Goal: Task Accomplishment & Management: Manage account settings

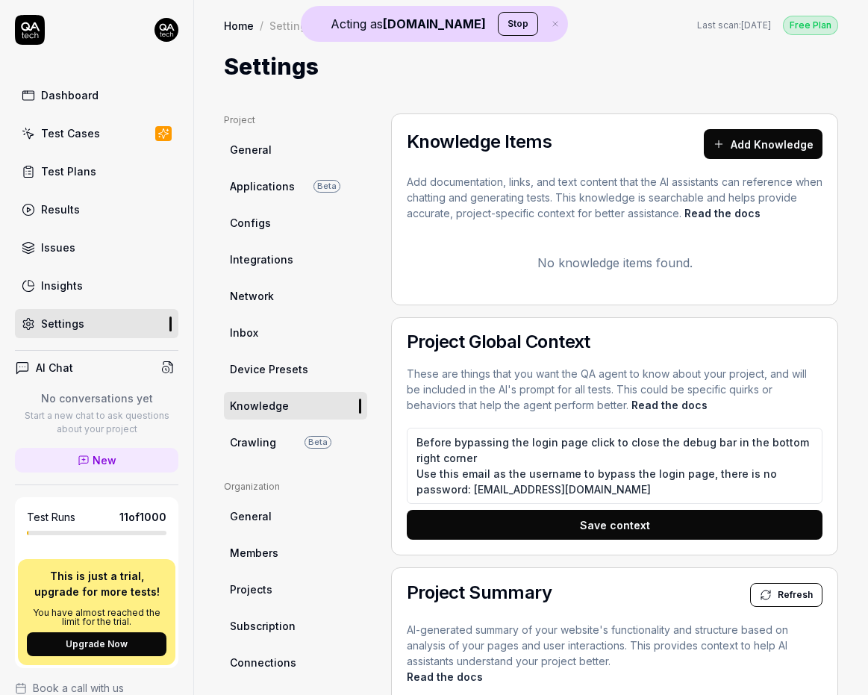
click at [85, 99] on div "Dashboard" at bounding box center [69, 95] width 57 height 16
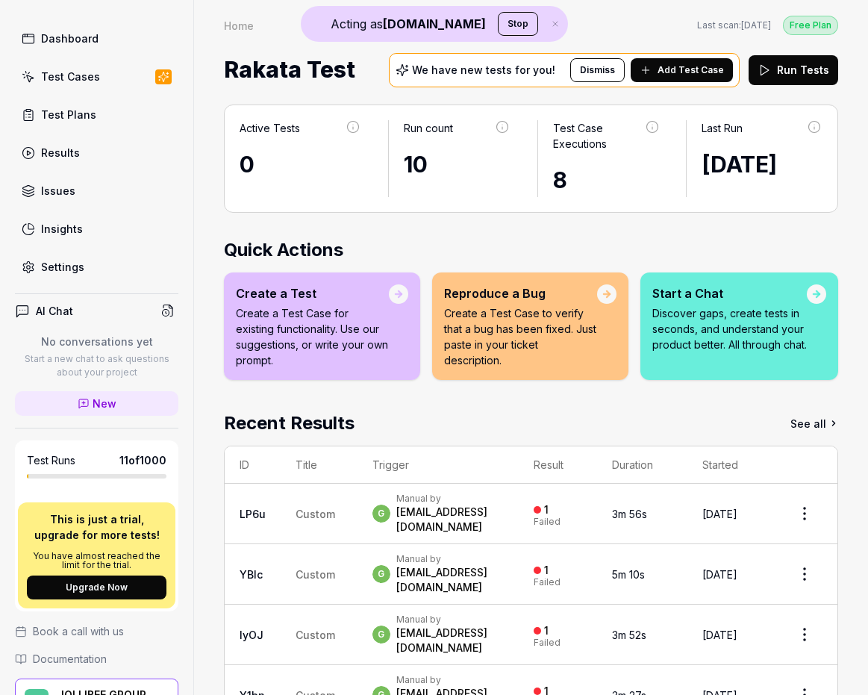
scroll to position [157, 0]
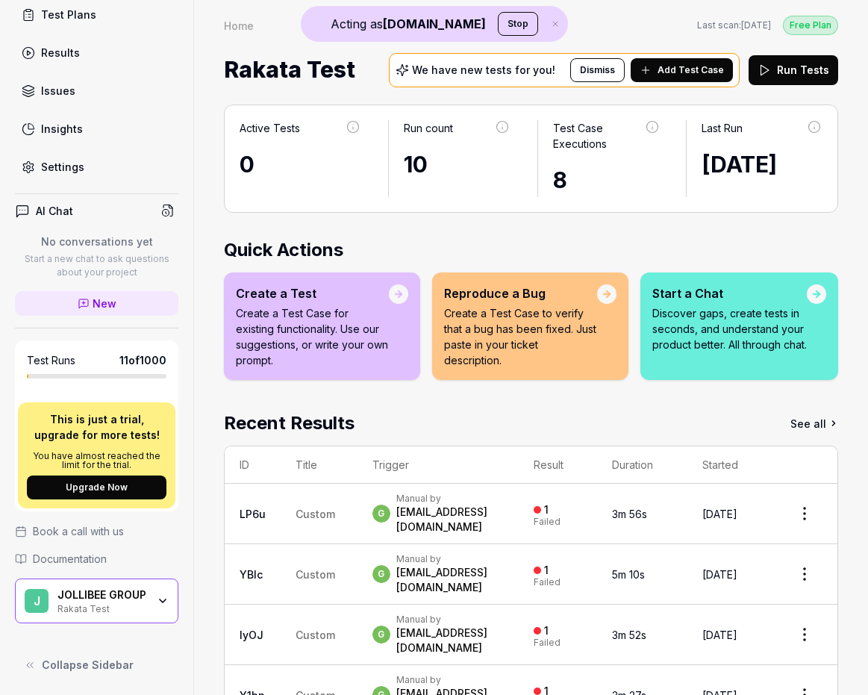
click at [127, 600] on div "JOLLIBEE GROUP" at bounding box center [102, 594] width 90 height 13
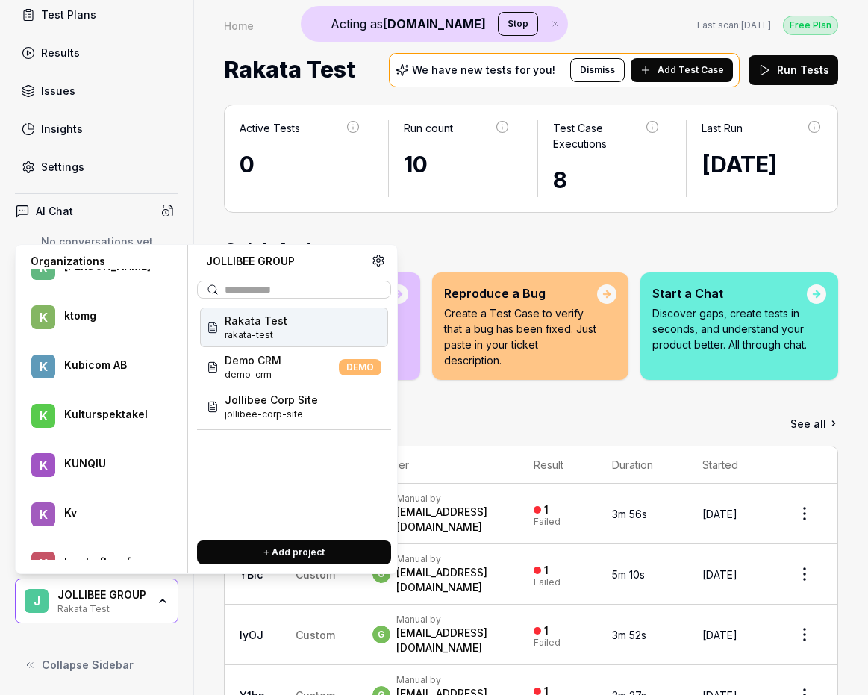
scroll to position [55075, 0]
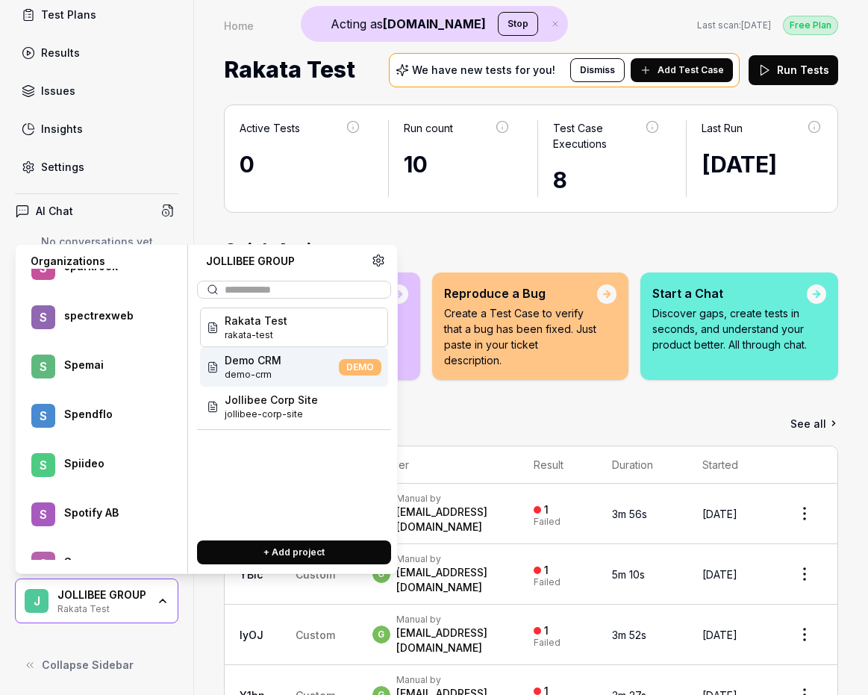
click at [106, 414] on div "Spendflo" at bounding box center [111, 414] width 94 height 13
click at [269, 368] on span "web-app-1" at bounding box center [254, 374] width 59 height 13
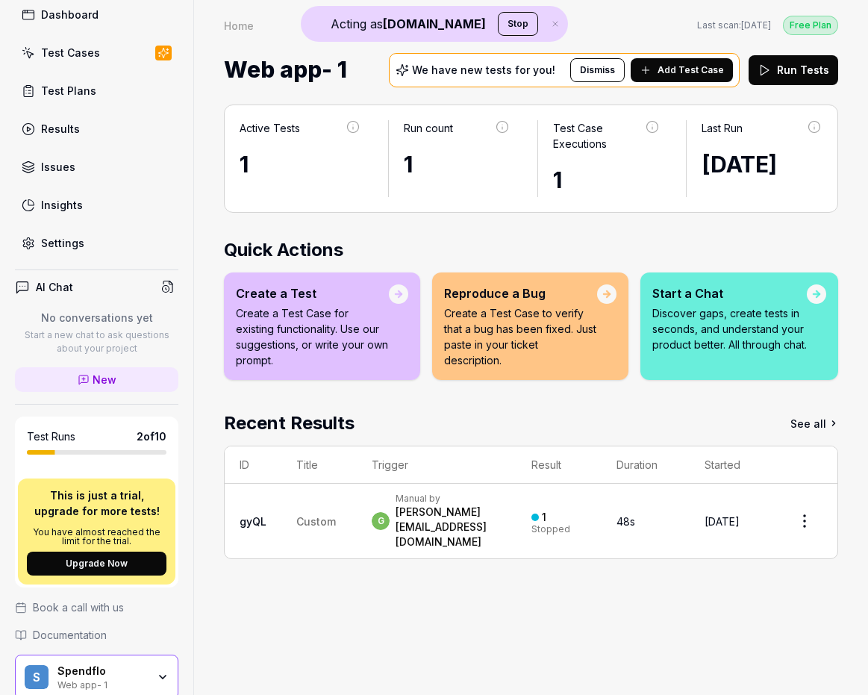
scroll to position [157, 0]
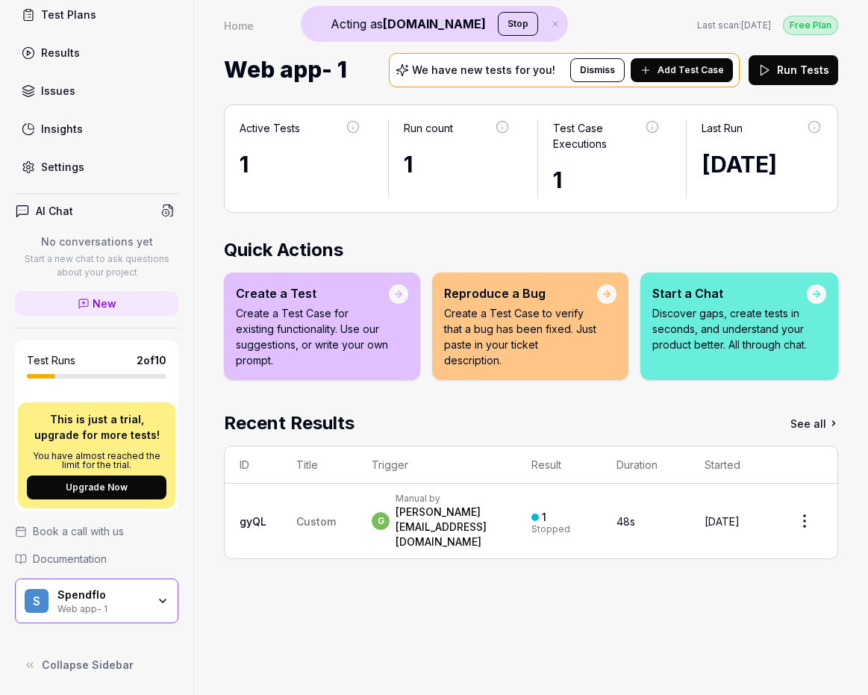
click at [143, 608] on div "Web app- 1" at bounding box center [102, 608] width 90 height 12
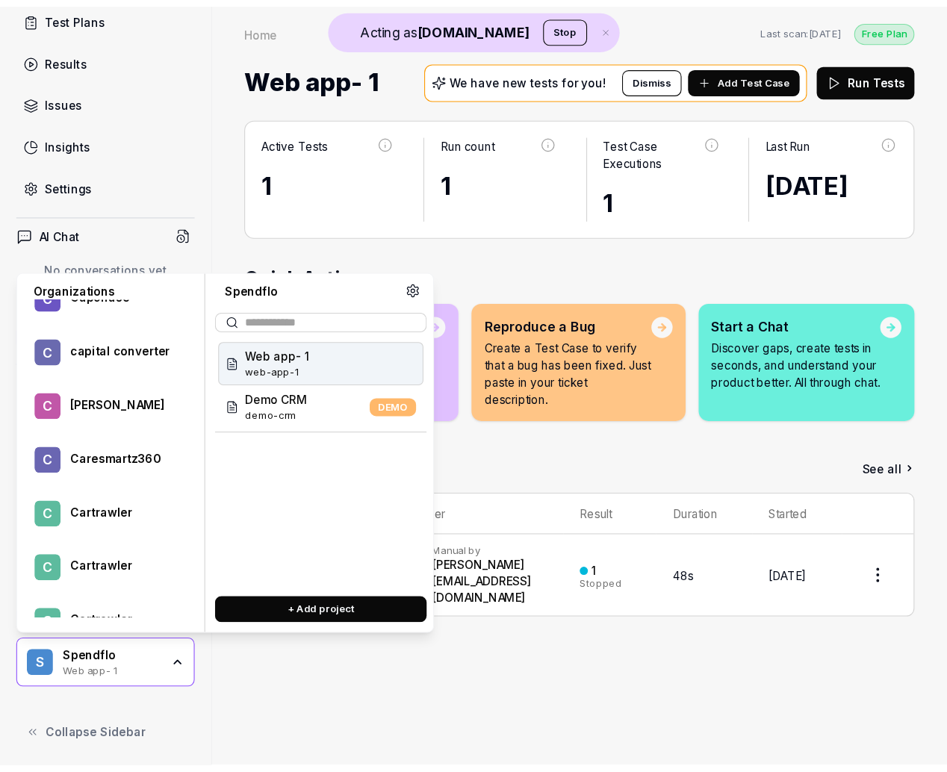
scroll to position [54033, 0]
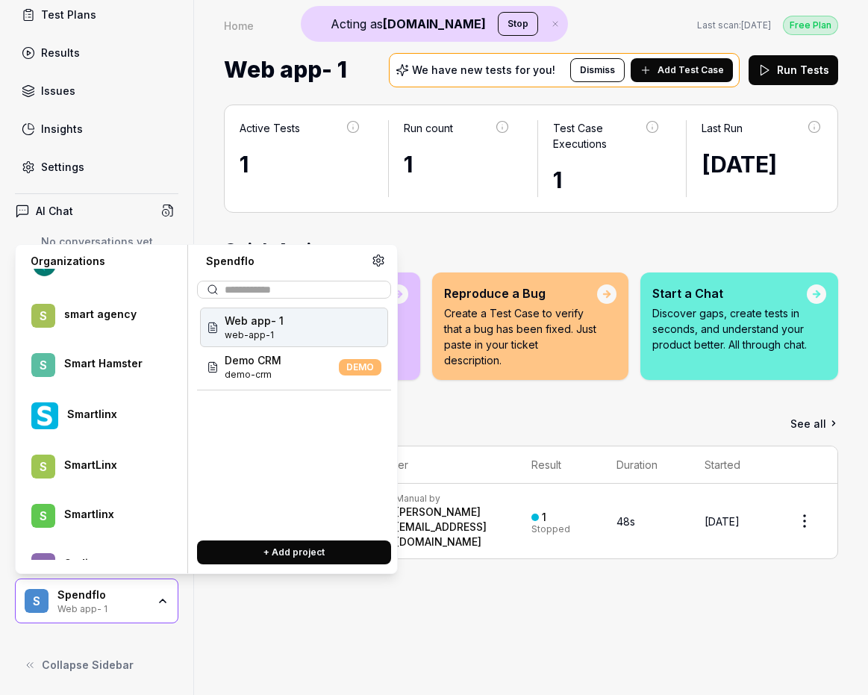
click at [102, 408] on div "Smartlinx" at bounding box center [112, 414] width 91 height 13
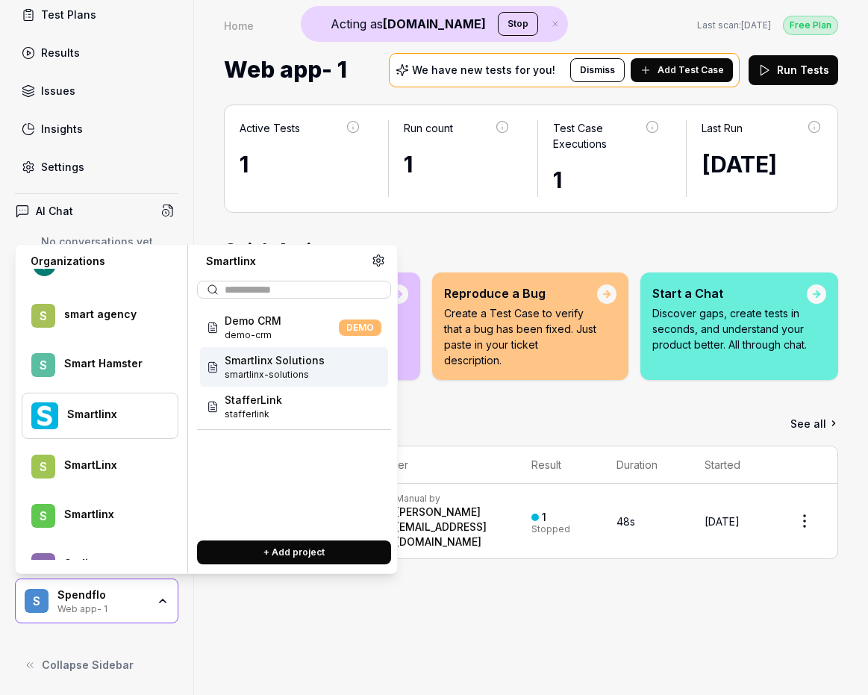
click at [292, 377] on span "smartlinx-solutions" at bounding box center [275, 374] width 100 height 13
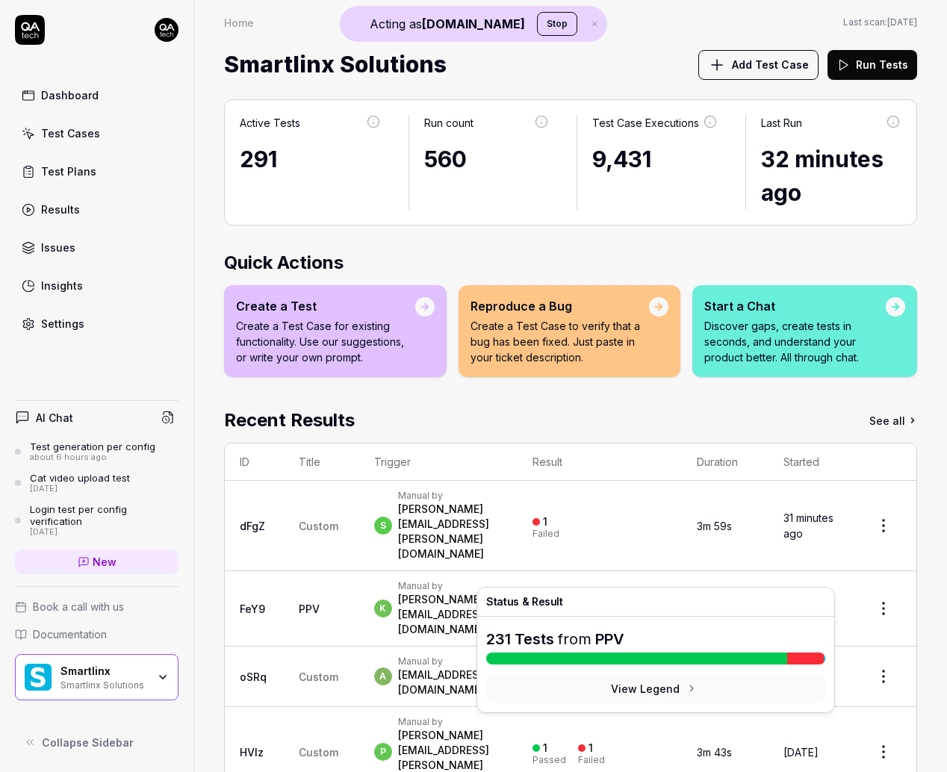
click at [601, 598] on div "25" at bounding box center [594, 604] width 13 height 13
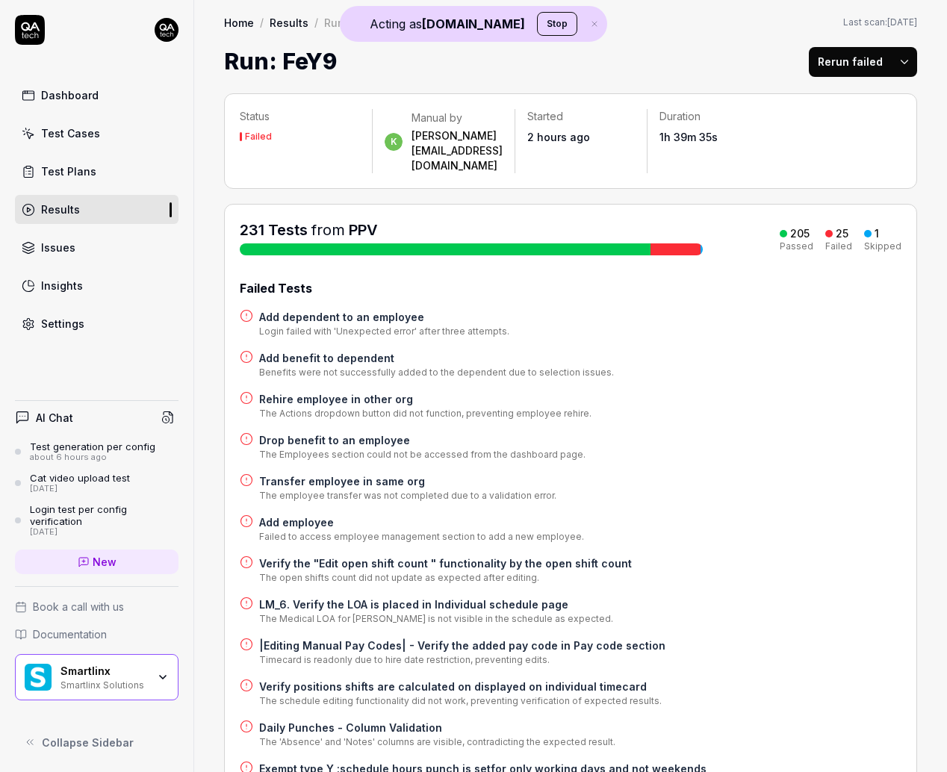
click at [665, 243] on div at bounding box center [675, 249] width 50 height 12
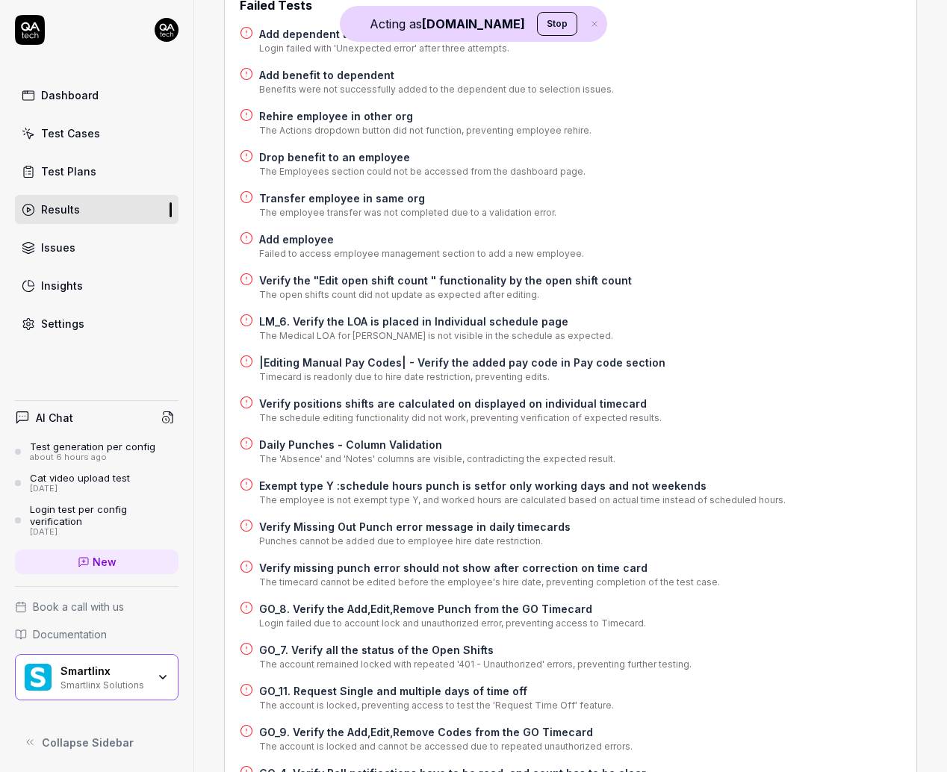
scroll to position [1329, 0]
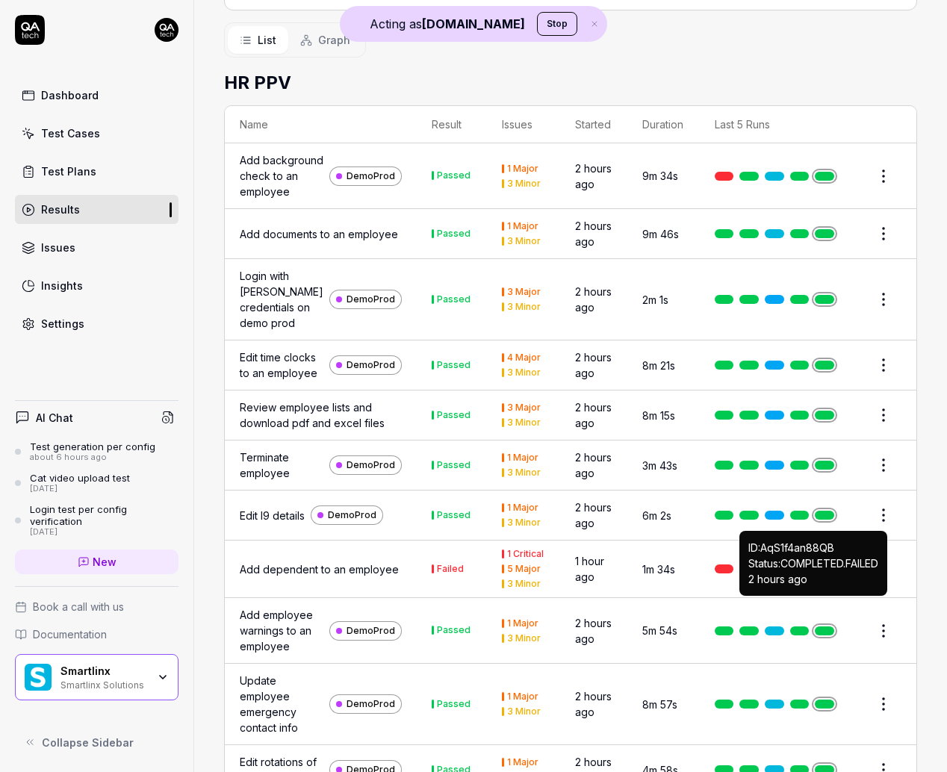
click at [792, 573] on link at bounding box center [824, 569] width 19 height 9
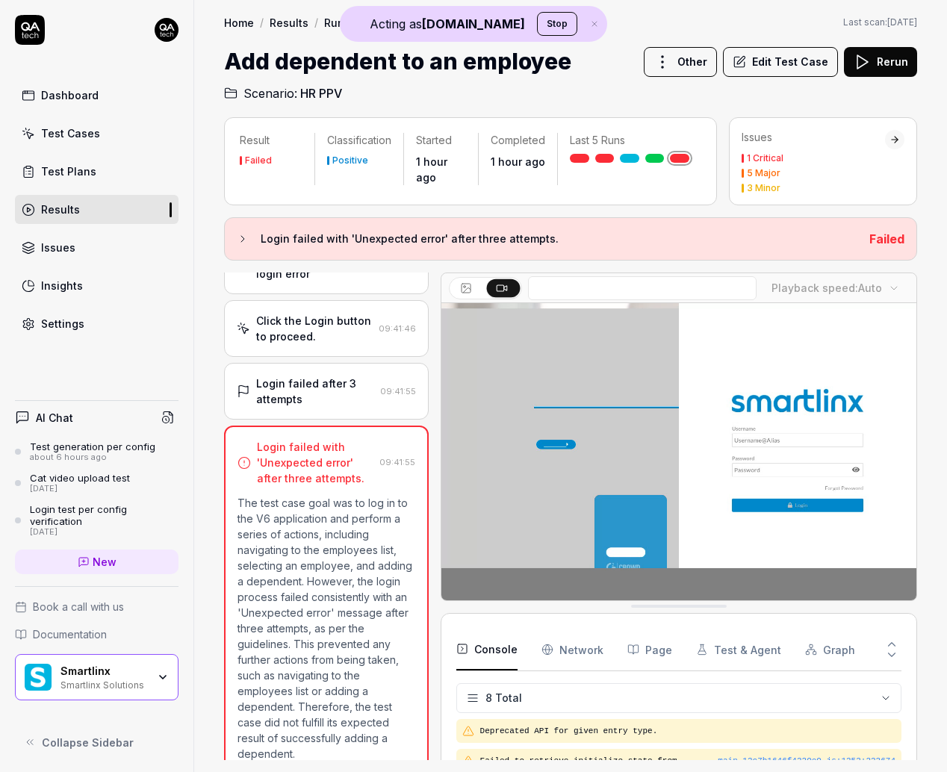
scroll to position [257, 0]
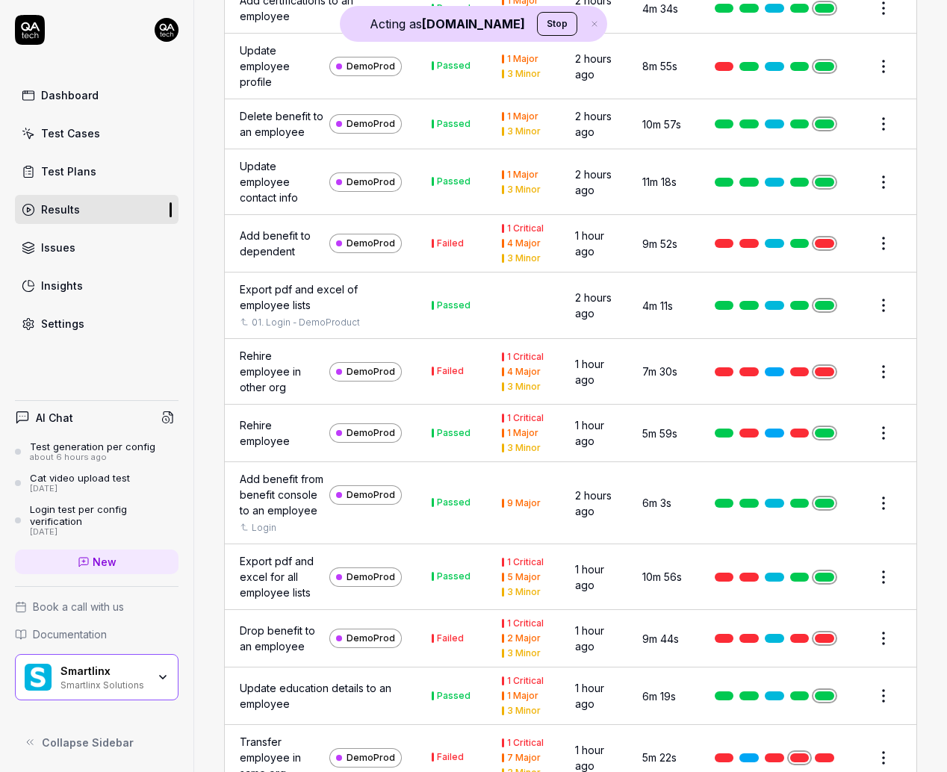
scroll to position [2200, 0]
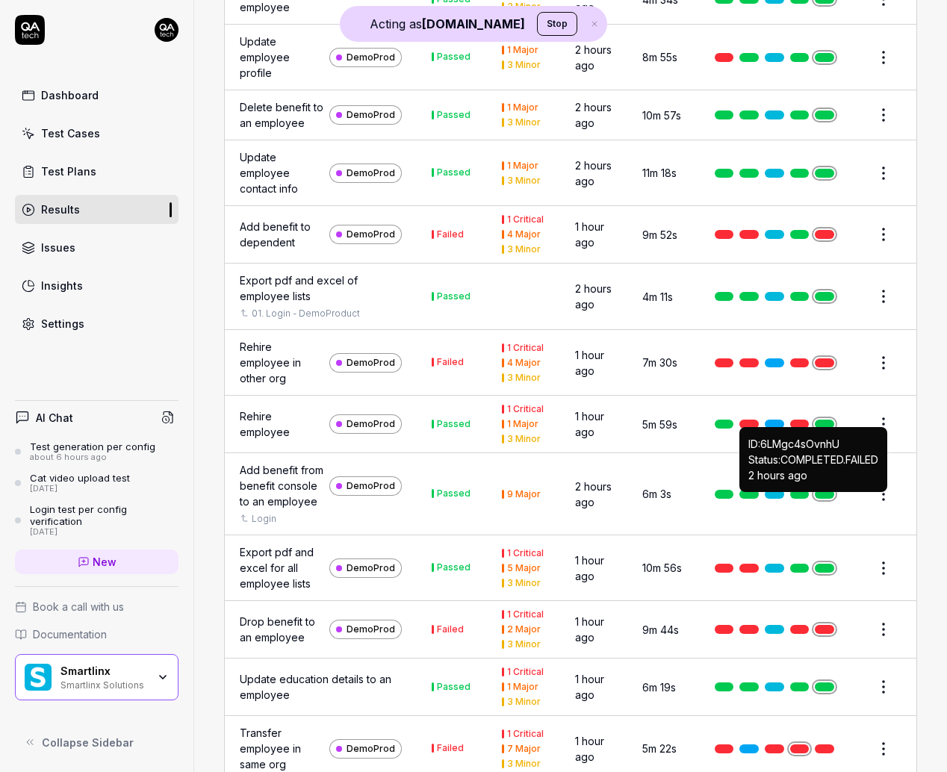
click at [792, 367] on link at bounding box center [824, 362] width 19 height 9
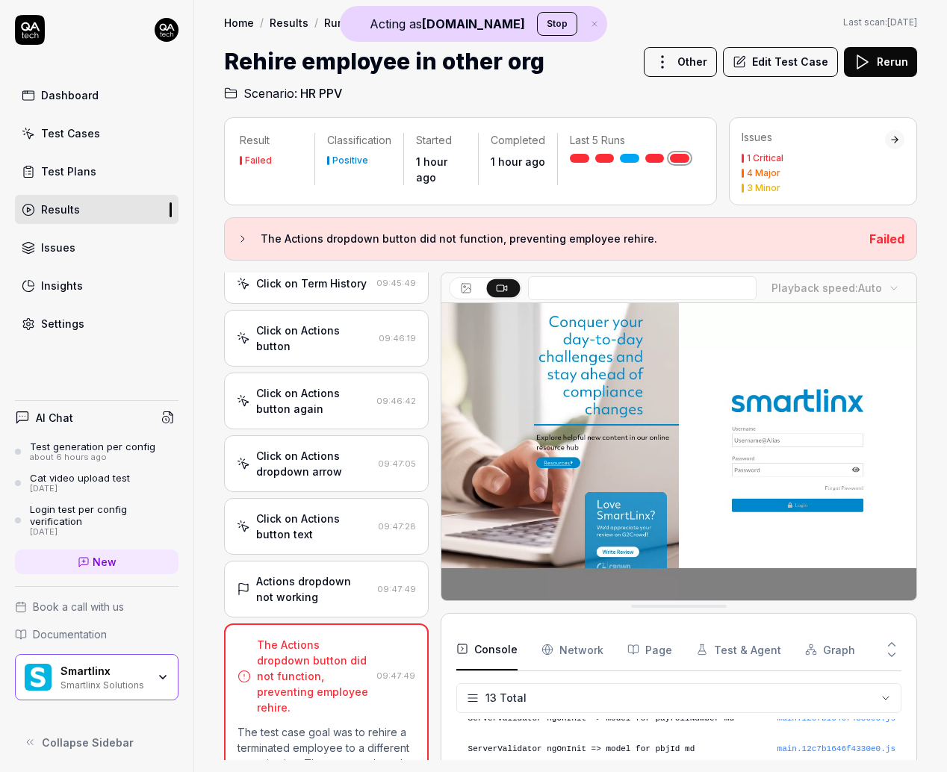
scroll to position [1487, 0]
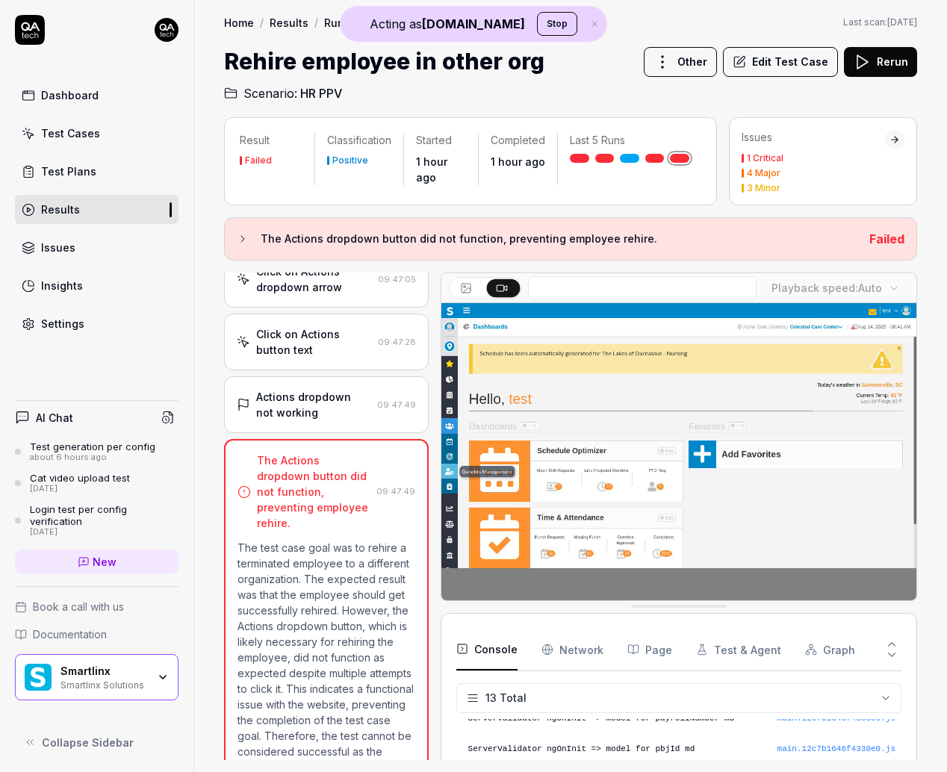
click at [355, 389] on div "Actions dropdown not working" at bounding box center [313, 404] width 115 height 31
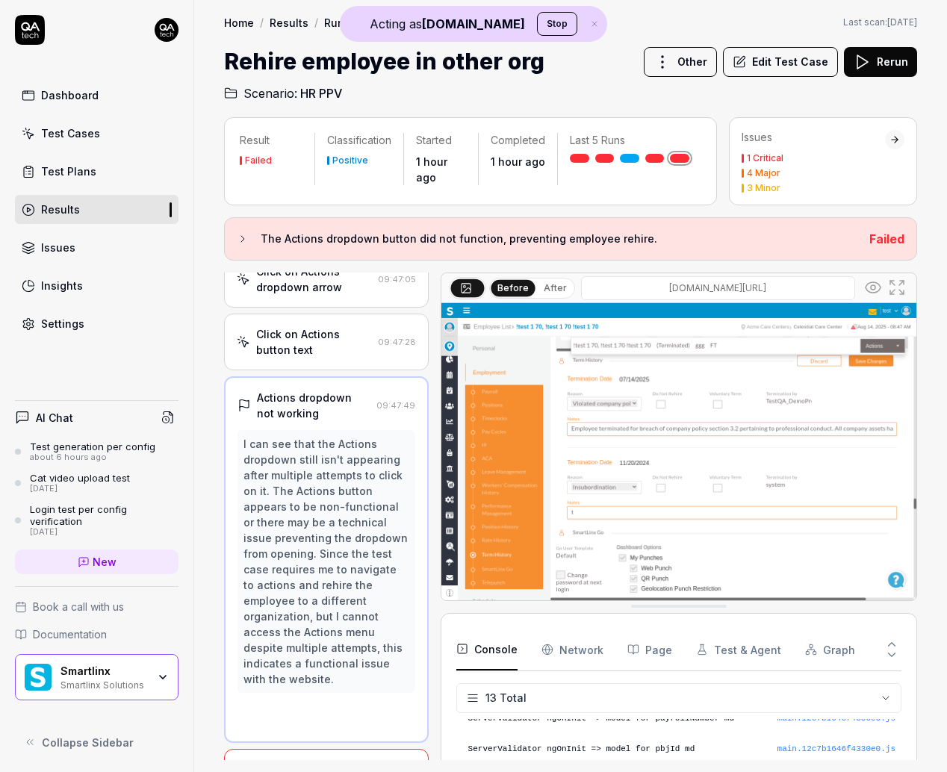
scroll to position [1422, 0]
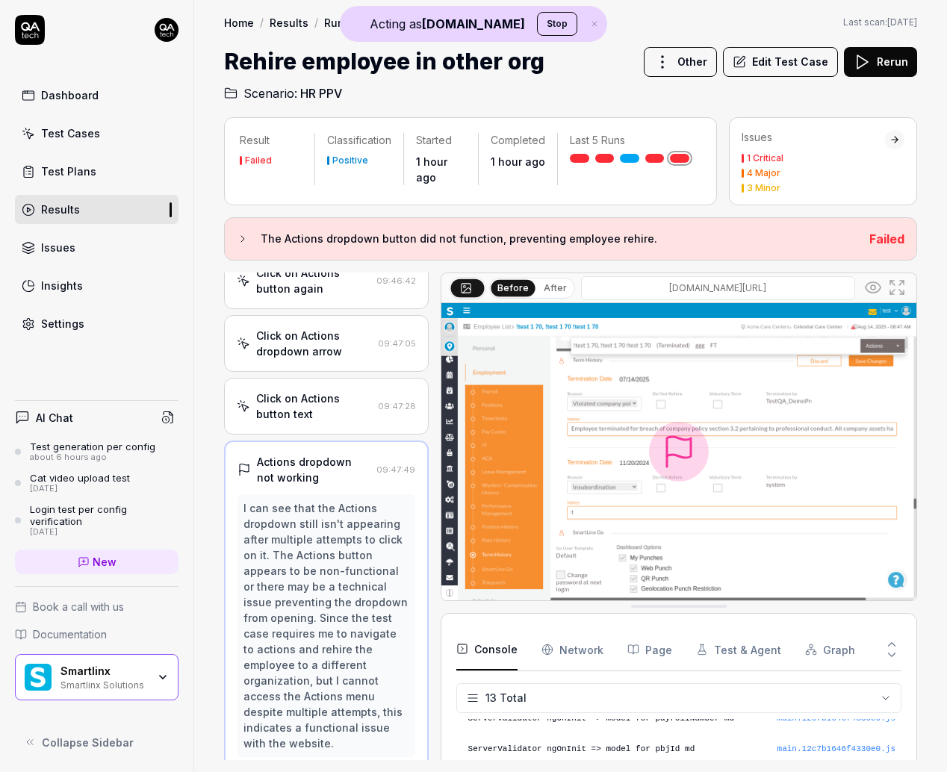
click at [352, 391] on div "Click on Actions button text" at bounding box center [314, 406] width 116 height 31
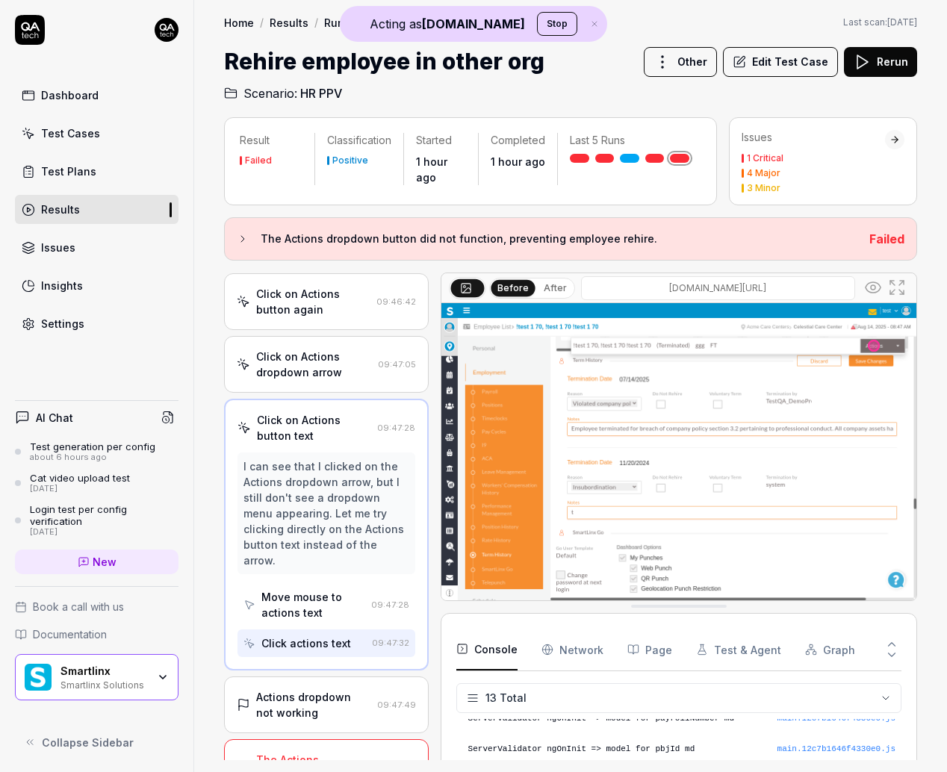
scroll to position [1422, 0]
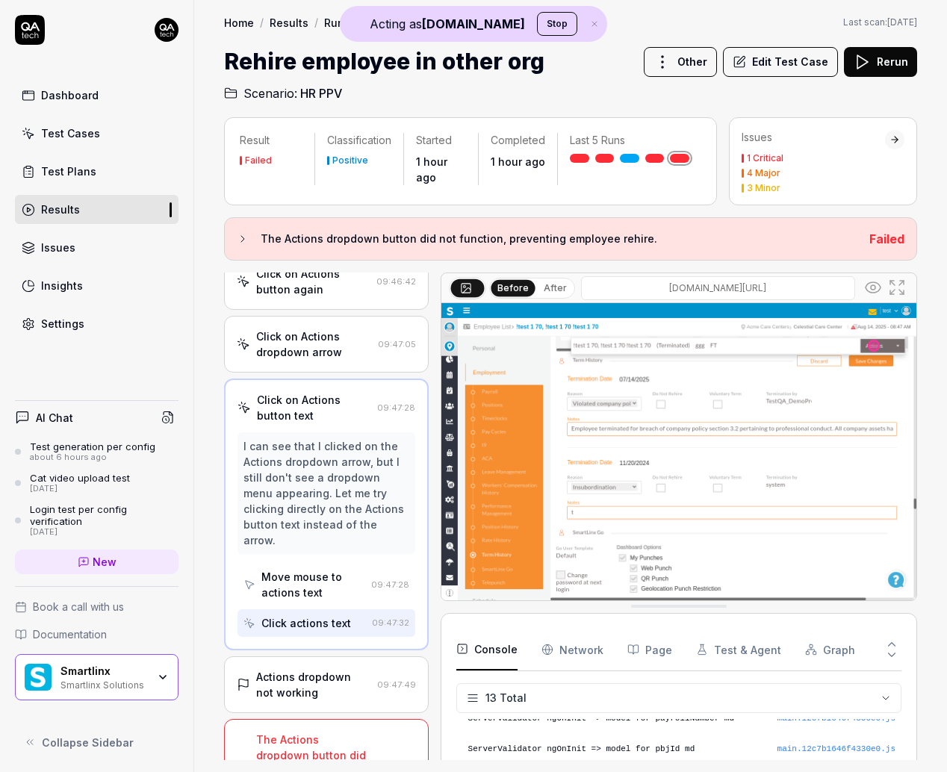
click at [352, 669] on div "Actions dropdown not working" at bounding box center [313, 684] width 115 height 31
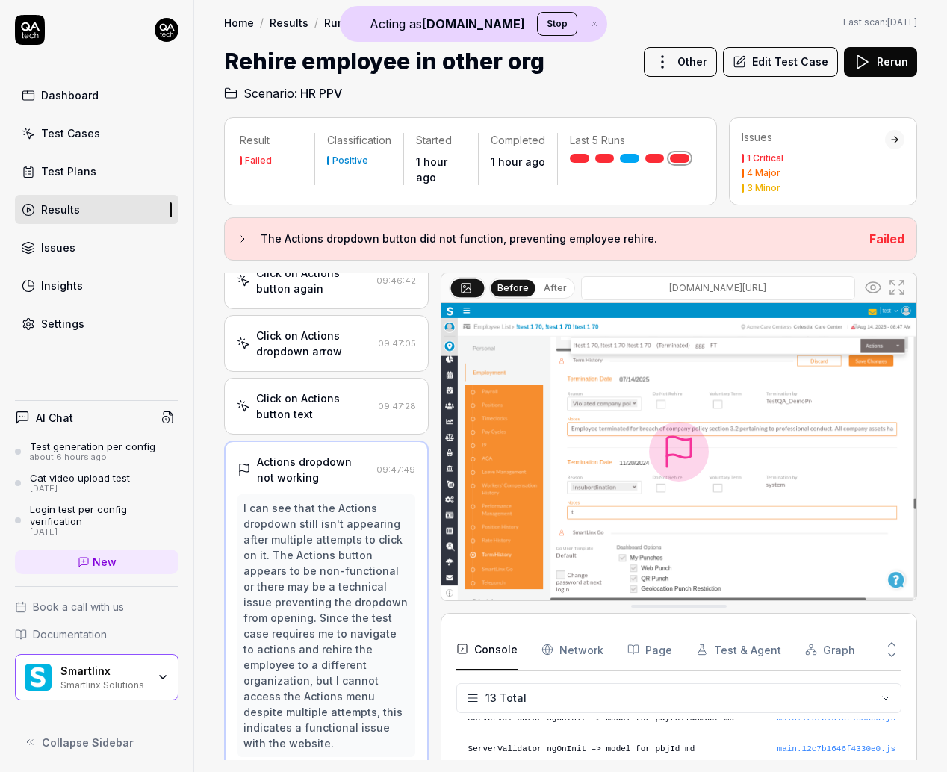
click at [320, 391] on div "Click on Actions button text" at bounding box center [314, 406] width 116 height 31
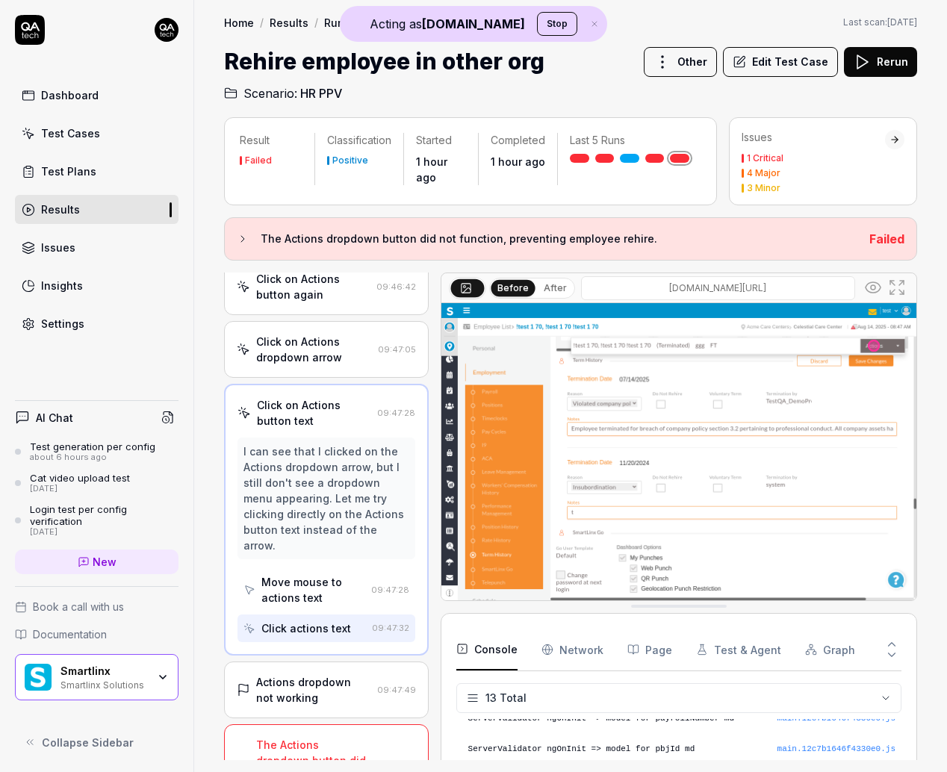
scroll to position [1422, 0]
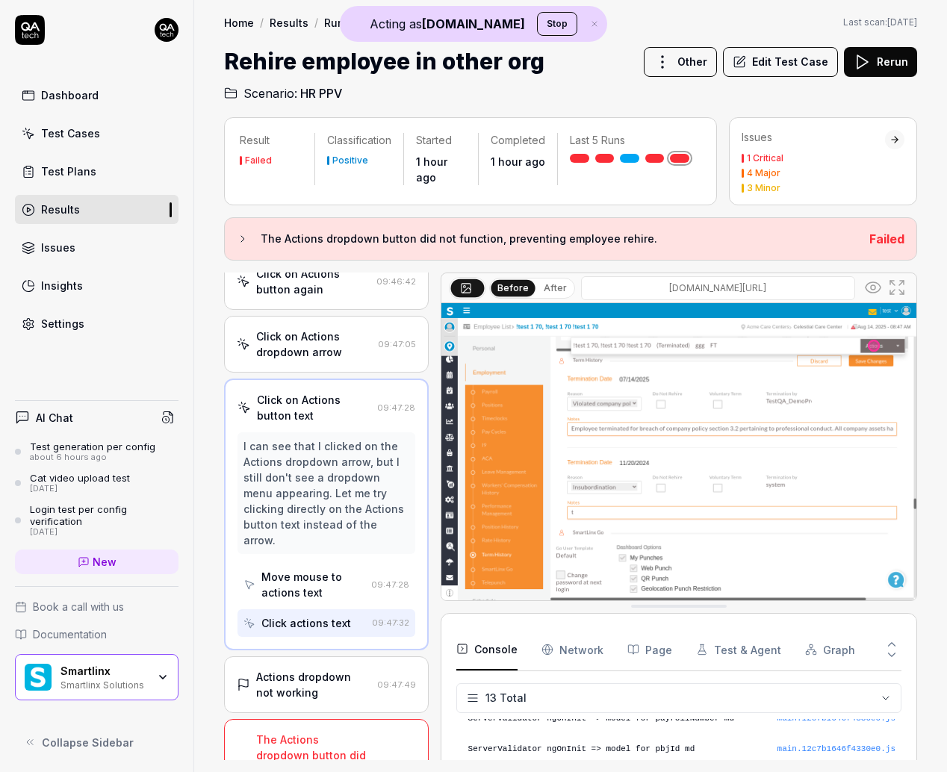
click at [337, 656] on div "Actions dropdown not working 09:47:49" at bounding box center [326, 684] width 205 height 57
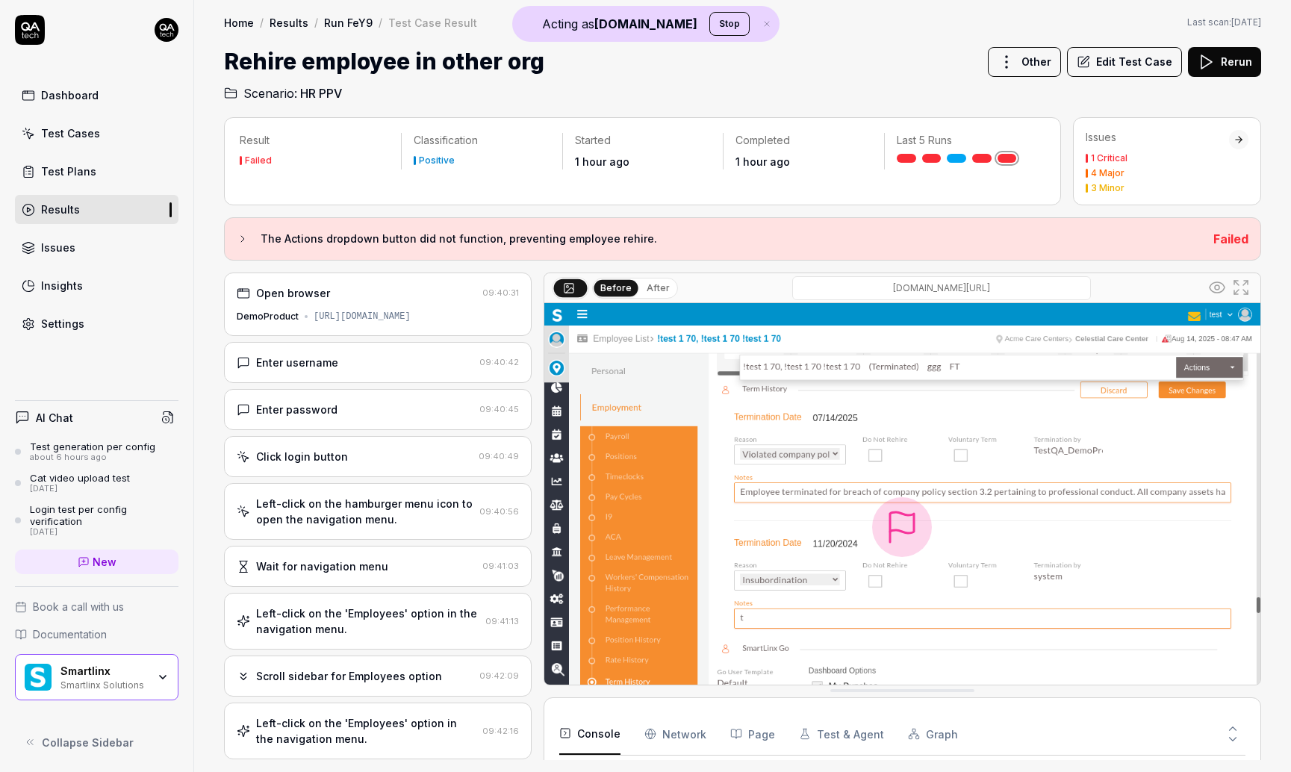
scroll to position [333, 0]
click at [66, 98] on div "Dashboard" at bounding box center [69, 95] width 57 height 16
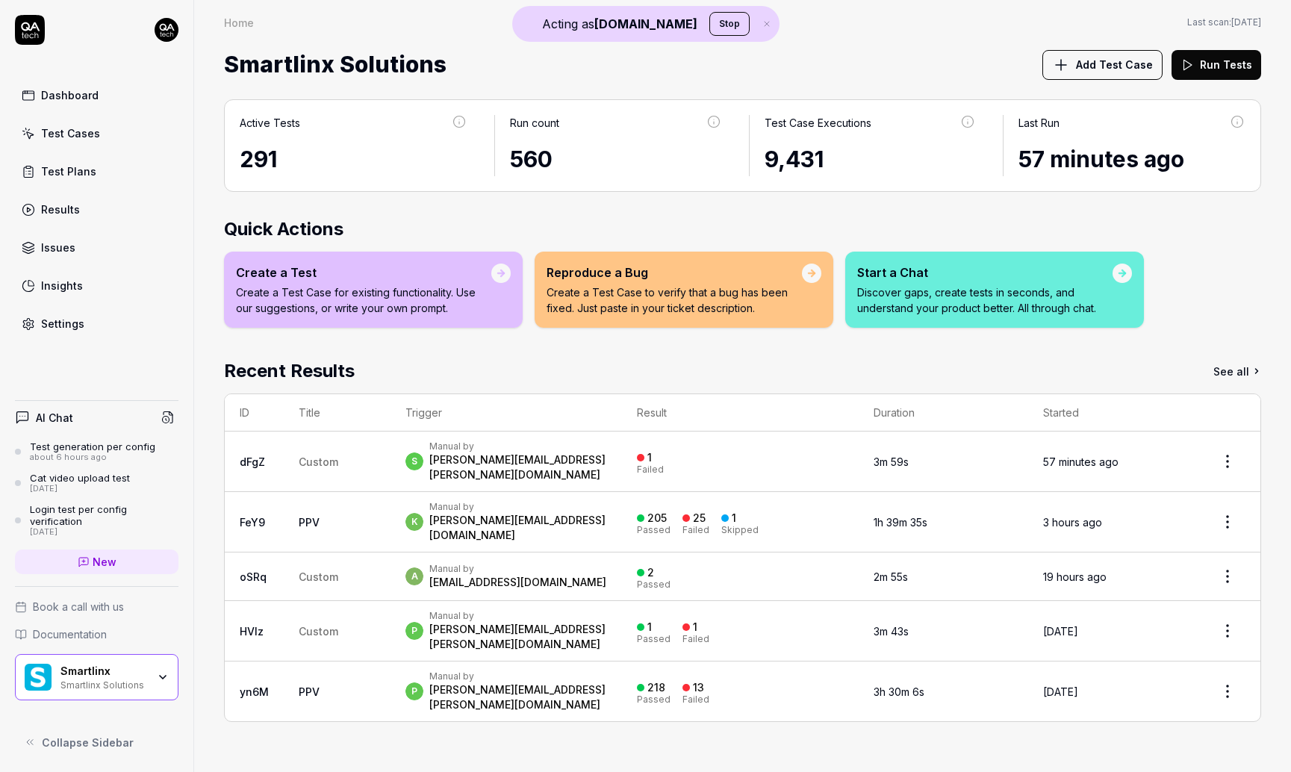
click at [80, 137] on div "Test Cases" at bounding box center [70, 133] width 59 height 16
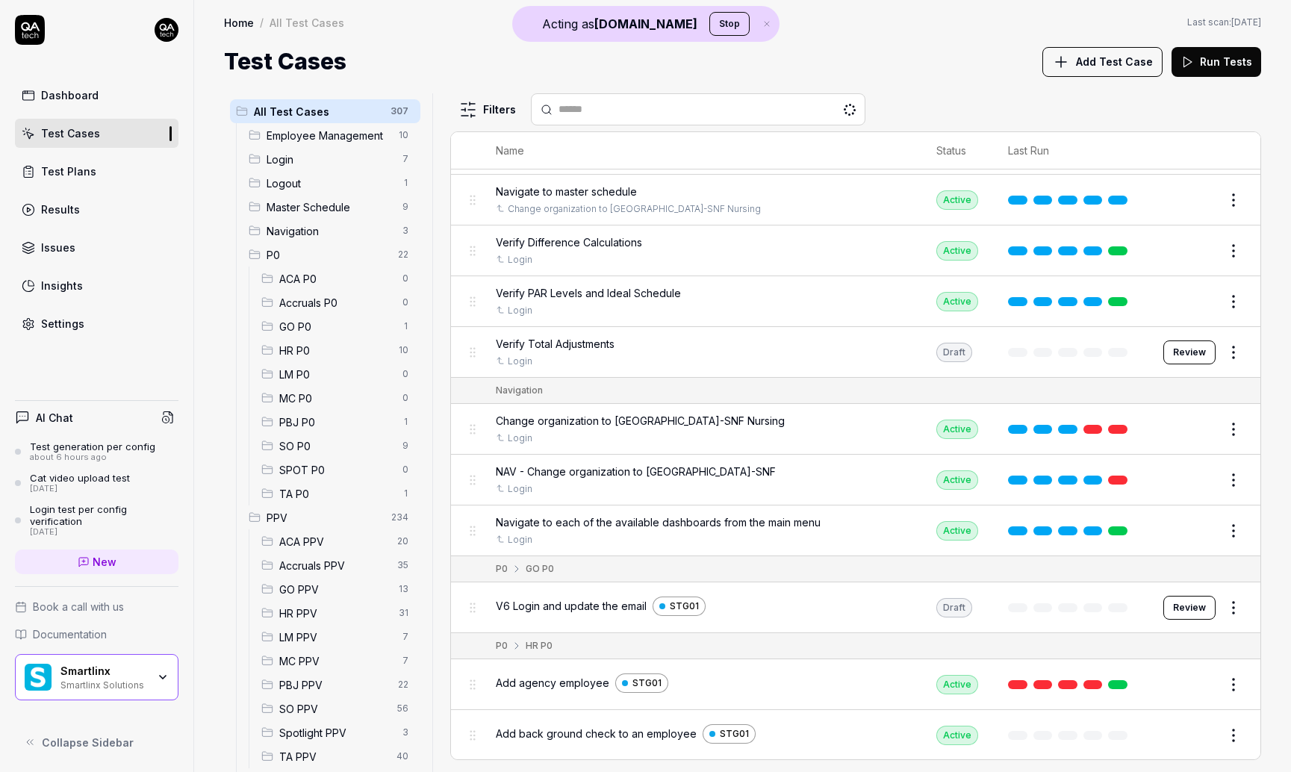
scroll to position [1474, 0]
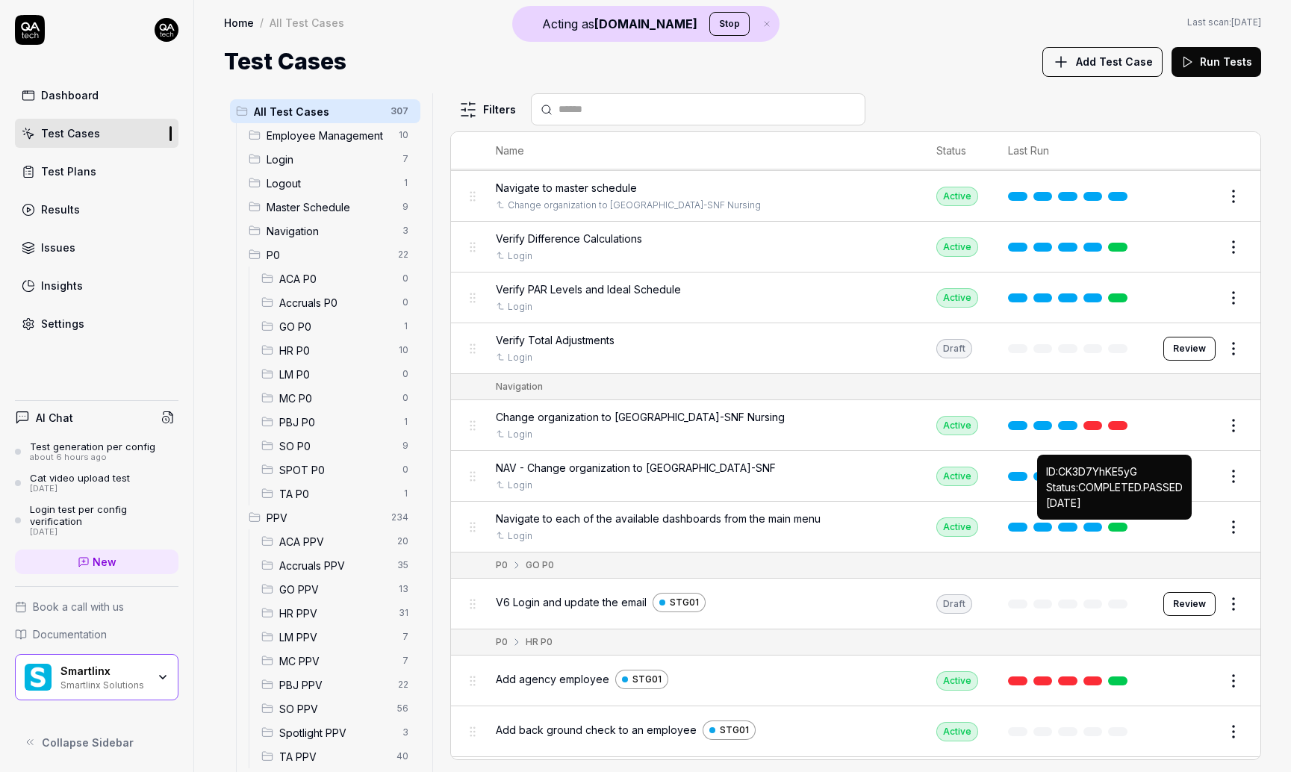
click at [792, 528] on link at bounding box center [1117, 527] width 19 height 9
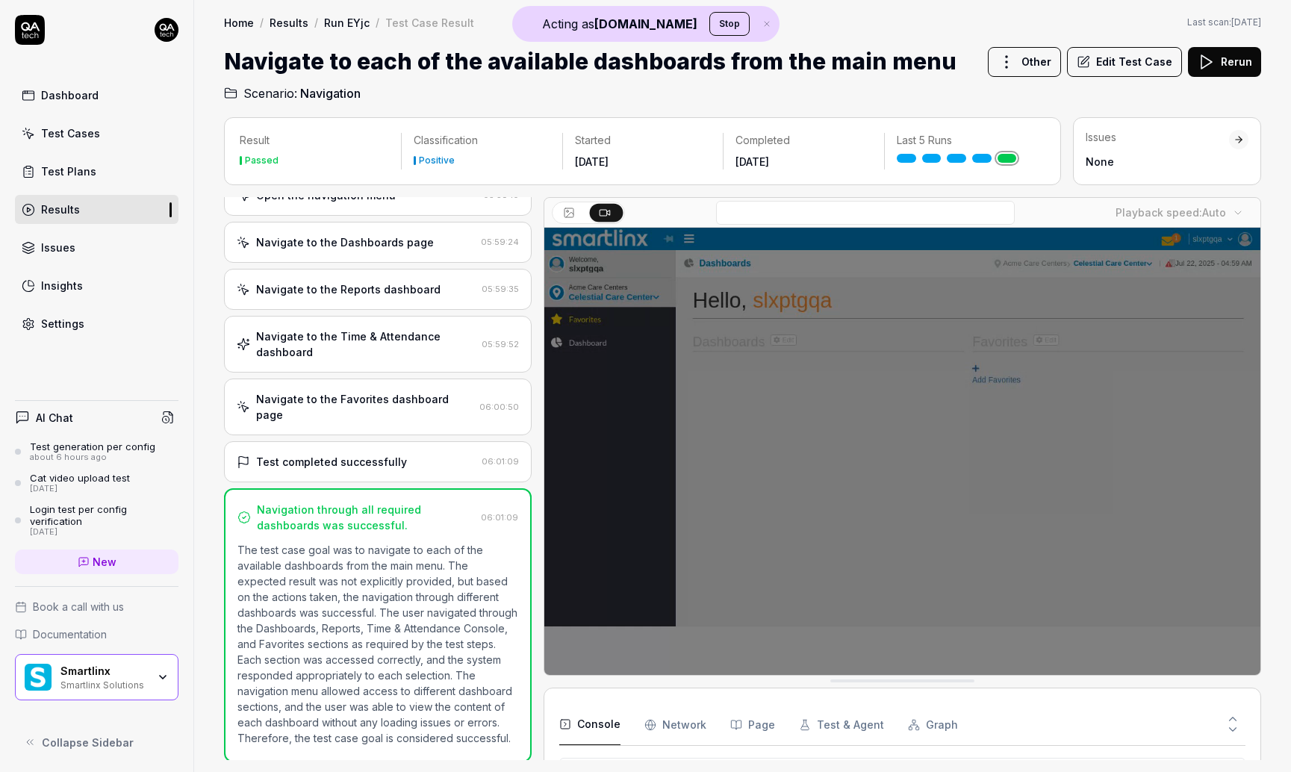
scroll to position [68, 0]
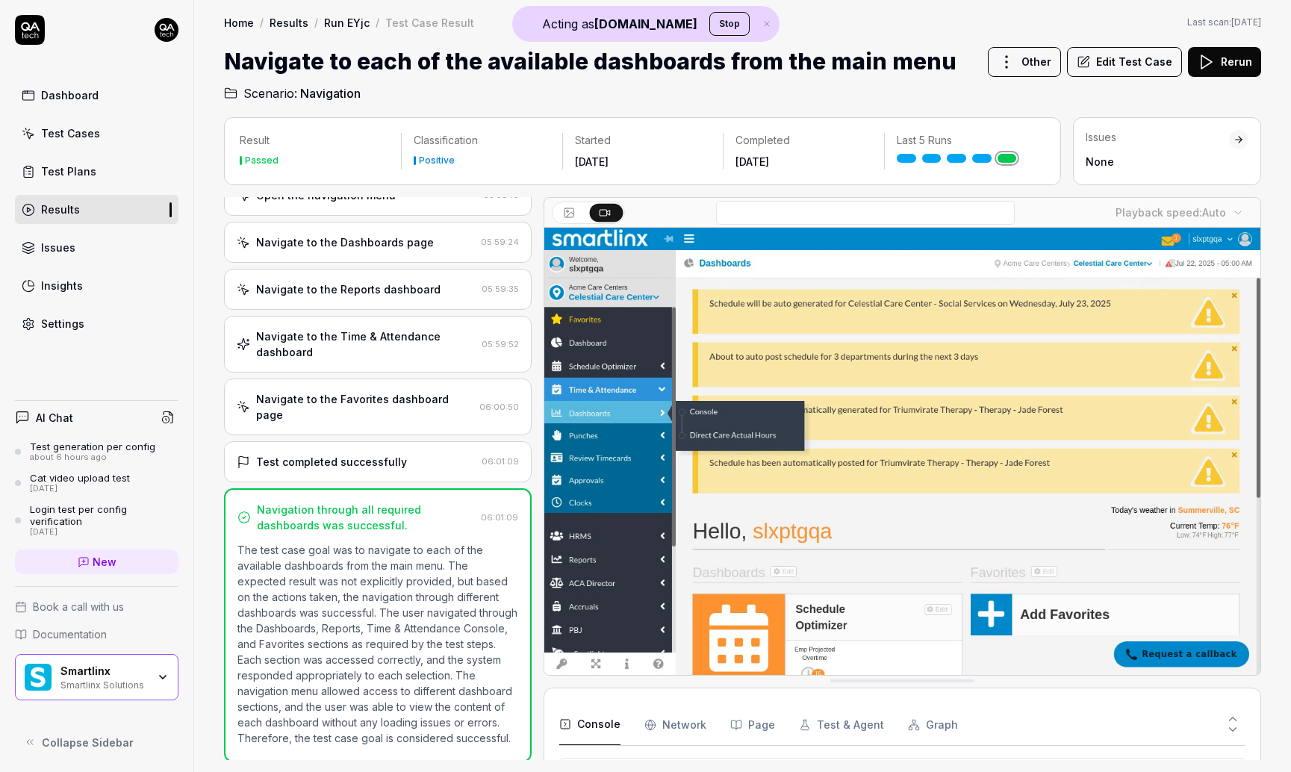
click at [792, 68] on button "Edit Test Case" at bounding box center [1124, 62] width 115 height 30
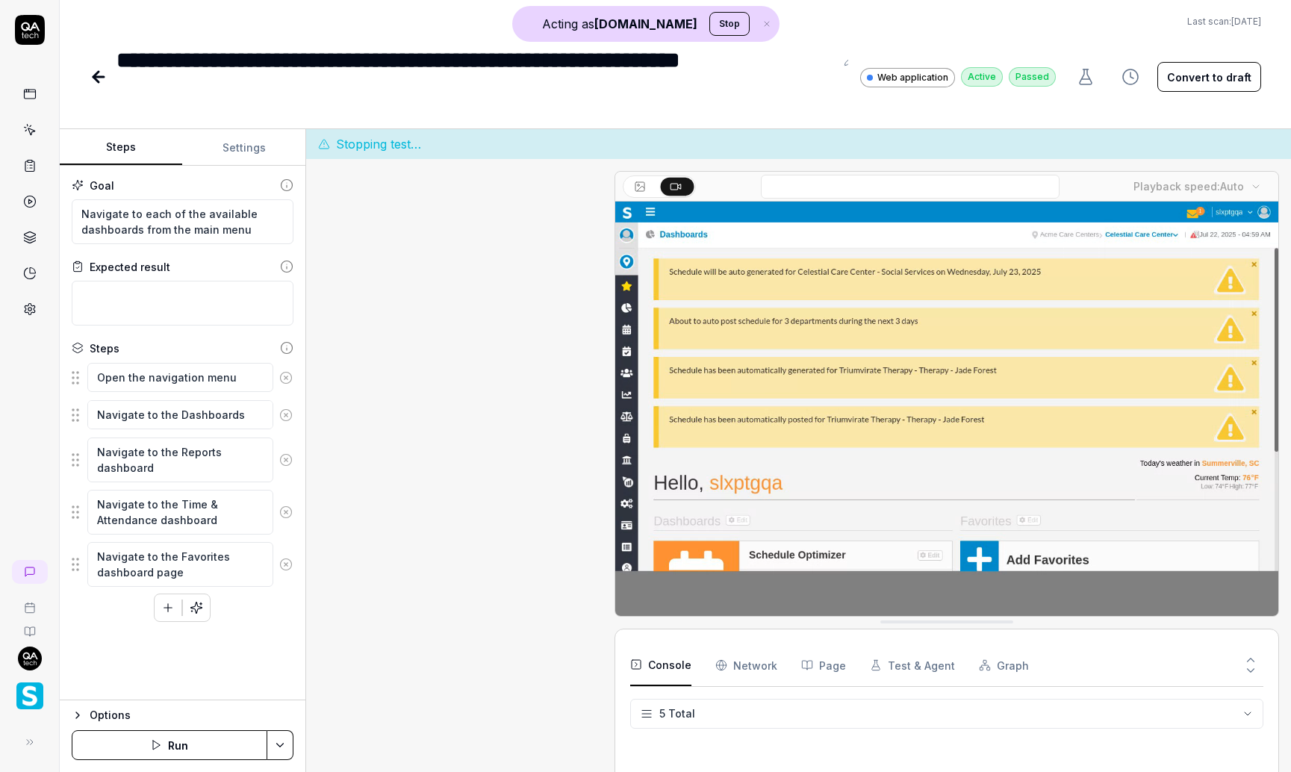
scroll to position [83, 0]
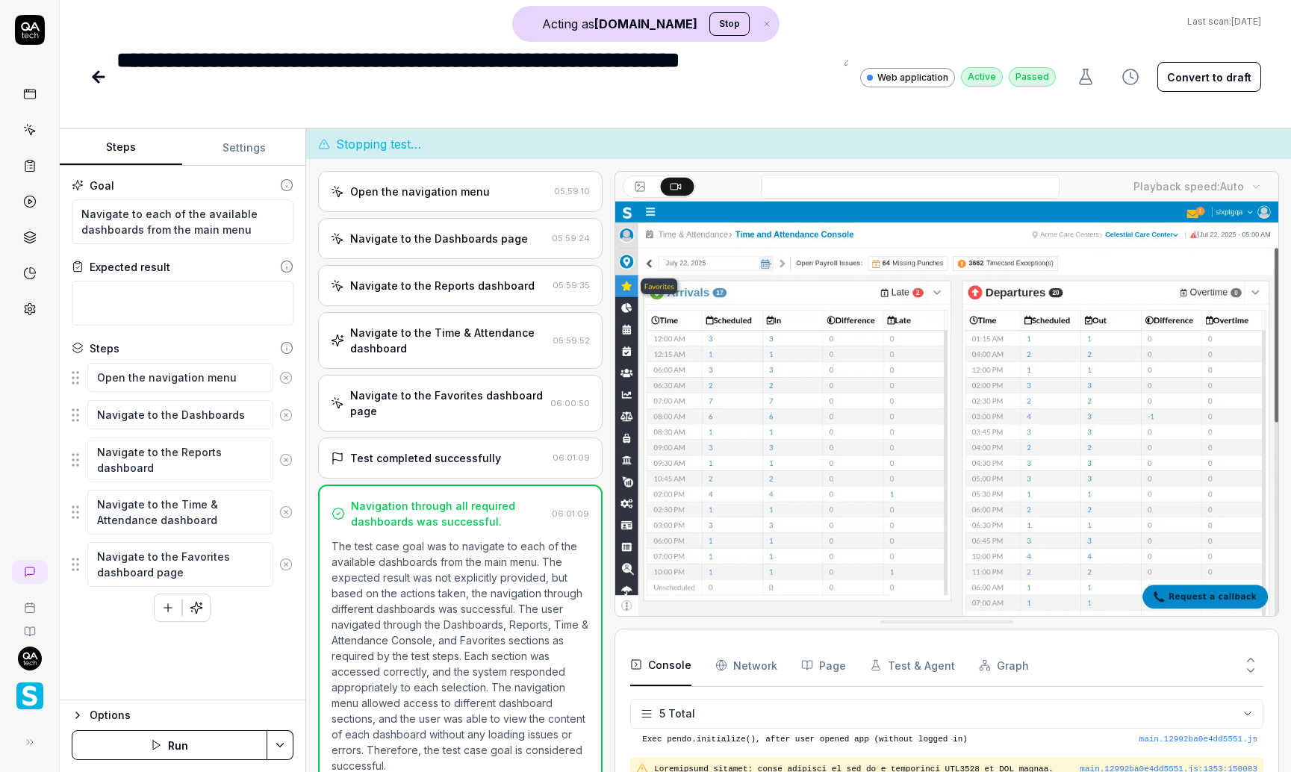
click at [390, 193] on div "Open the navigation menu" at bounding box center [420, 192] width 140 height 16
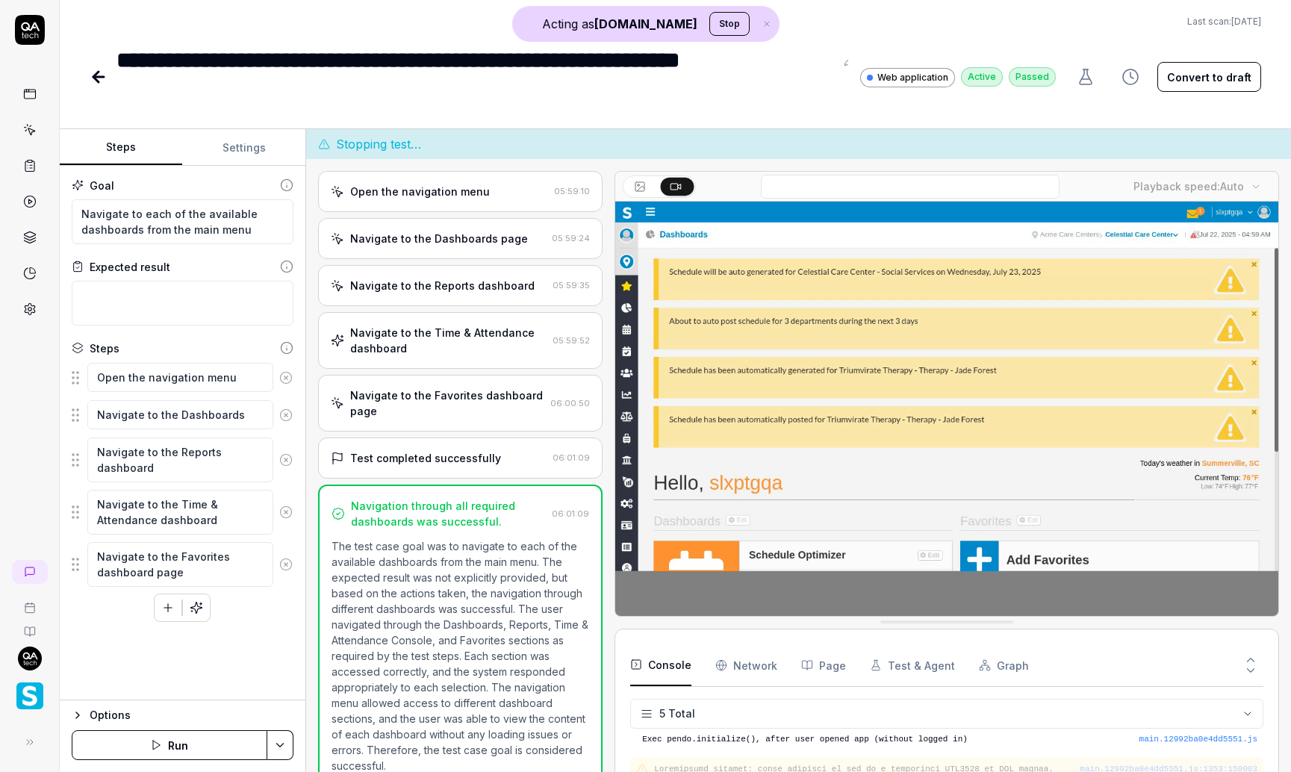
scroll to position [0, 0]
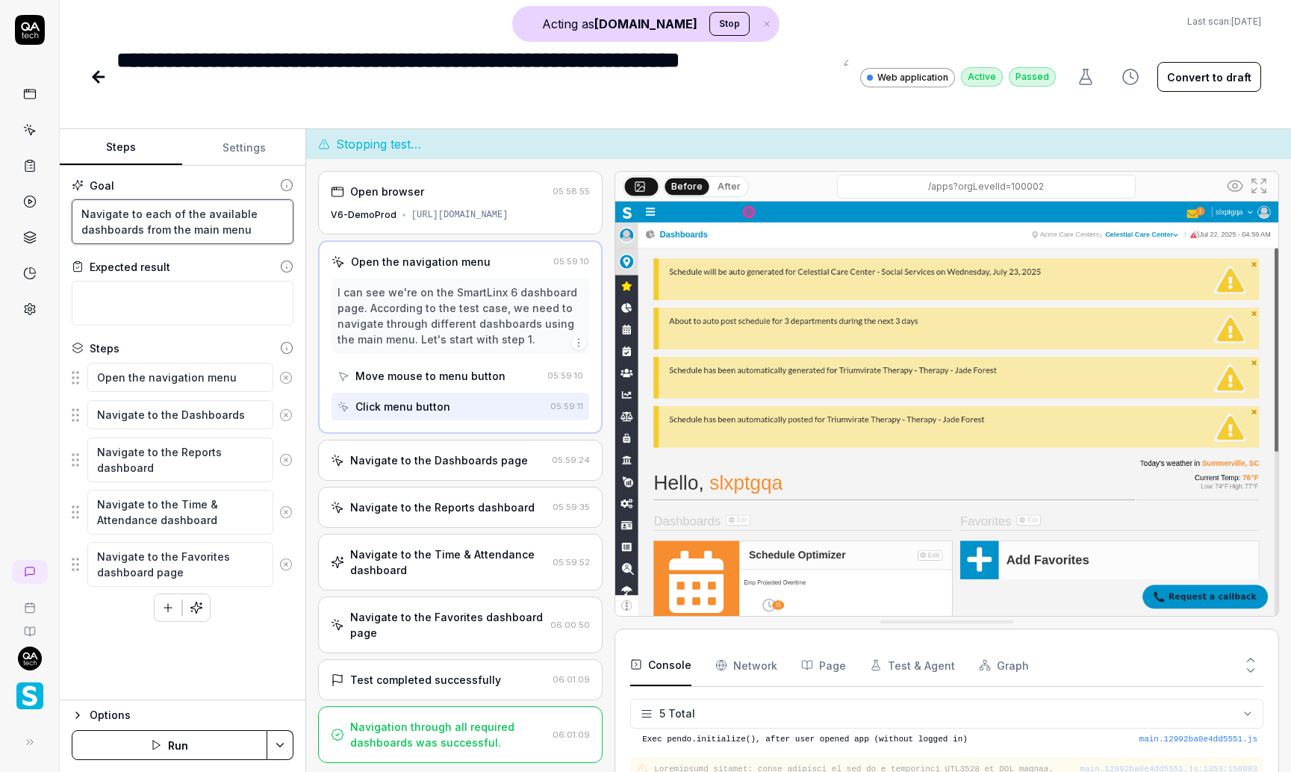
drag, startPoint x: 252, startPoint y: 233, endPoint x: 66, endPoint y: 214, distance: 187.6
click at [66, 214] on div "Goal Navigate to each of the available dashboards from the main menu Expected r…" at bounding box center [183, 433] width 246 height 535
click at [255, 231] on textarea "Navigate to each of the available dashboards from the main menu" at bounding box center [183, 221] width 222 height 45
drag, startPoint x: 255, startPoint y: 231, endPoint x: 84, endPoint y: 212, distance: 172.1
click at [84, 212] on textarea "Navigate to each of the available dashboards from the main menu" at bounding box center [183, 221] width 222 height 45
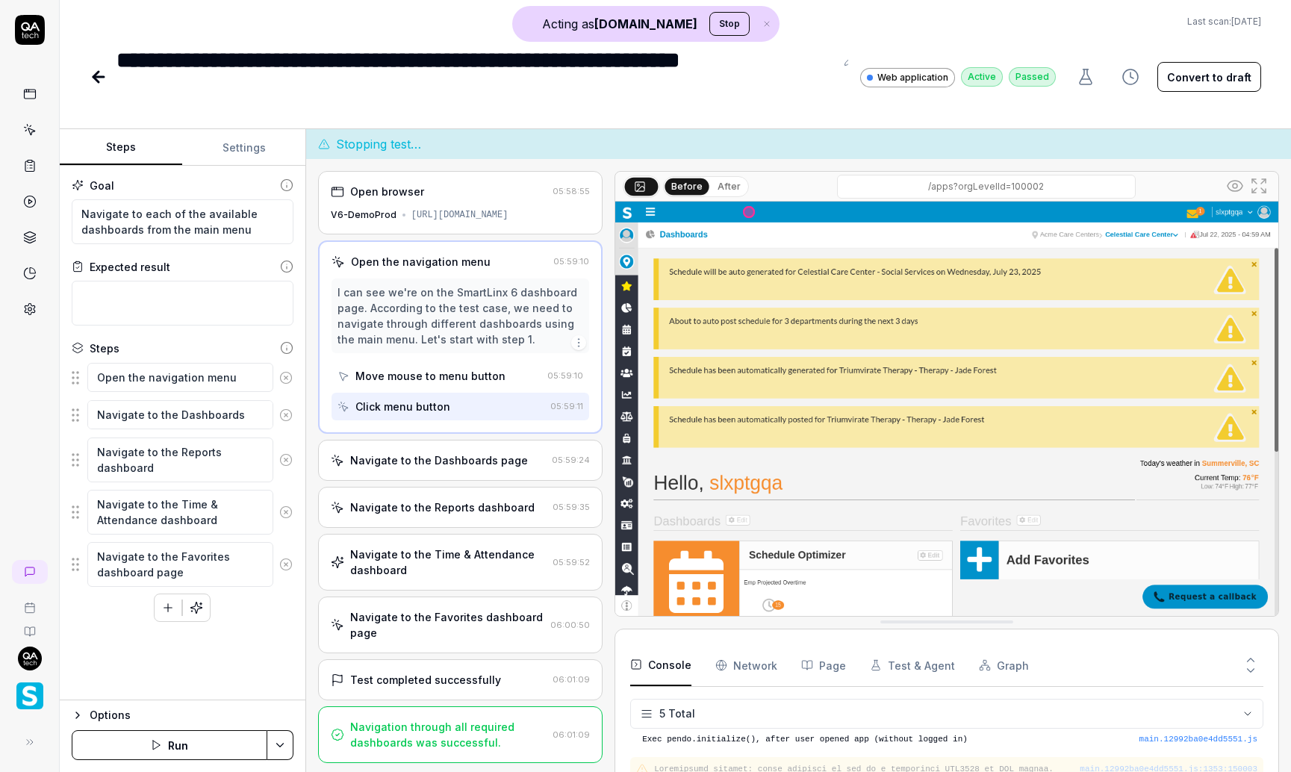
click at [155, 338] on div "Goal Navigate to each of the available dashboards from the main menu Expected r…" at bounding box center [183, 433] width 246 height 535
click at [72, 376] on fieldset "Open the navigation menu Navigate to the Dashboards page Navigate to the Report…" at bounding box center [183, 475] width 222 height 226
click at [75, 462] on fieldset "Open the navigation menu Navigate to the Dashboards page Navigate to the Report…" at bounding box center [183, 475] width 222 height 226
click at [792, 554] on img at bounding box center [946, 409] width 663 height 414
click at [528, 205] on div "Open browser 05:58:55 V6-DemoProd [URL][DOMAIN_NAME]" at bounding box center [460, 202] width 284 height 63
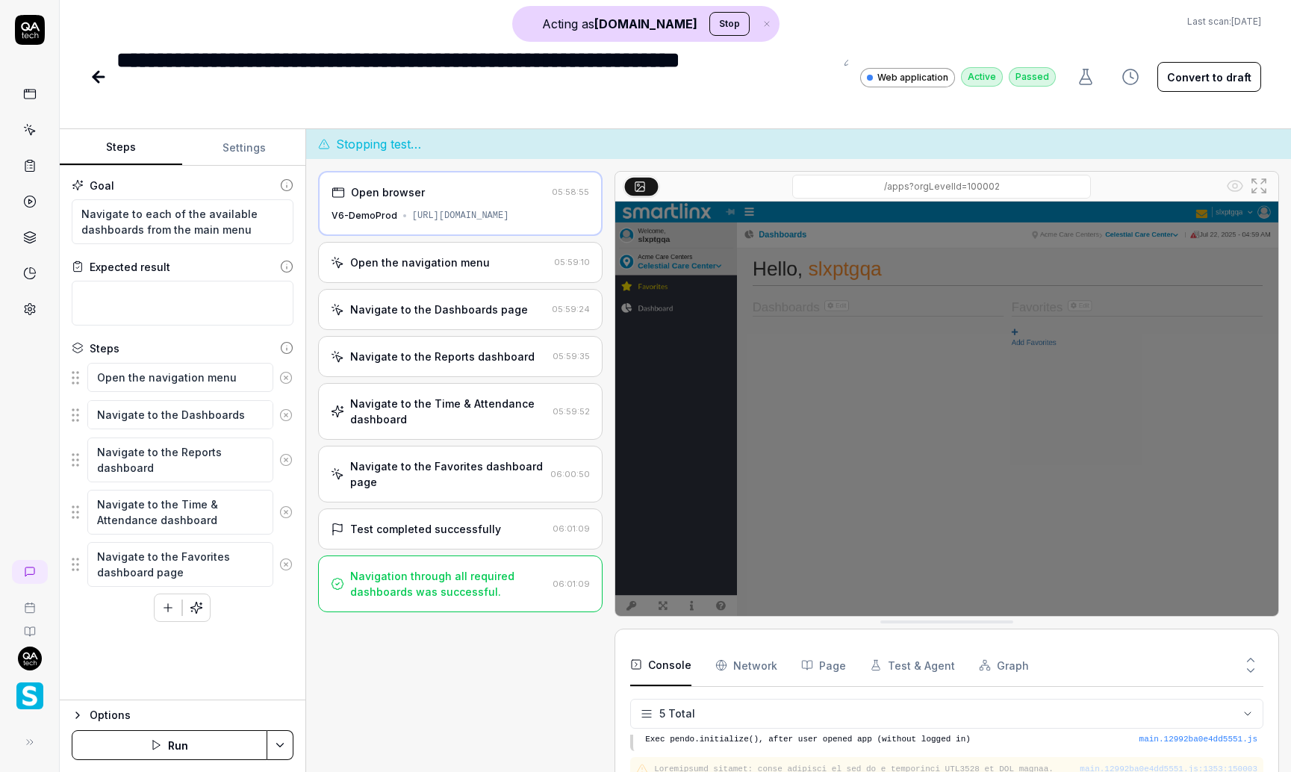
click at [472, 270] on div "Open the navigation menu" at bounding box center [420, 263] width 140 height 16
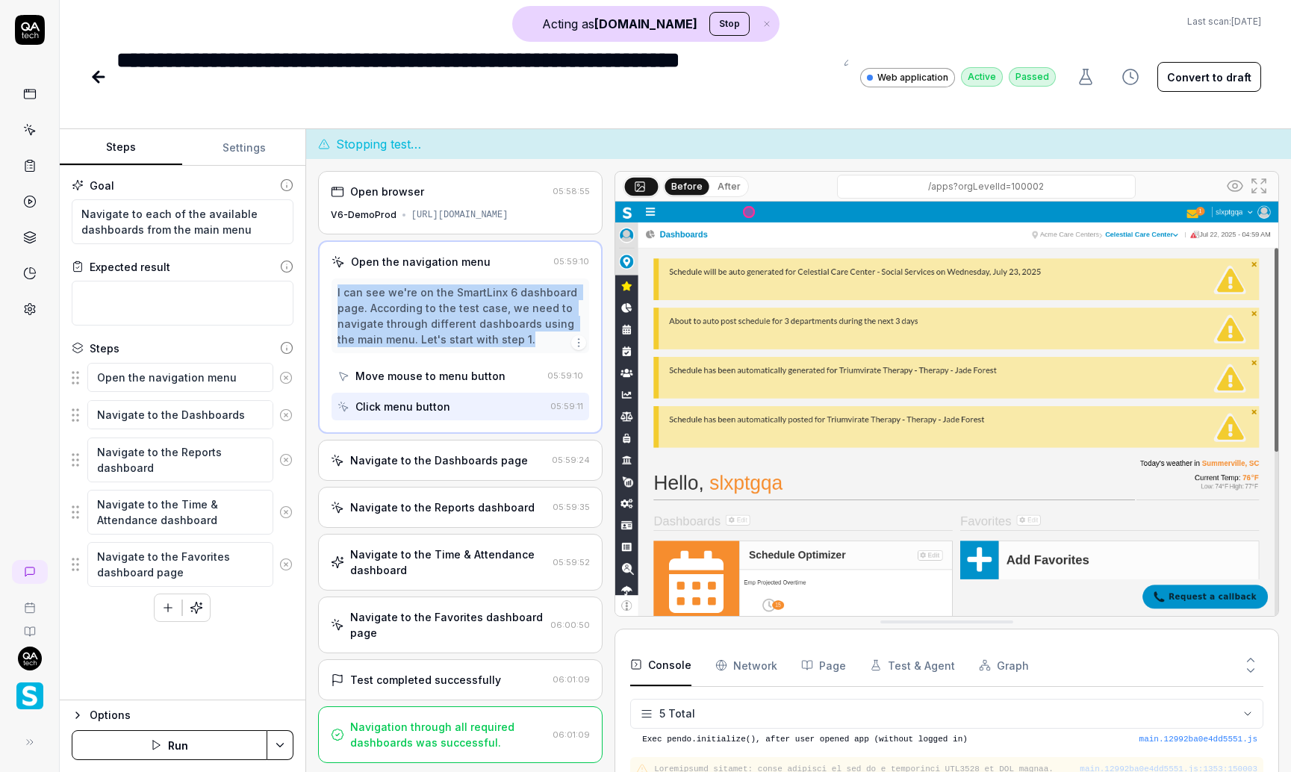
drag, startPoint x: 337, startPoint y: 305, endPoint x: 546, endPoint y: 350, distance: 213.8
click at [546, 347] on div "I can see we're on the SmartLinx 6 dashboard page. According to the test case, …" at bounding box center [461, 315] width 246 height 63
click at [447, 384] on div "Move mouse to menu button" at bounding box center [430, 376] width 150 height 16
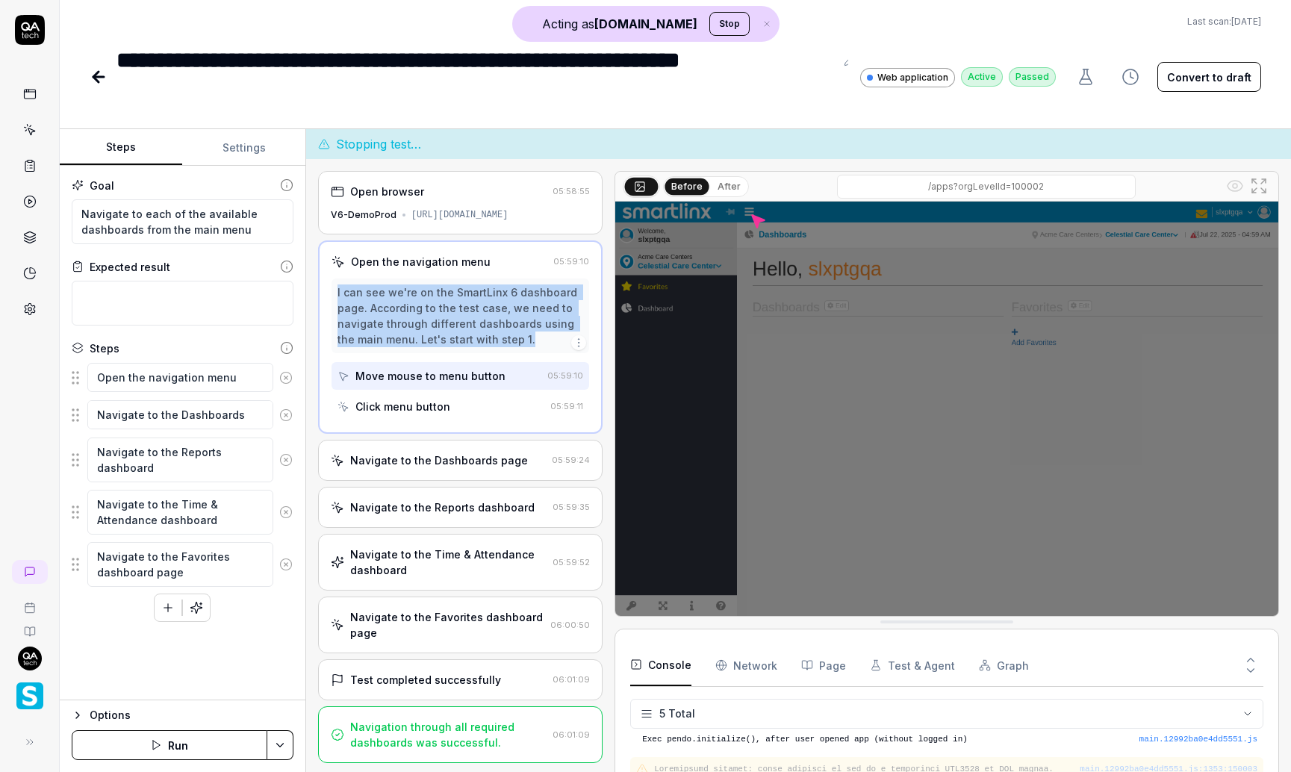
click at [442, 413] on div "Click menu button" at bounding box center [402, 407] width 95 height 16
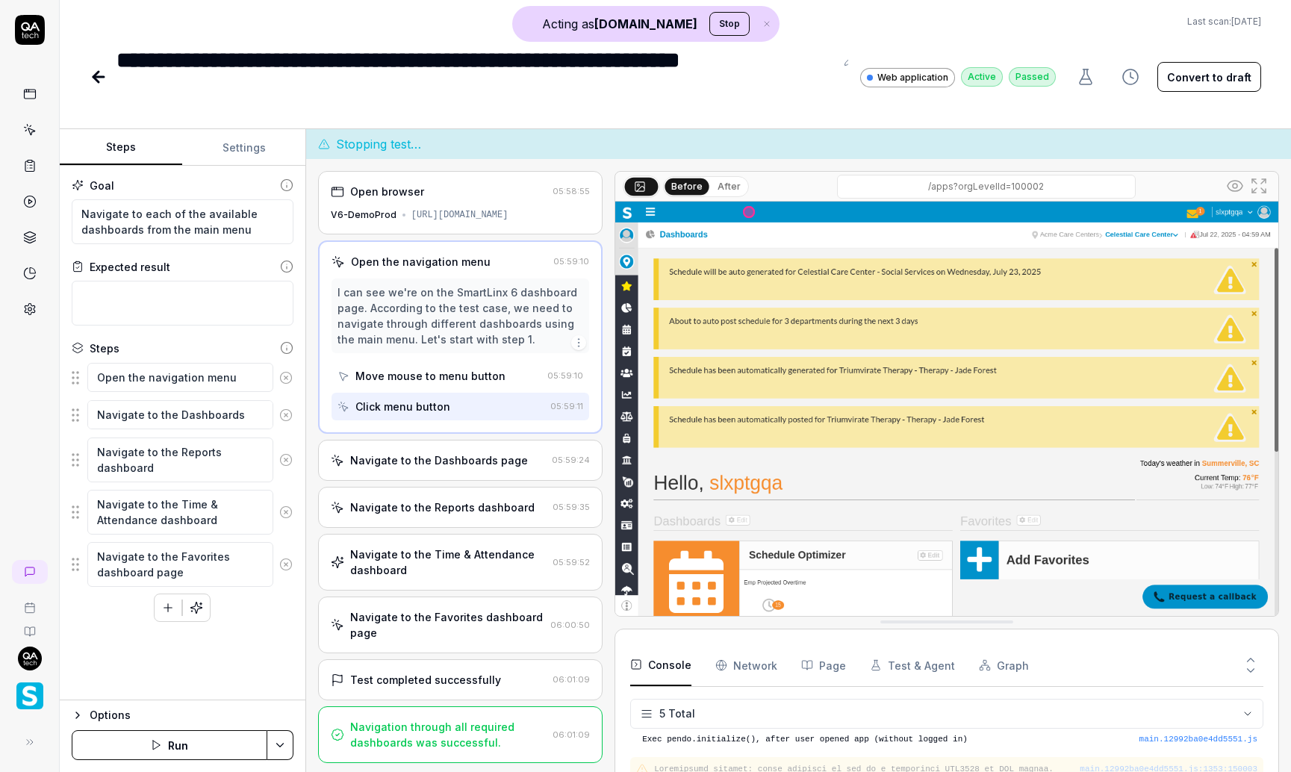
click at [512, 468] on div "Navigate to the Dashboards page" at bounding box center [439, 461] width 178 height 16
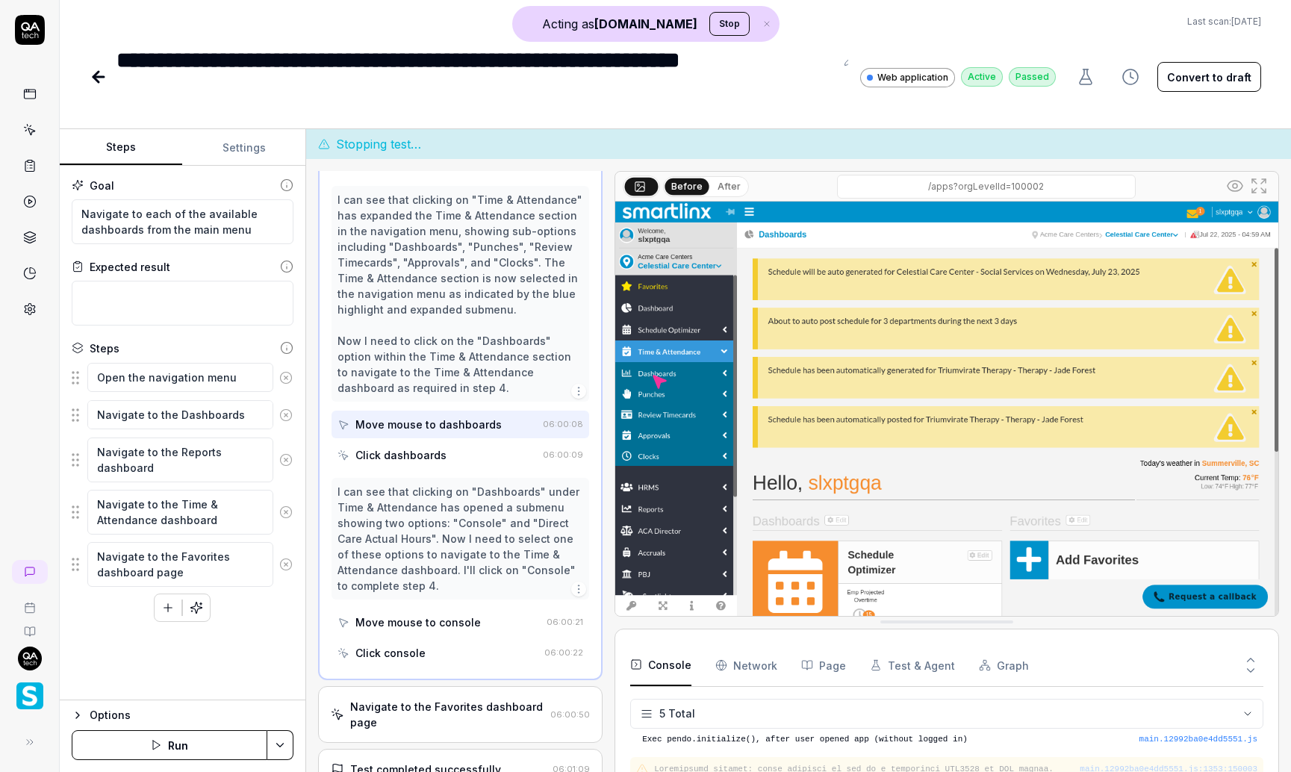
scroll to position [570, 0]
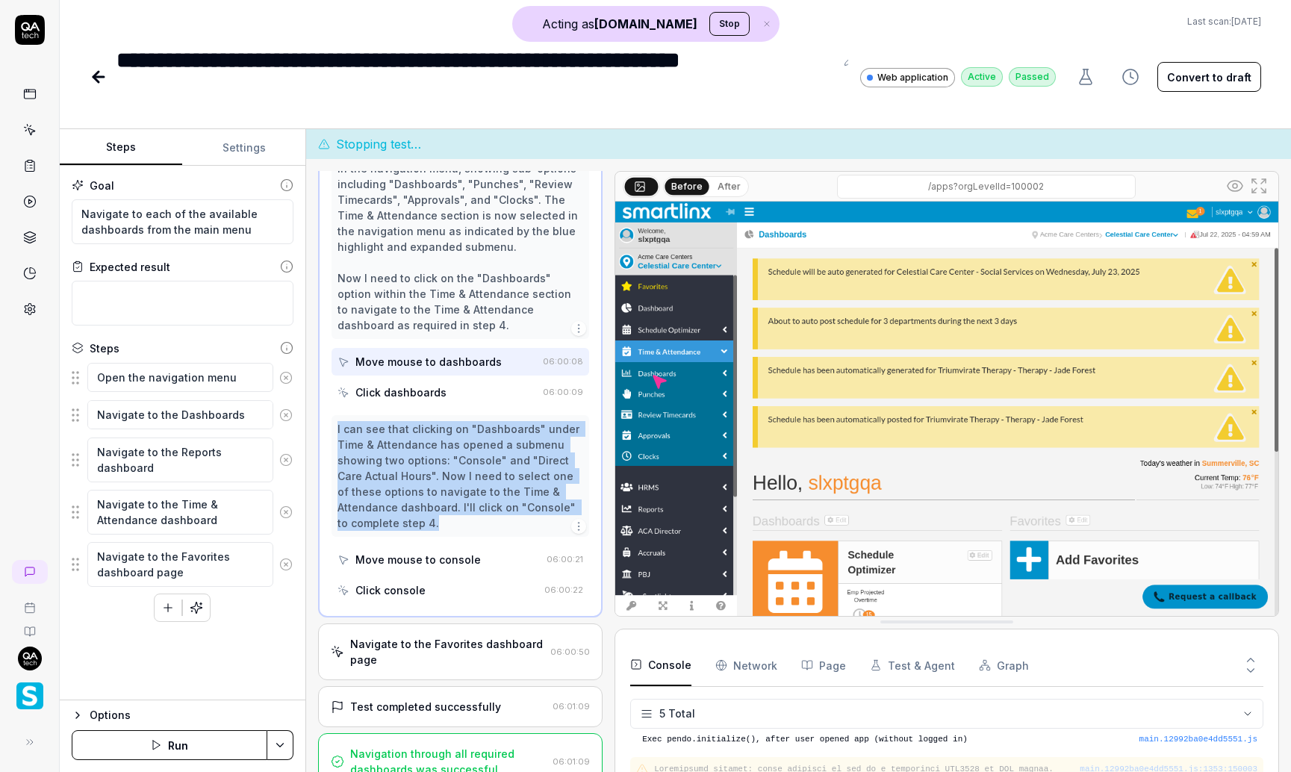
drag, startPoint x: 336, startPoint y: 431, endPoint x: 516, endPoint y: 519, distance: 200.4
click at [516, 519] on div "I can see that clicking on "Dashboards" under Time & Attendance has opened a su…" at bounding box center [461, 476] width 246 height 110
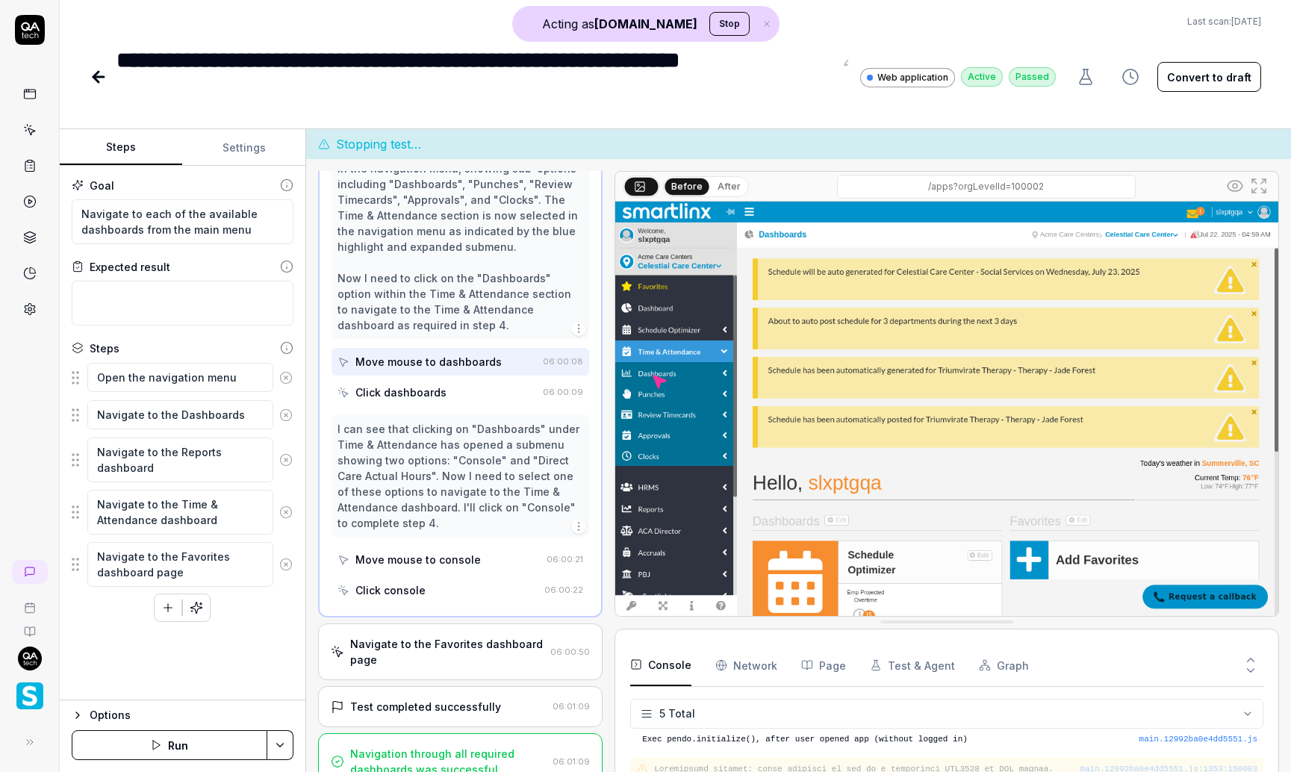
click at [485, 654] on div "Navigate to the Favorites dashboard page" at bounding box center [447, 651] width 194 height 31
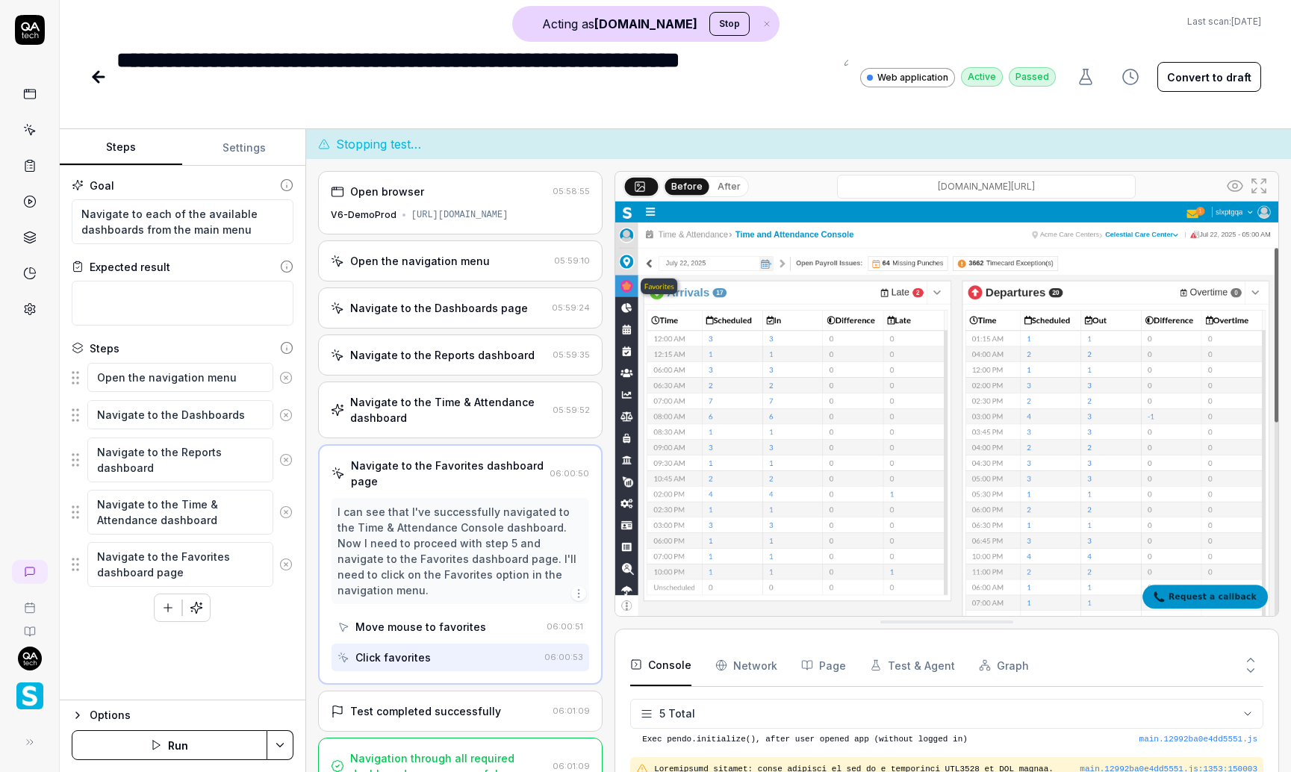
click at [489, 714] on div "Test completed successfully" at bounding box center [425, 711] width 151 height 16
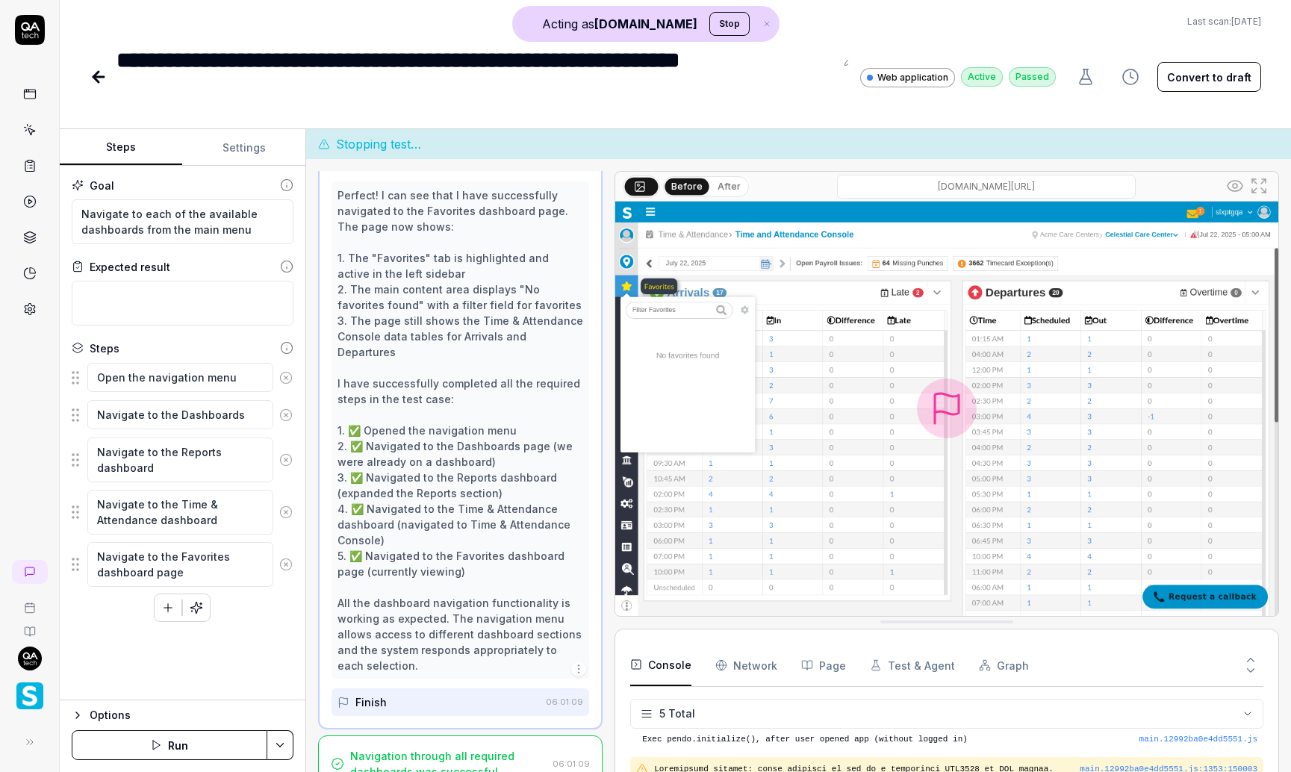
scroll to position [30, 0]
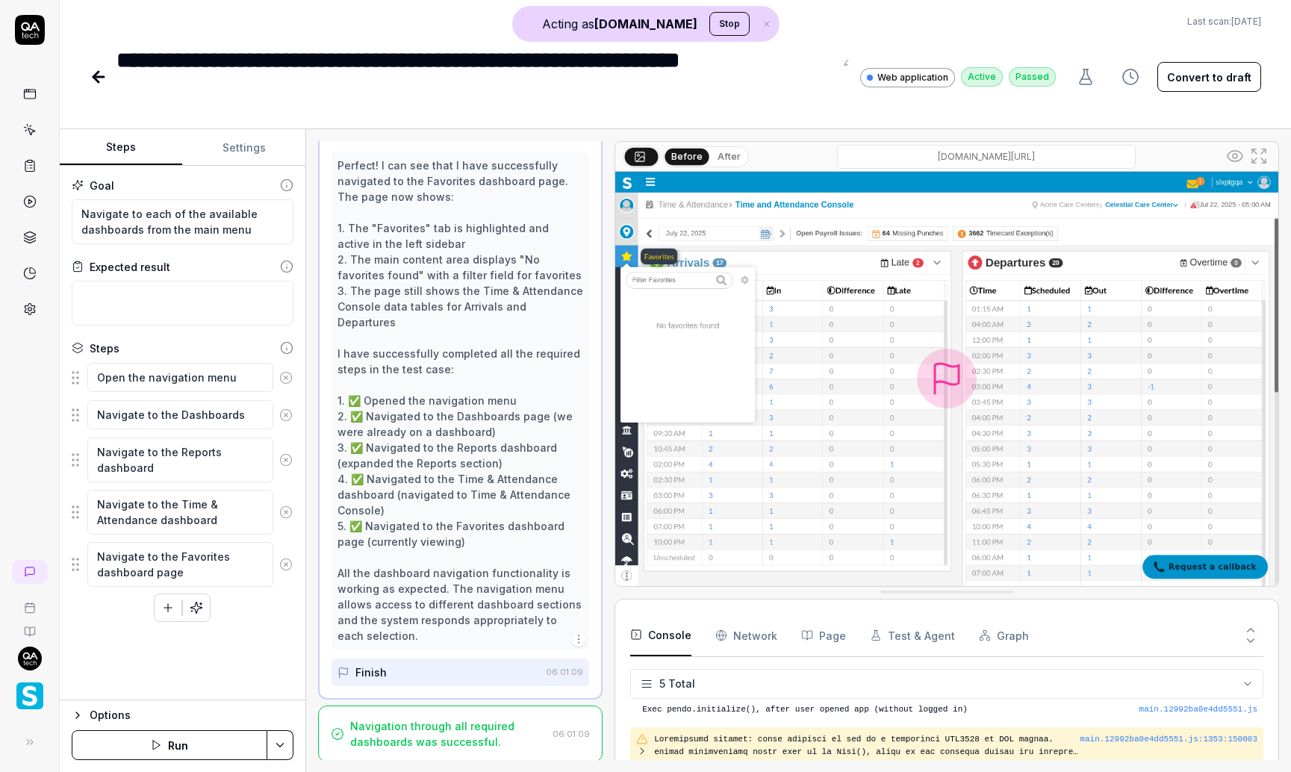
click at [453, 739] on div "Navigation through all required dashboards was successful." at bounding box center [448, 733] width 196 height 31
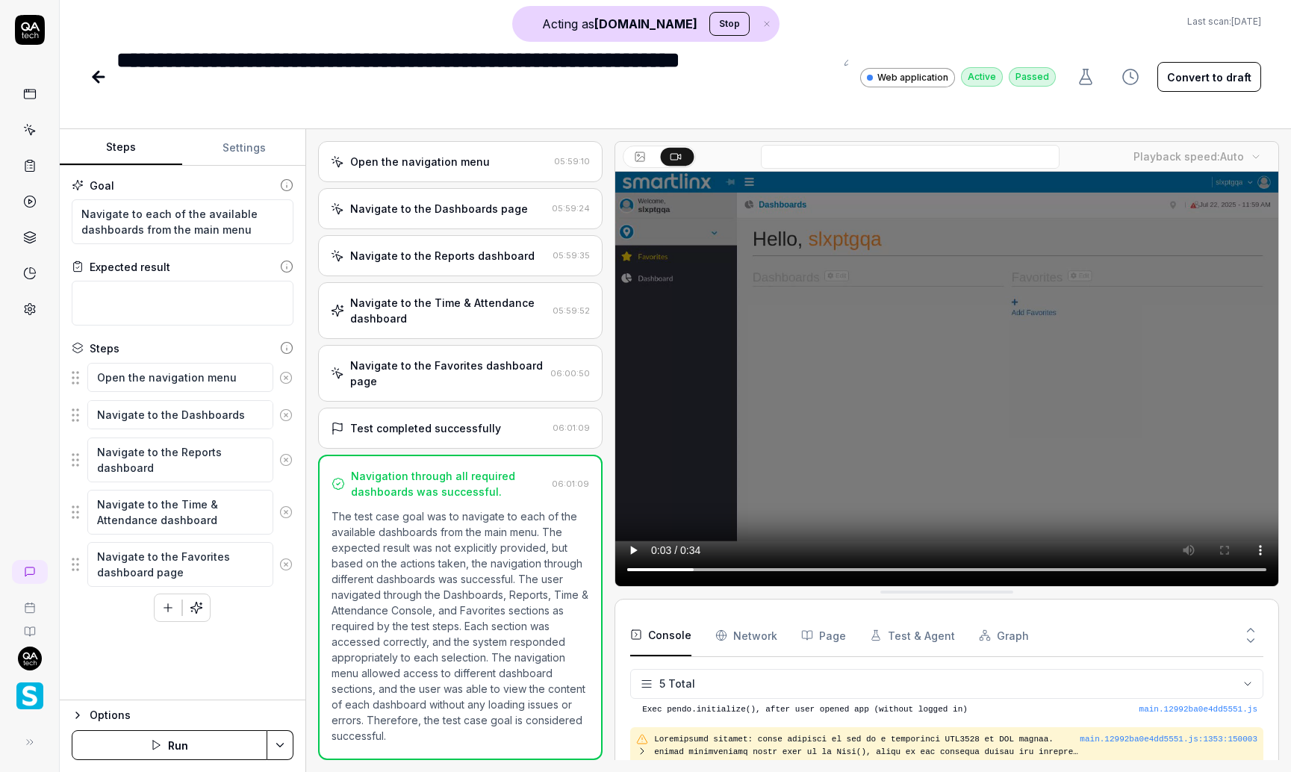
click at [28, 694] on img "button" at bounding box center [29, 696] width 27 height 27
click at [84, 60] on div "**********" at bounding box center [675, 55] width 1231 height 111
click at [34, 314] on icon at bounding box center [29, 308] width 13 height 13
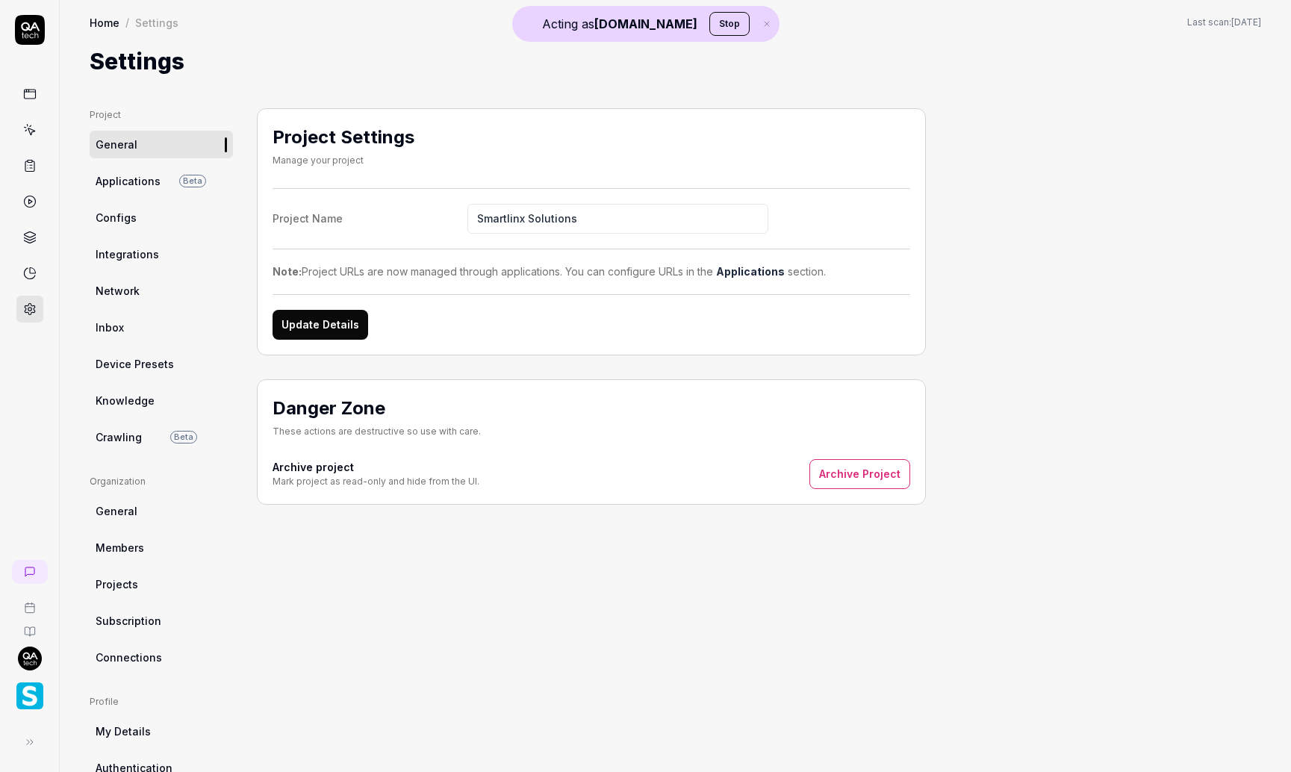
click at [141, 183] on span "Applications" at bounding box center [128, 181] width 65 height 16
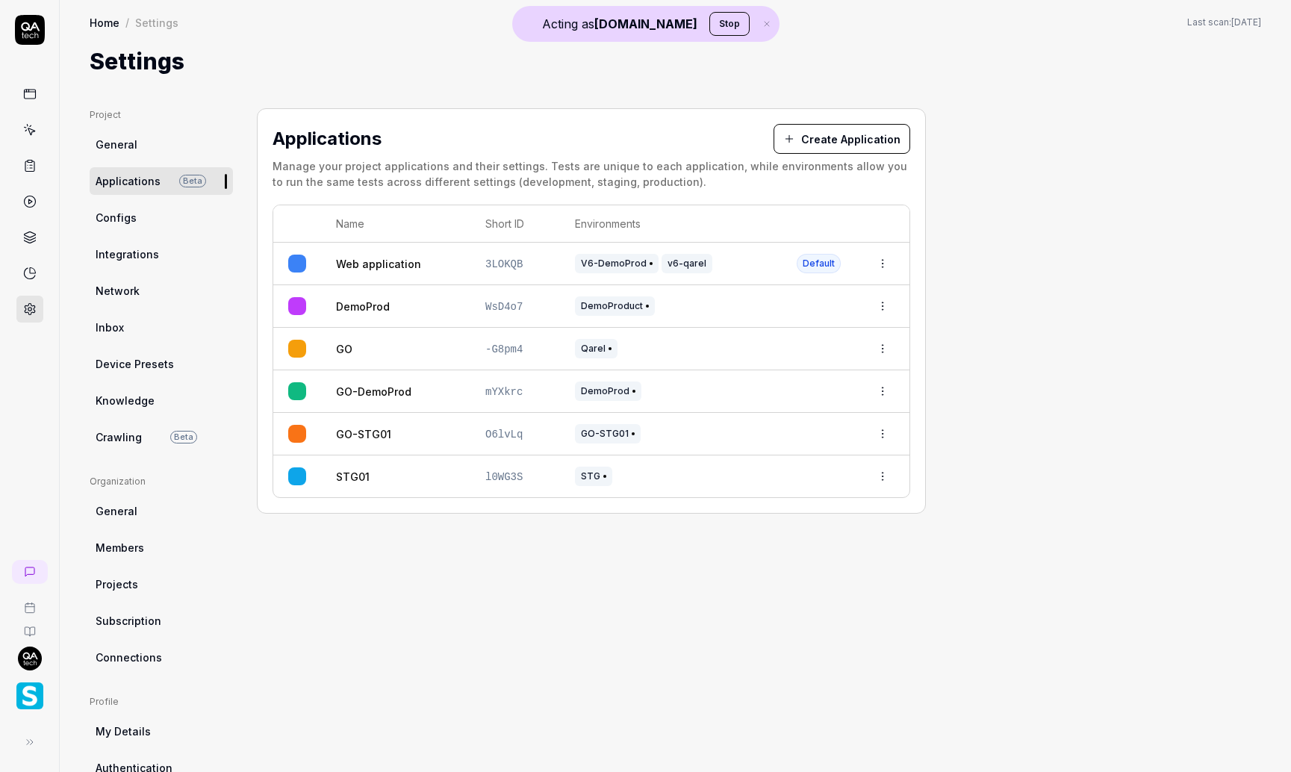
click at [124, 223] on span "Configs" at bounding box center [116, 218] width 41 height 16
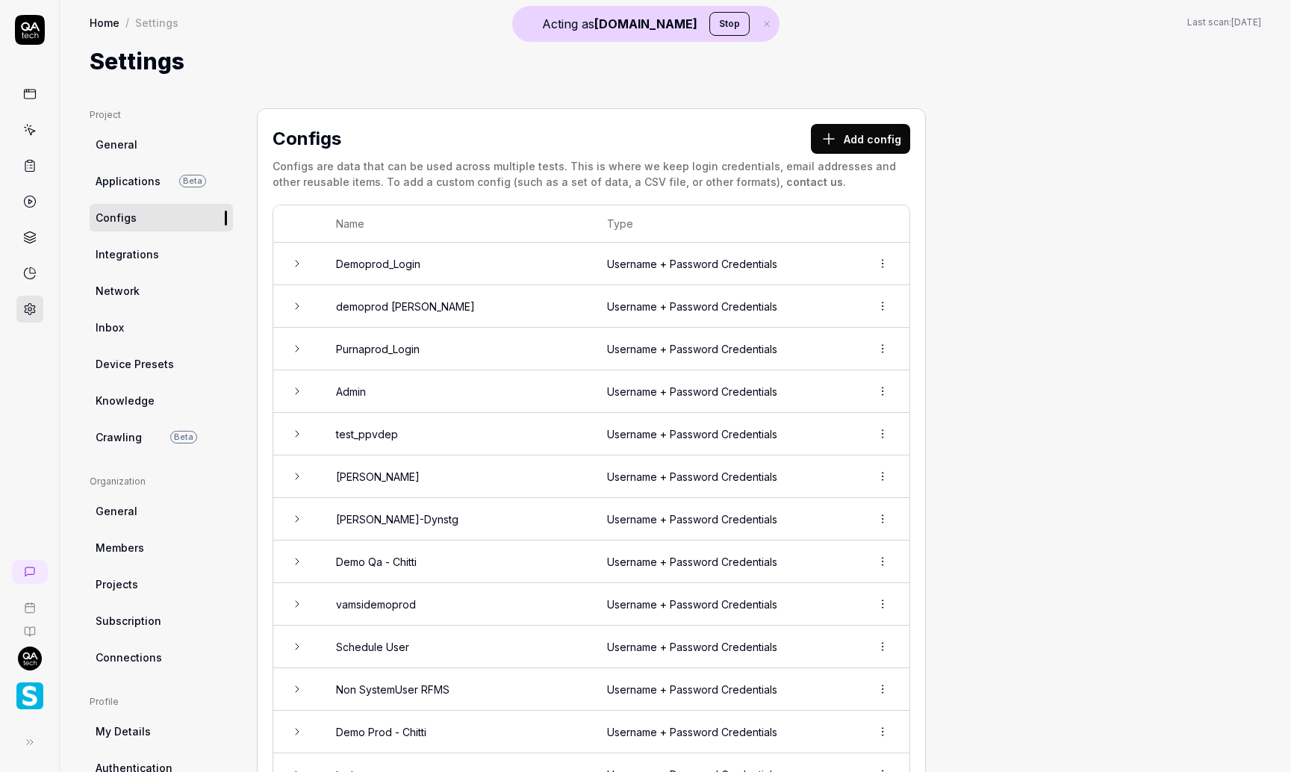
click at [131, 258] on span "Integrations" at bounding box center [127, 254] width 63 height 16
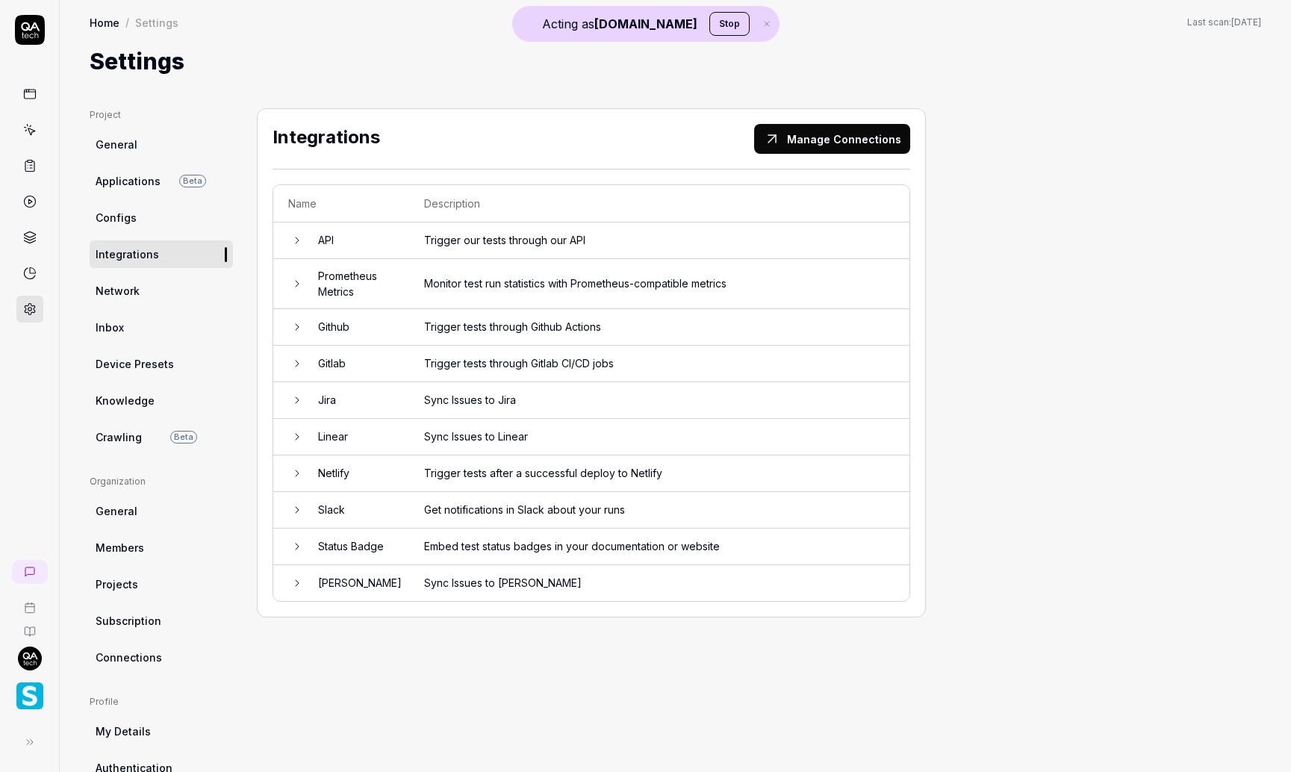
click at [122, 364] on span "Device Presets" at bounding box center [135, 364] width 78 height 16
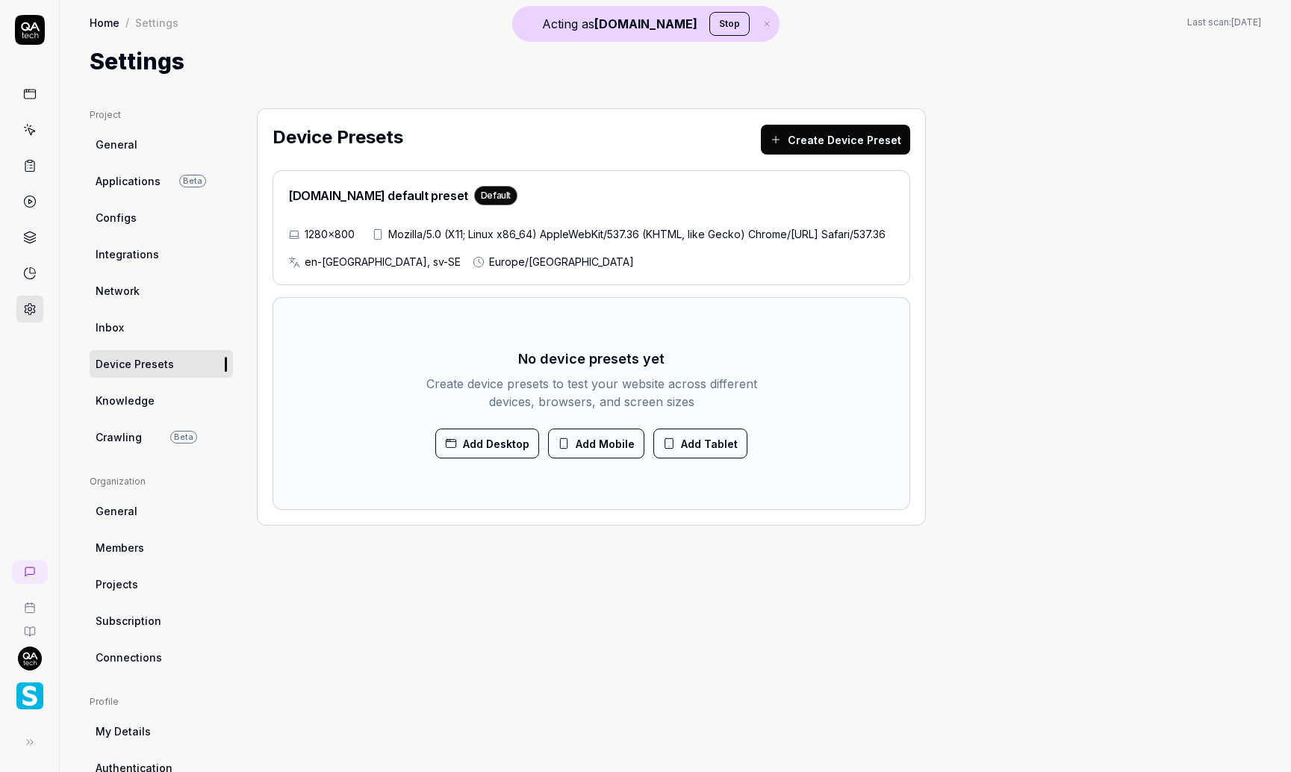
click at [128, 409] on link "Knowledge" at bounding box center [161, 401] width 143 height 28
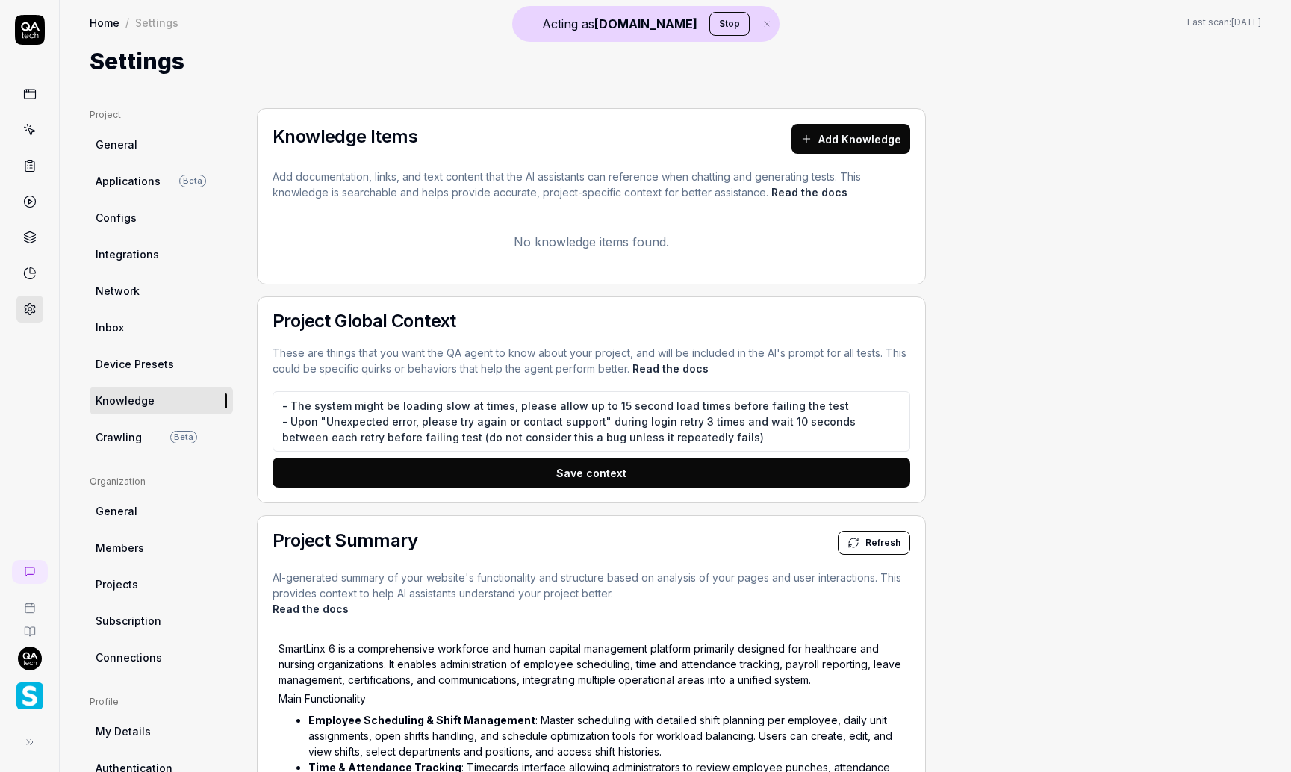
click at [143, 184] on span "Applications" at bounding box center [128, 181] width 65 height 16
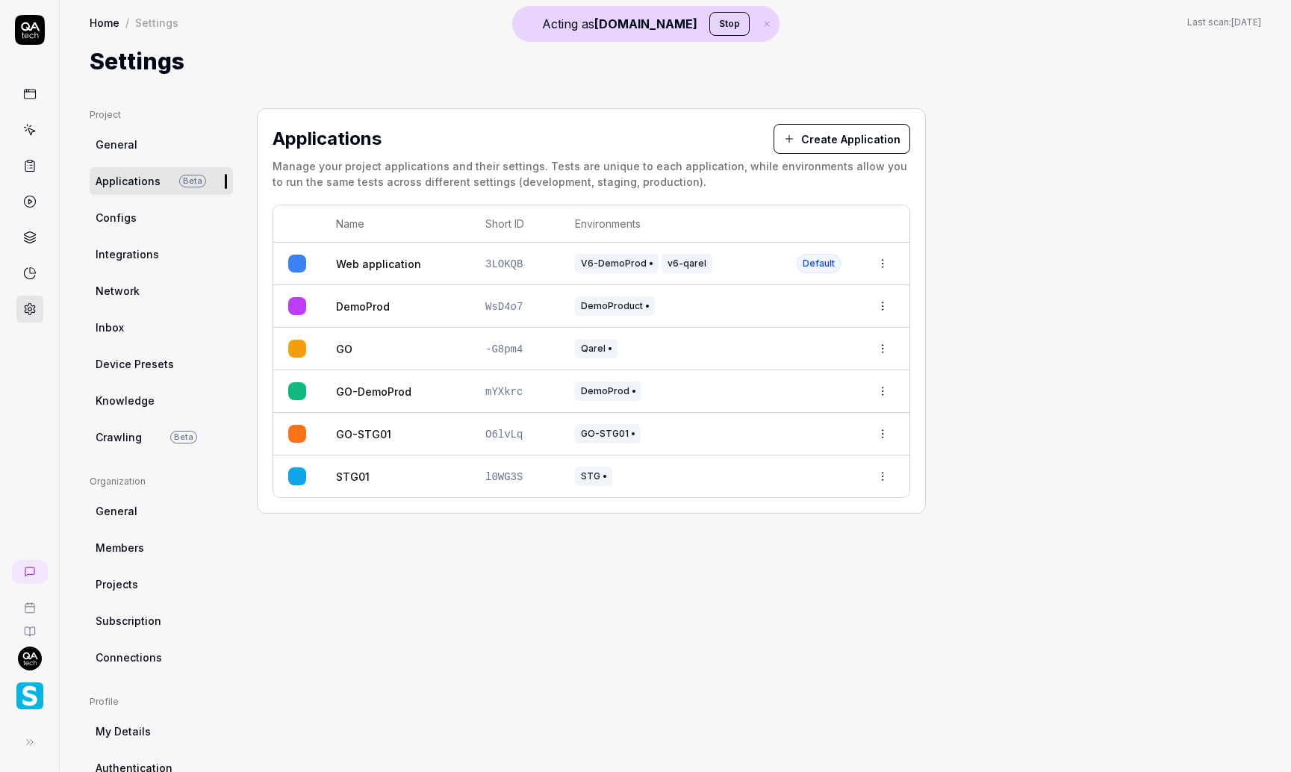
click at [37, 85] on link at bounding box center [29, 94] width 27 height 27
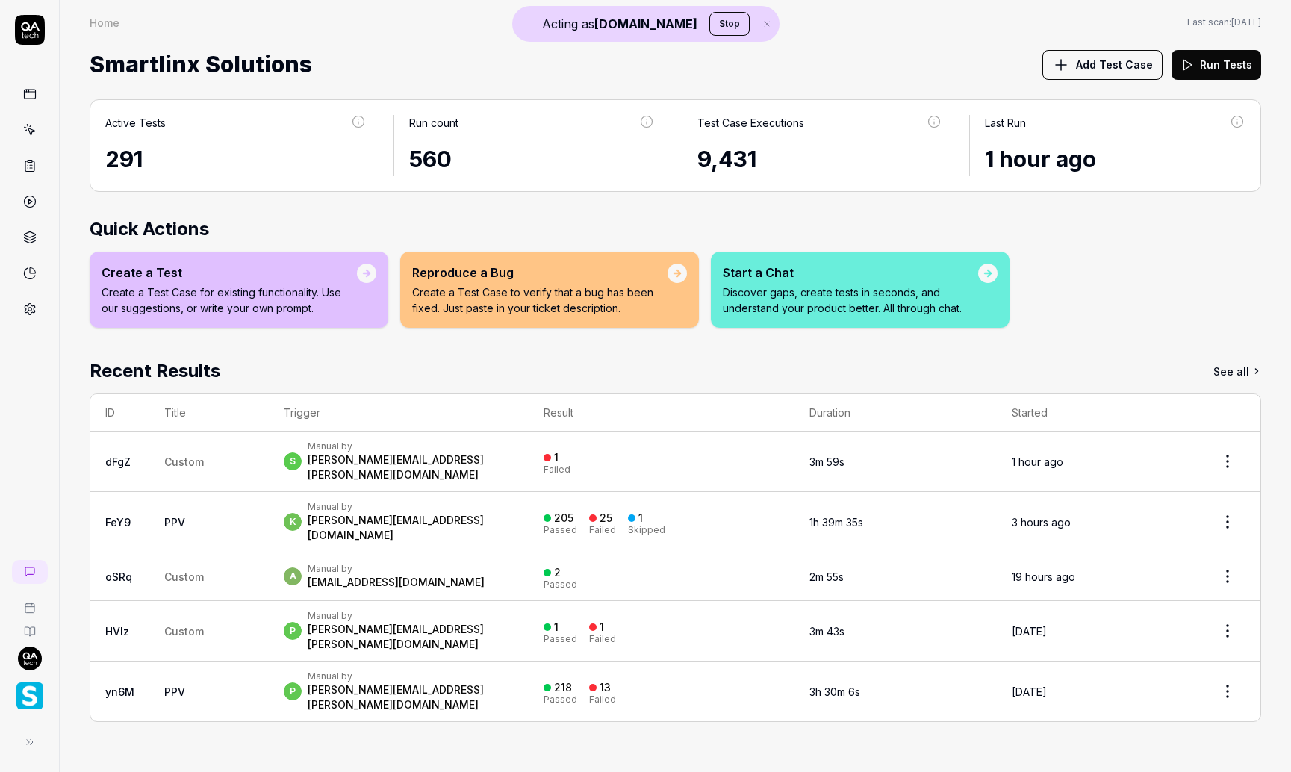
click at [28, 747] on icon at bounding box center [30, 742] width 12 height 12
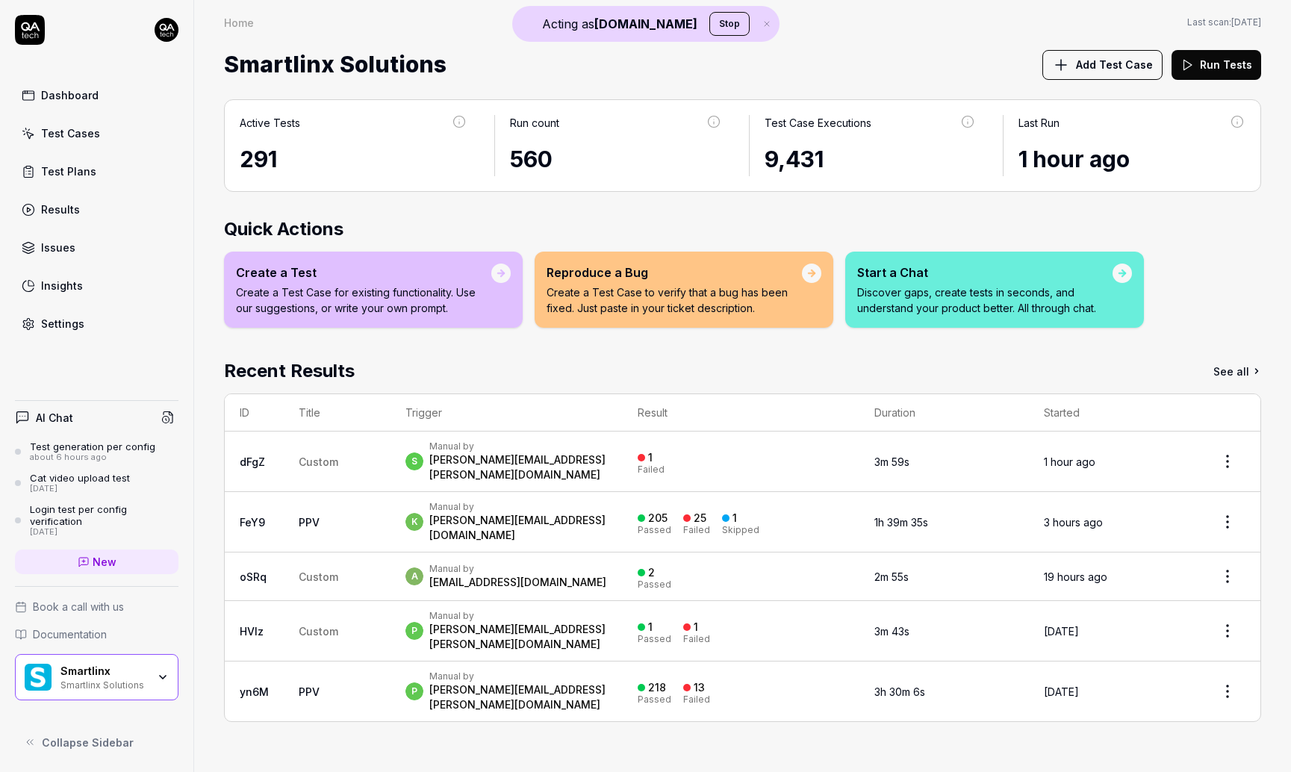
click at [151, 671] on div "Smartlinx Smartlinx Solutions" at bounding box center [108, 677] width 96 height 25
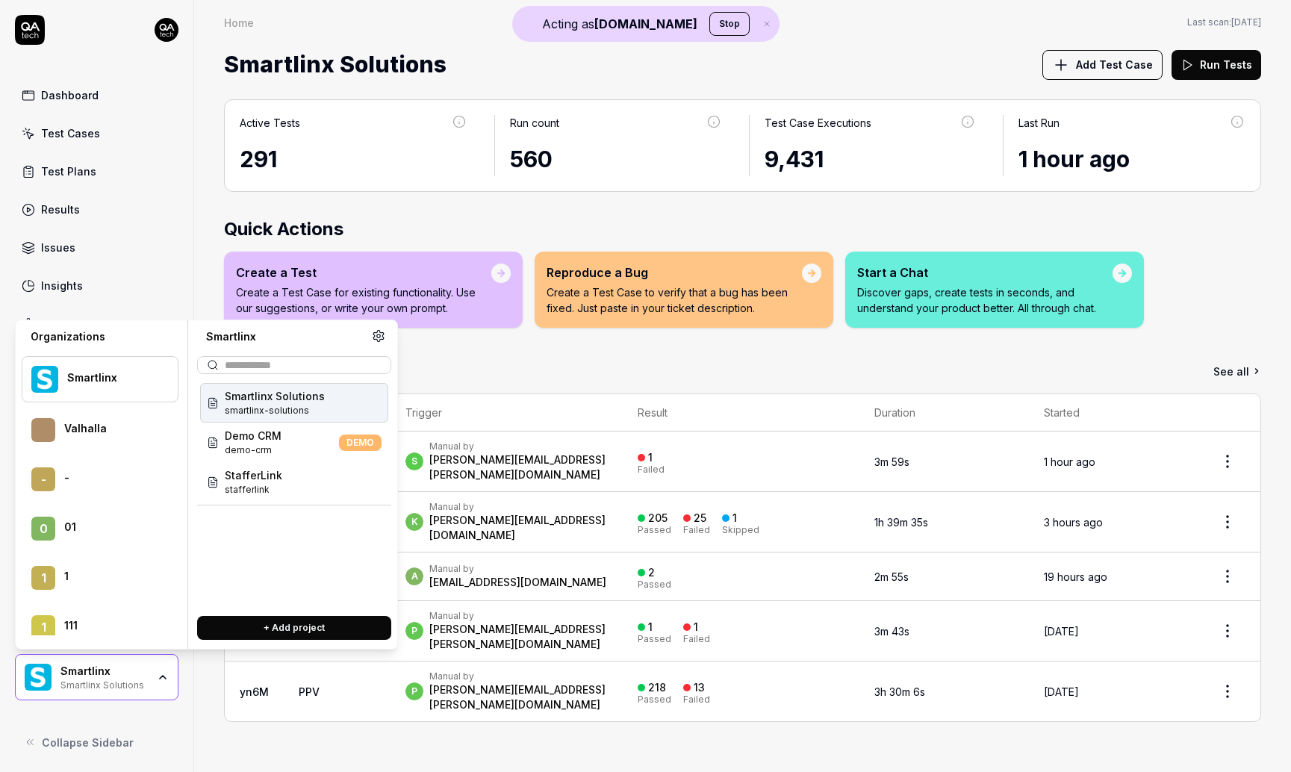
scroll to position [19905, 0]
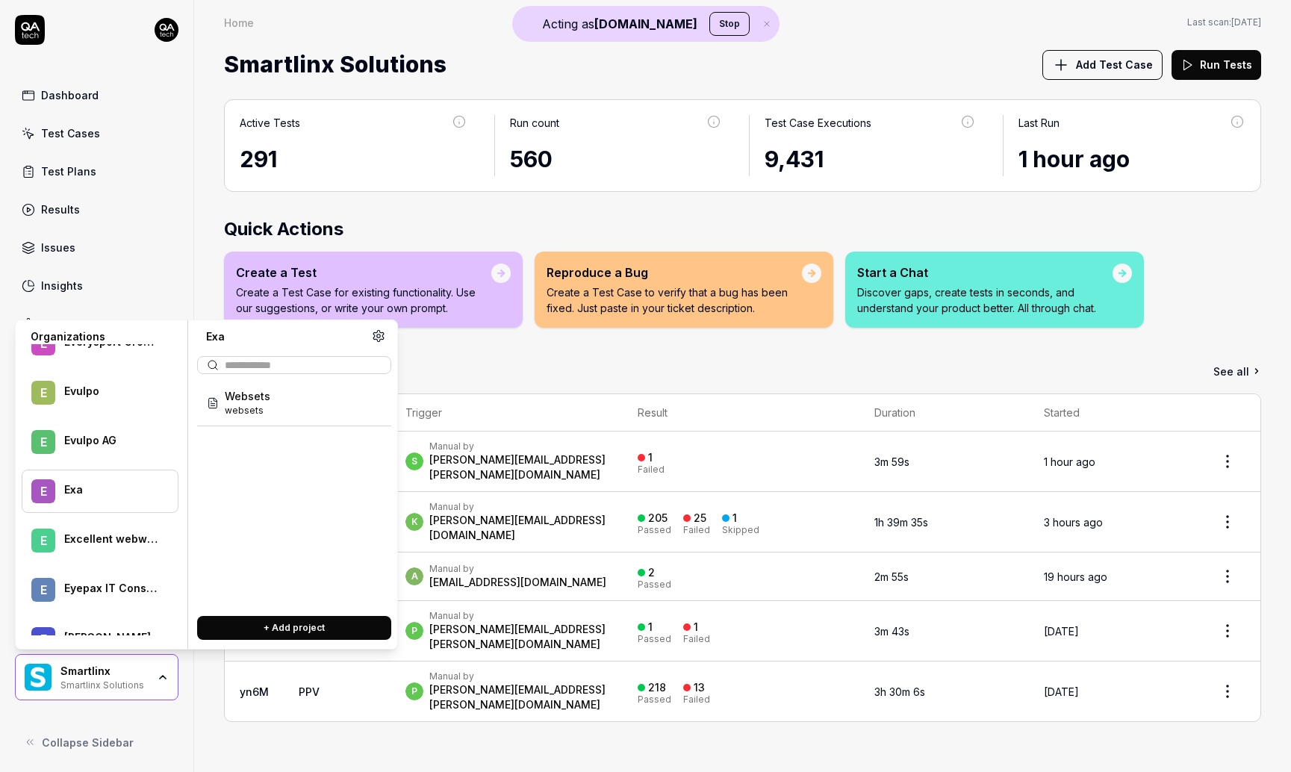
click at [99, 497] on div at bounding box center [111, 498] width 94 height 3
click at [272, 406] on div "Websets websets" at bounding box center [294, 403] width 188 height 40
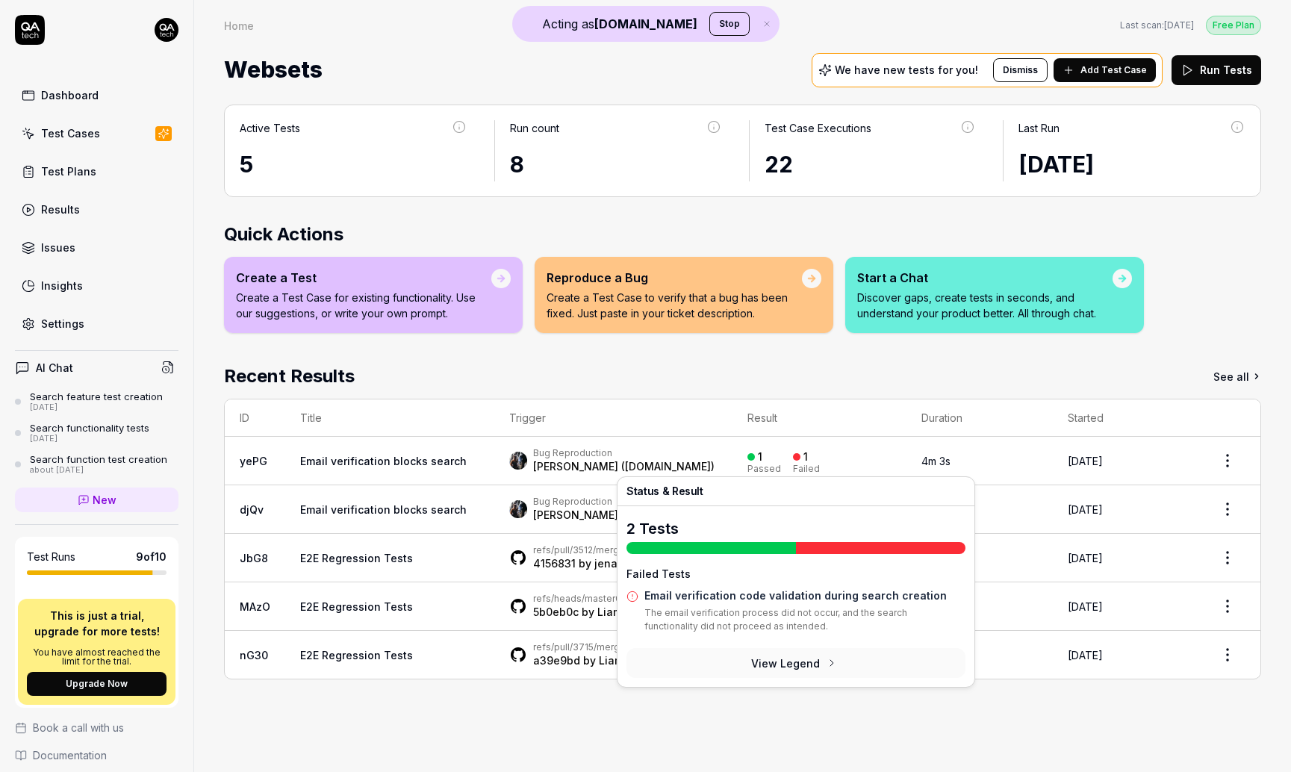
click at [792, 461] on div "1" at bounding box center [800, 456] width 15 height 13
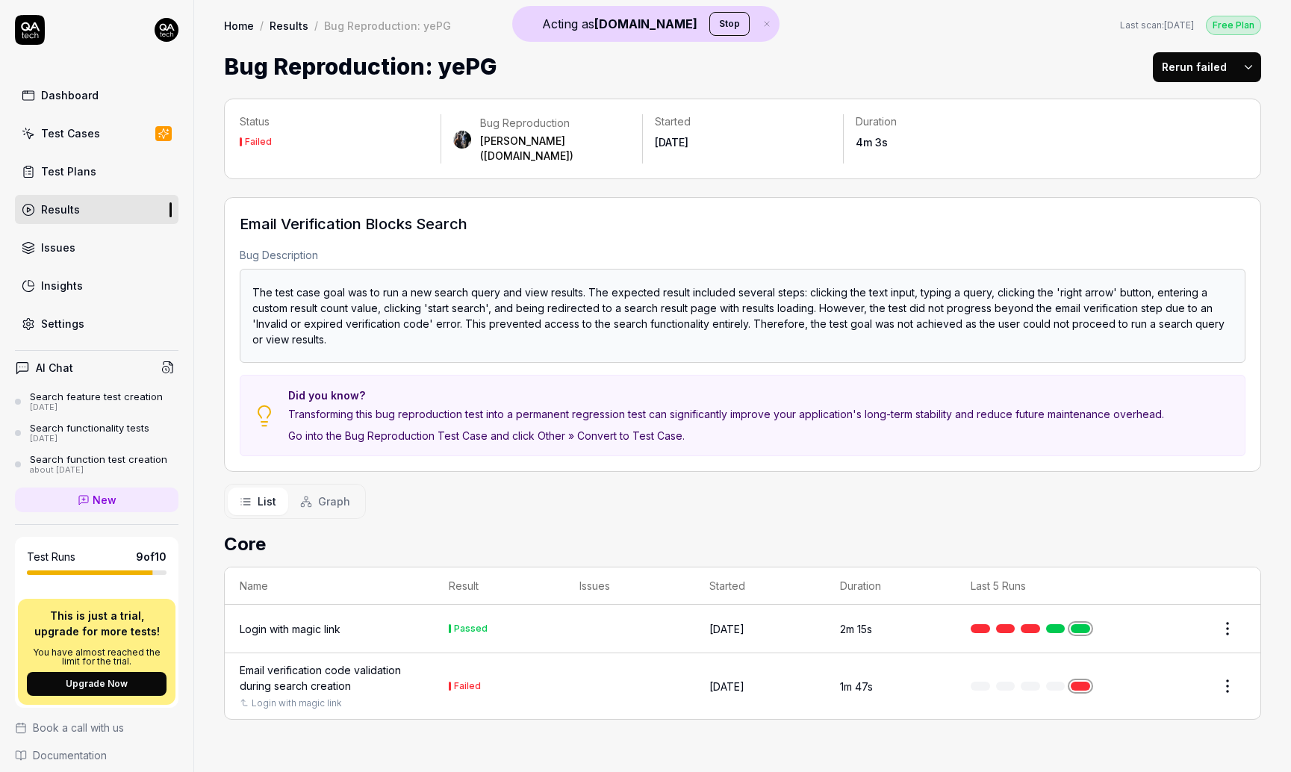
click at [67, 130] on div "Test Cases" at bounding box center [70, 133] width 59 height 16
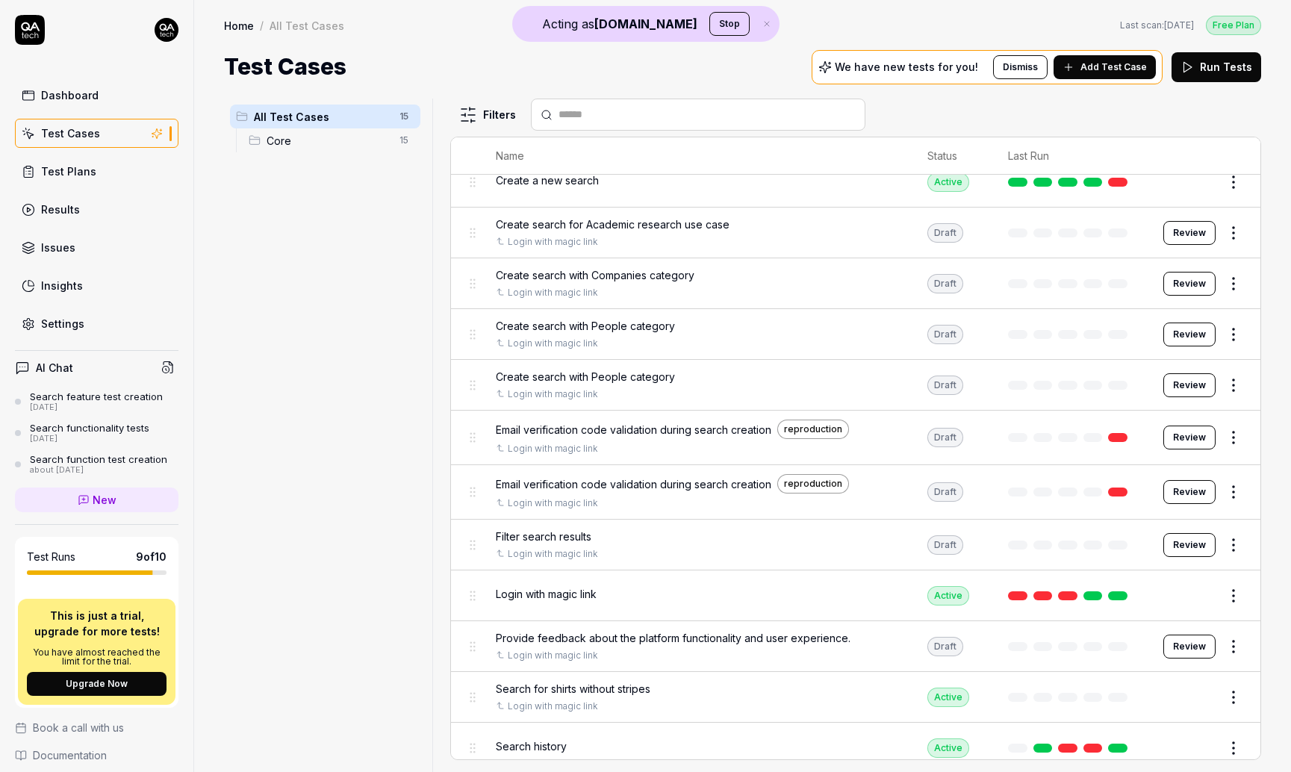
scroll to position [210, 0]
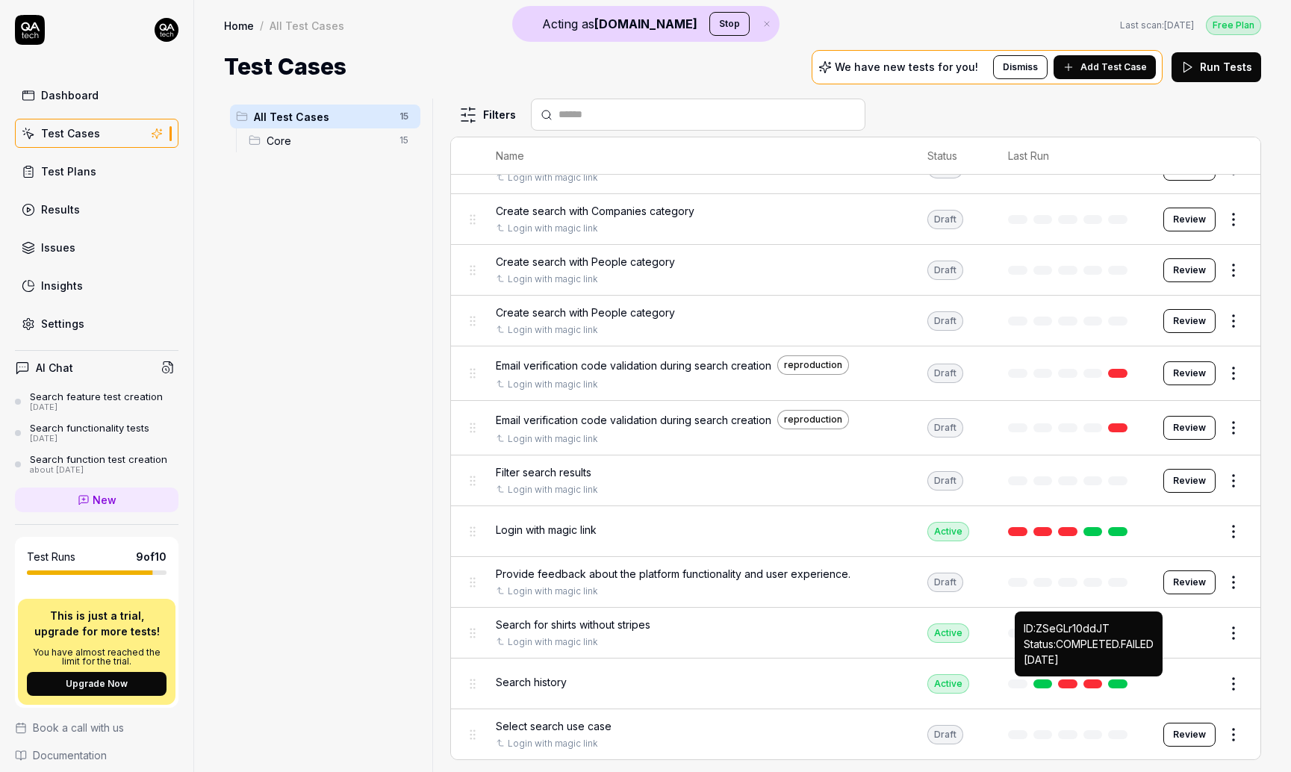
click at [792, 683] on link at bounding box center [1092, 684] width 19 height 9
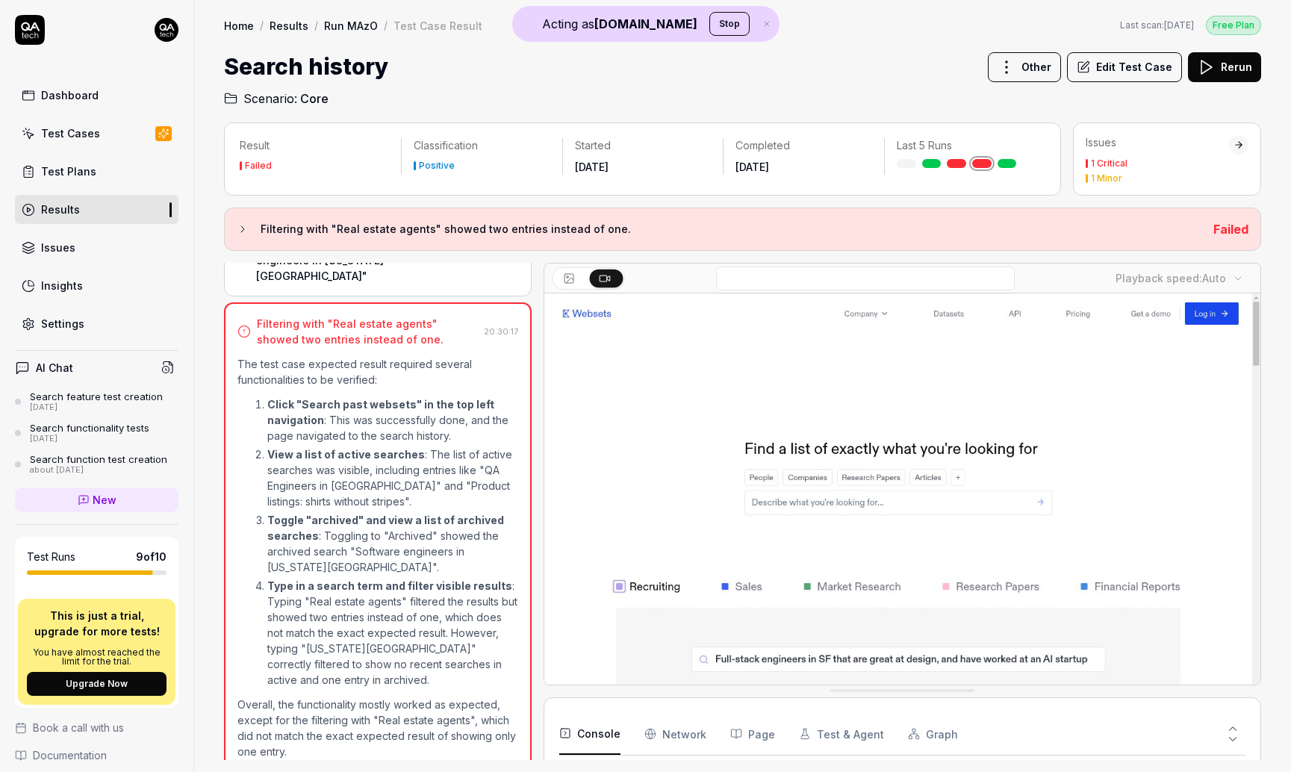
scroll to position [104, 0]
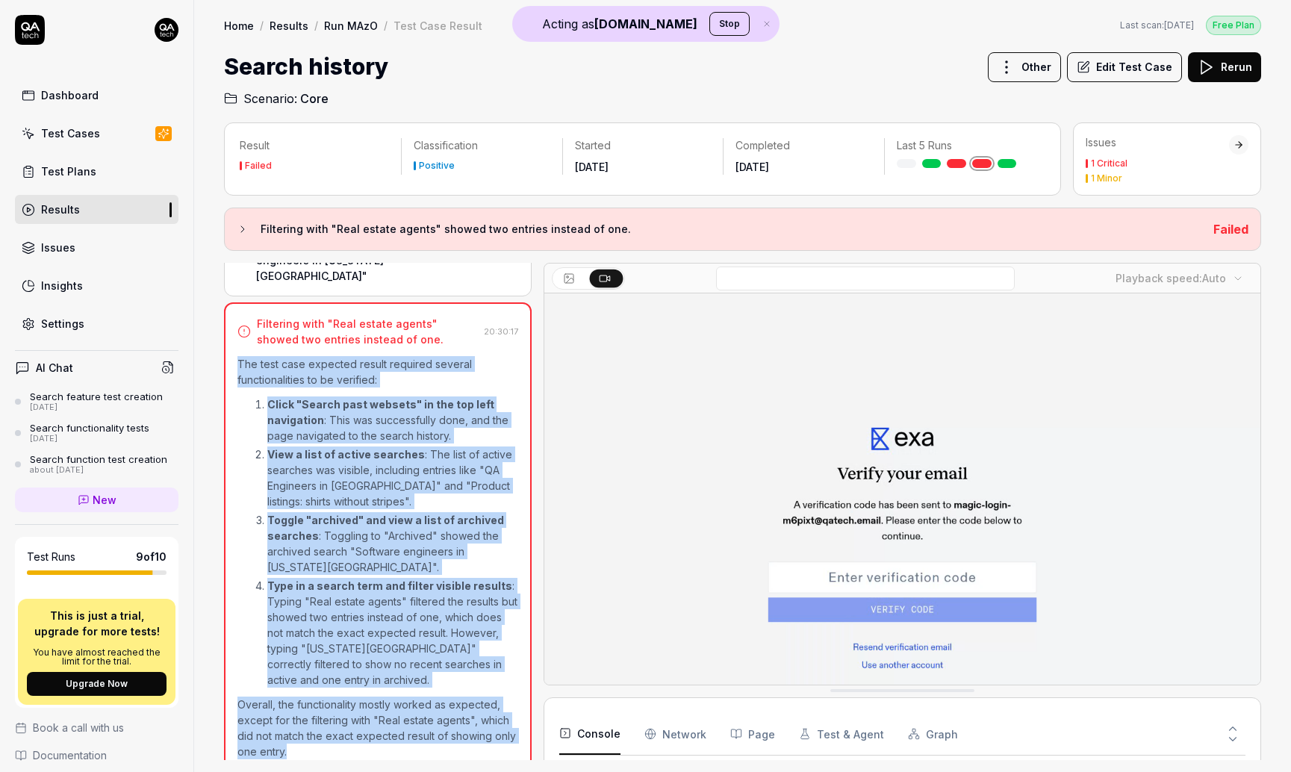
drag, startPoint x: 238, startPoint y: 347, endPoint x: 439, endPoint y: 741, distance: 441.8
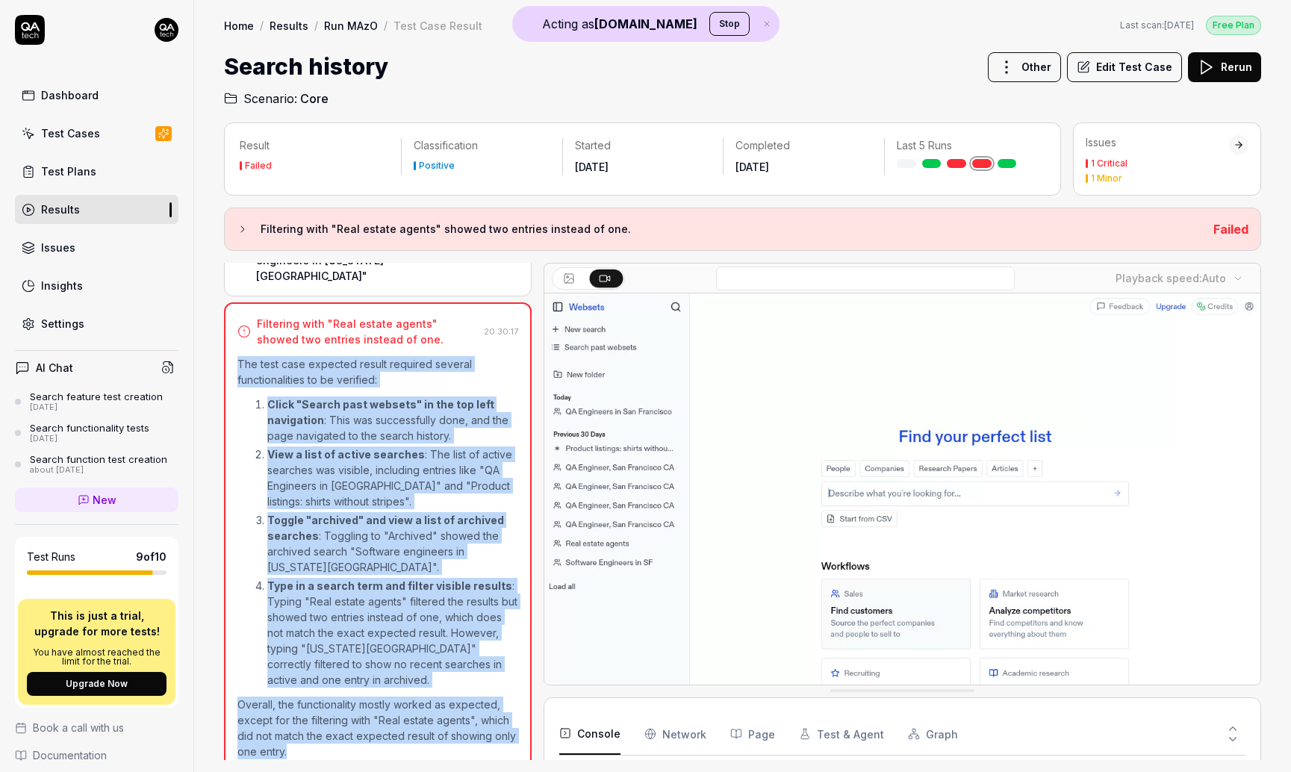
click at [439, 741] on div "The test case expected result required several functionalities to be verified: …" at bounding box center [377, 557] width 281 height 403
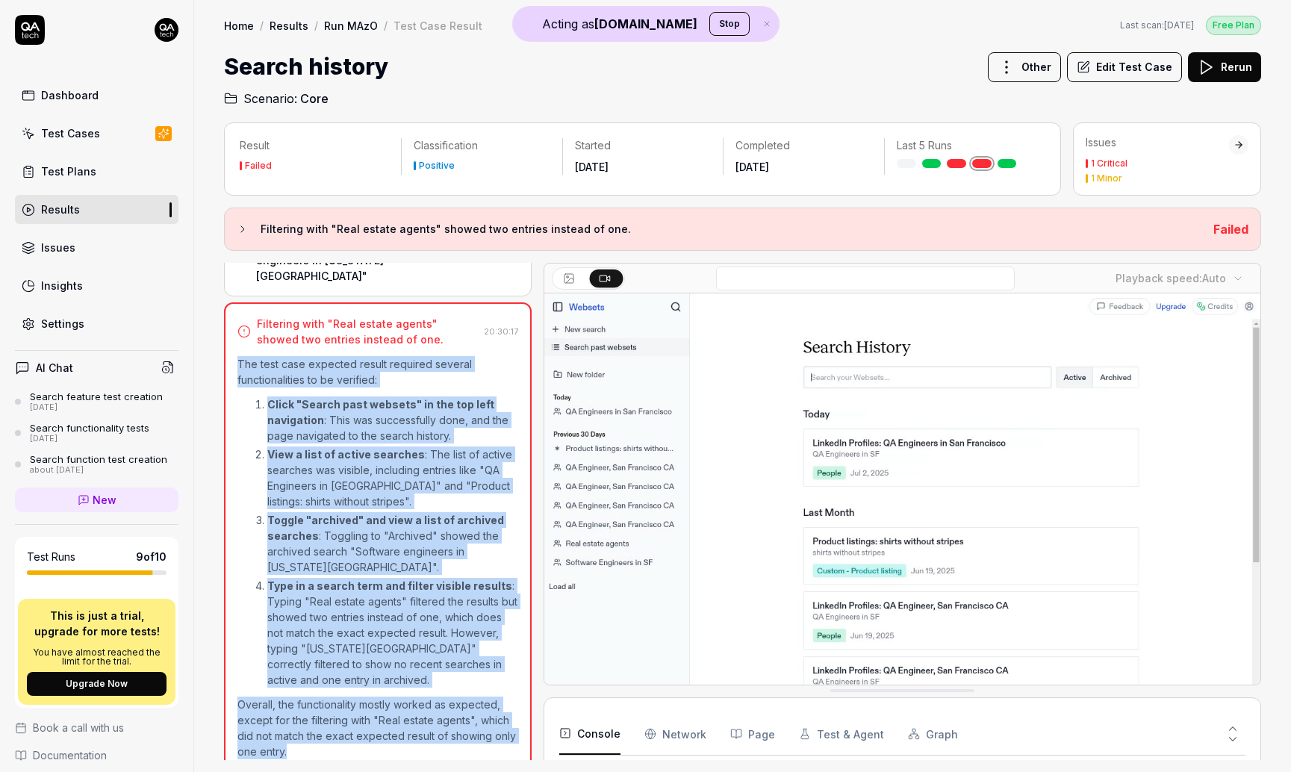
copy div "The test case expected result required several functionalities to be verified: …"
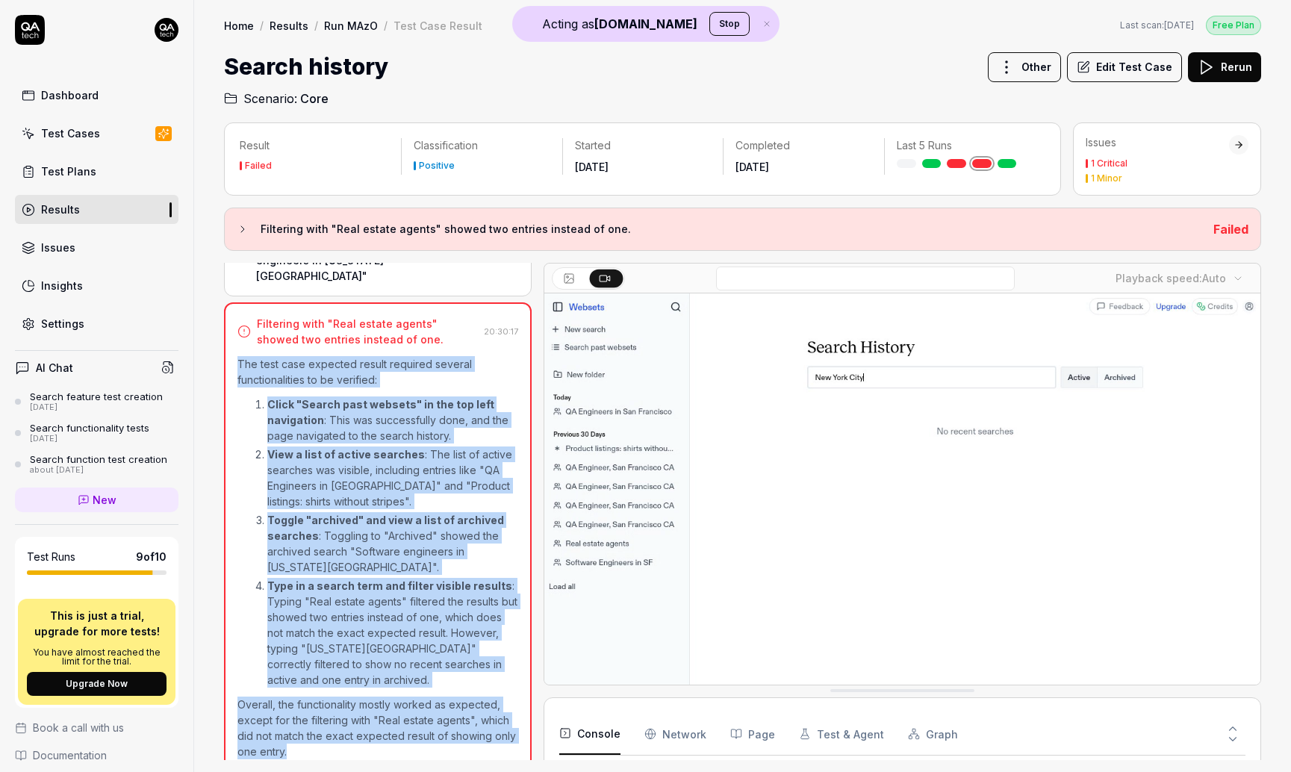
click at [108, 97] on link "Dashboard" at bounding box center [97, 95] width 164 height 29
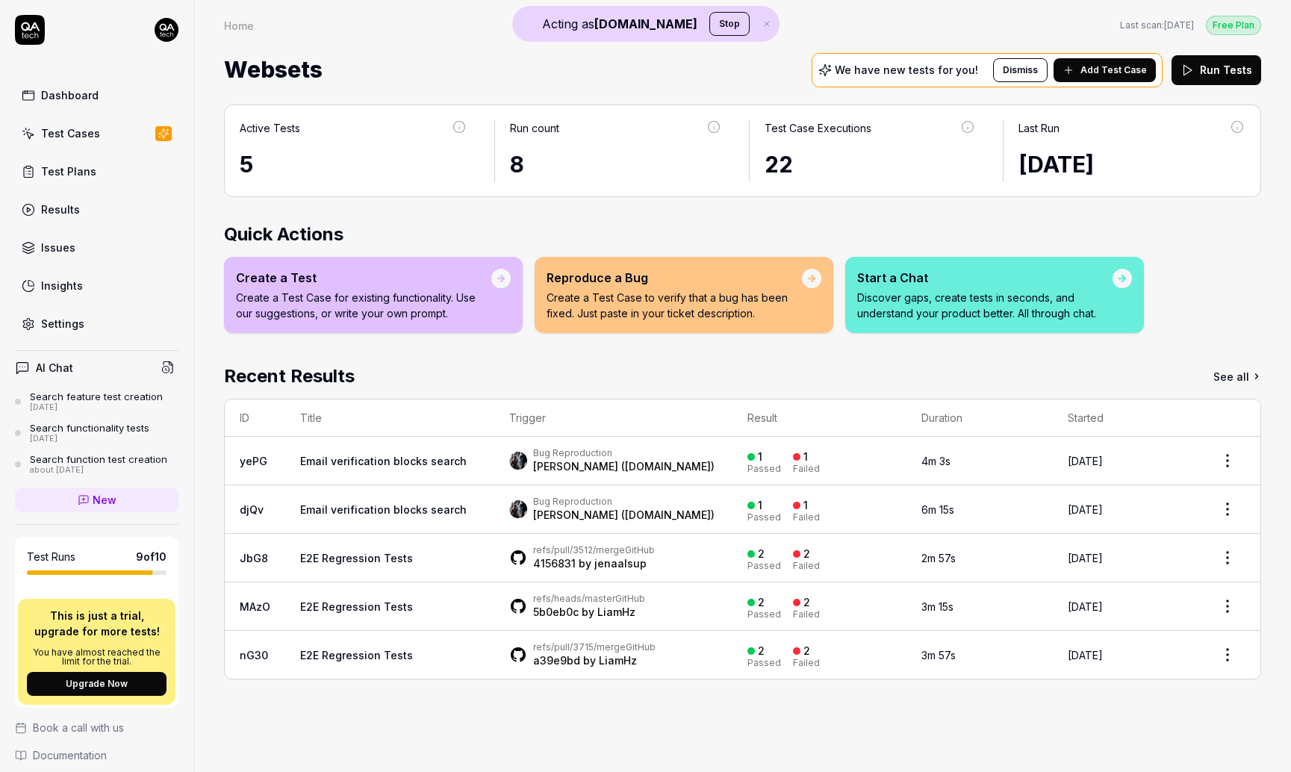
click at [697, 298] on p "Create a Test Case to verify that a bug has been fixed. Just paste in your tick…" at bounding box center [674, 305] width 255 height 31
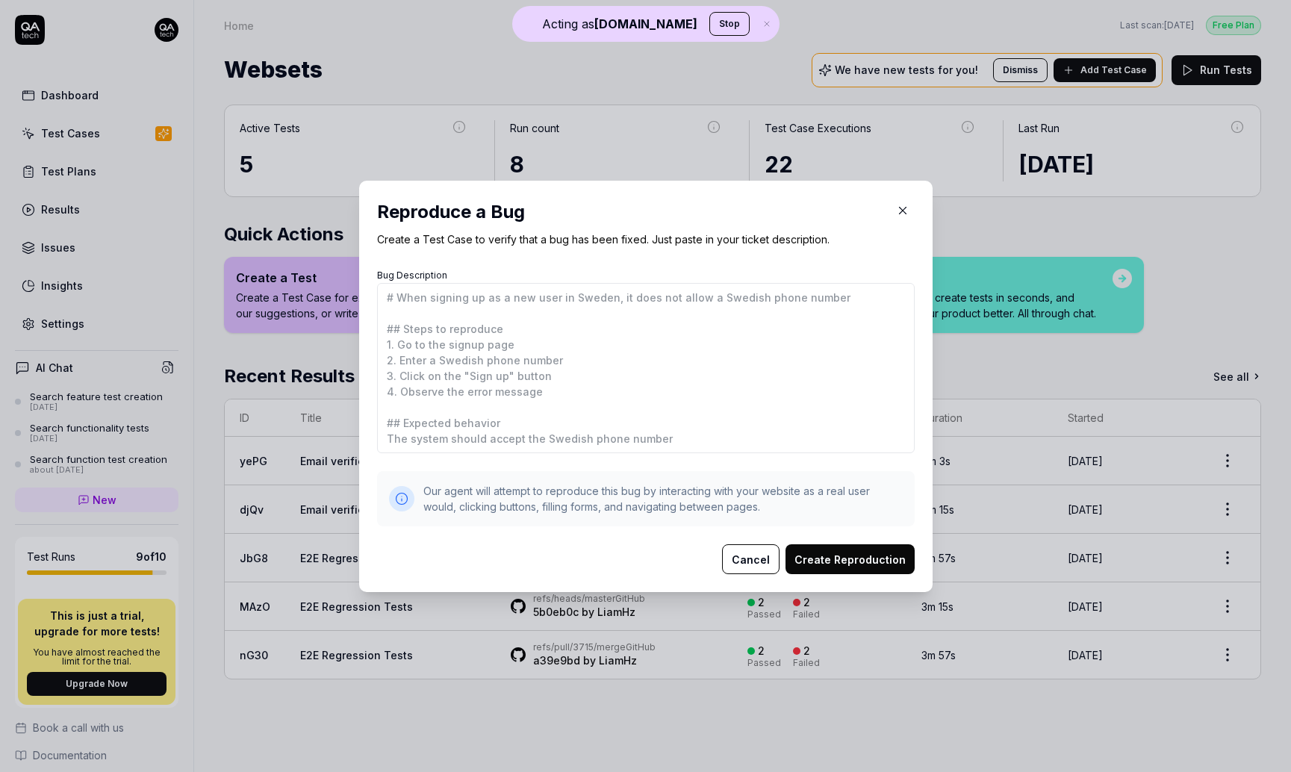
type textarea "*"
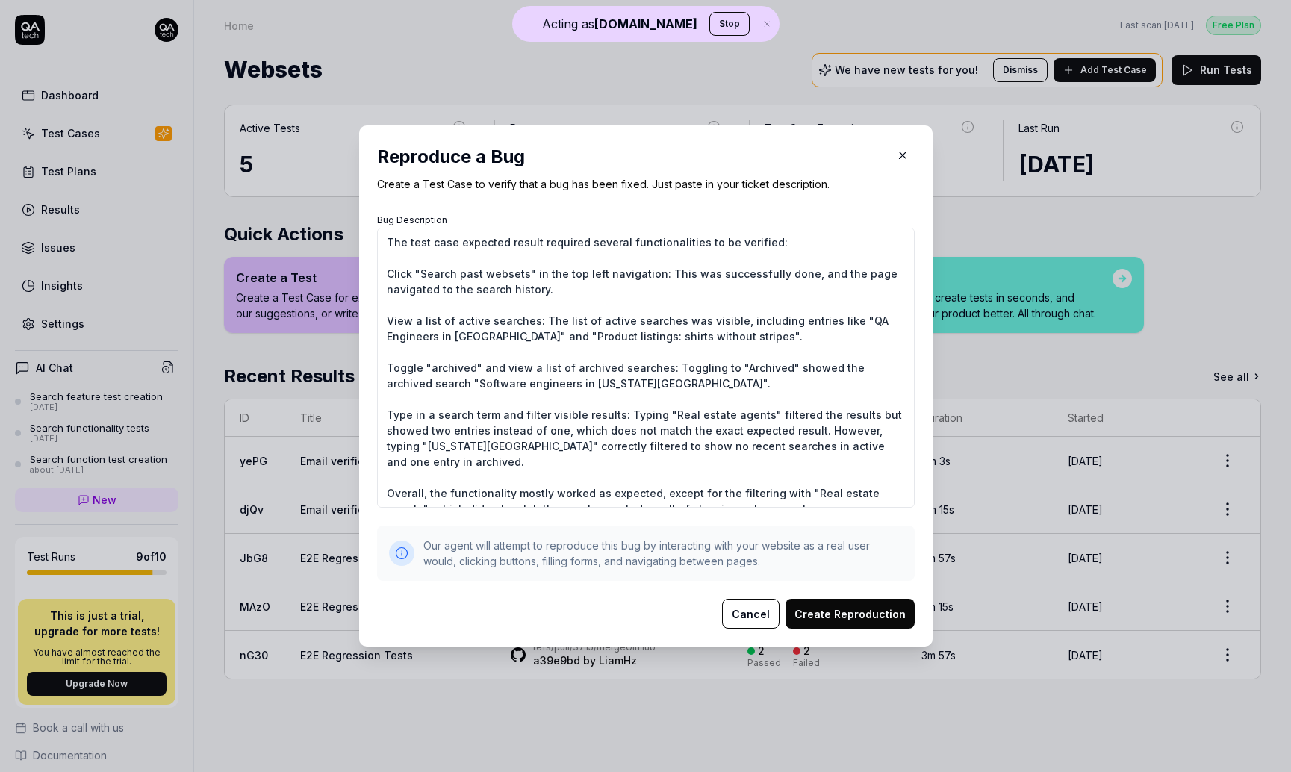
type textarea "The test case expected result required several functionalities to be verified: …"
click at [792, 613] on button "Create Reproduction" at bounding box center [850, 614] width 129 height 30
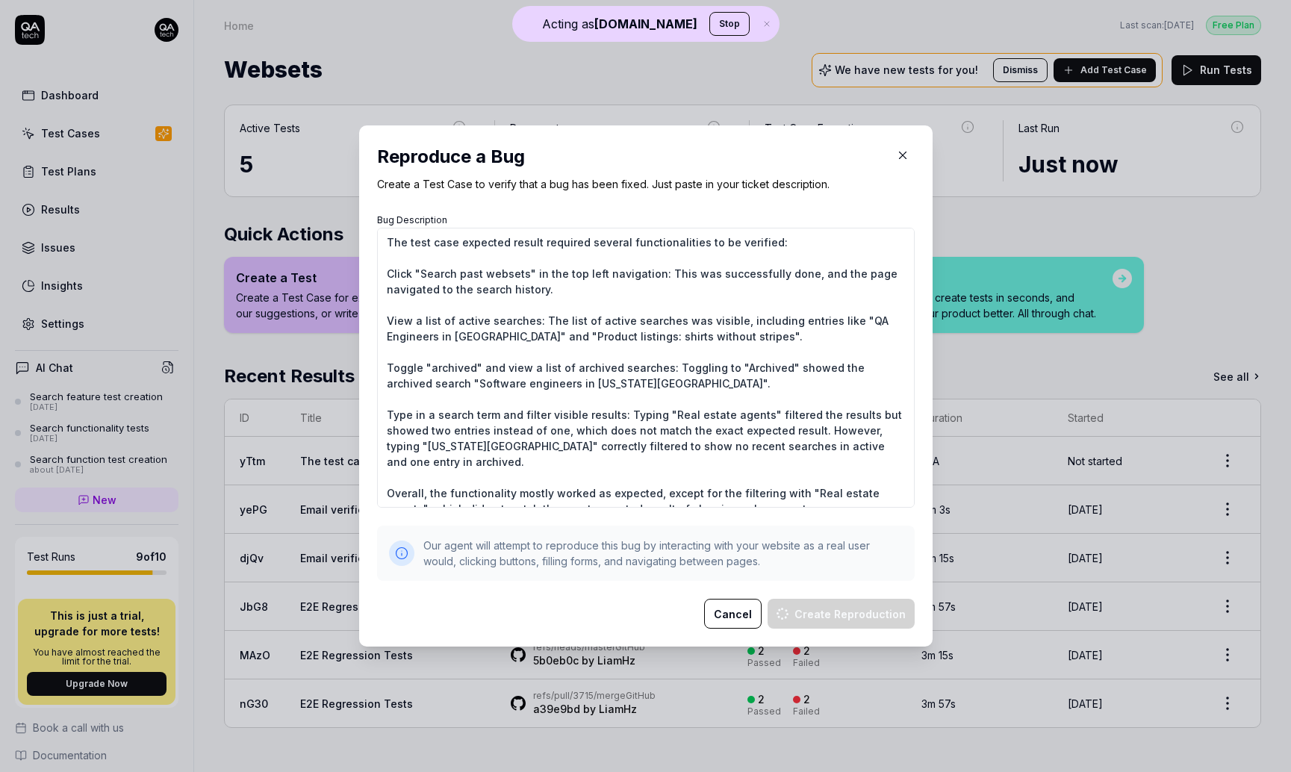
type textarea "*"
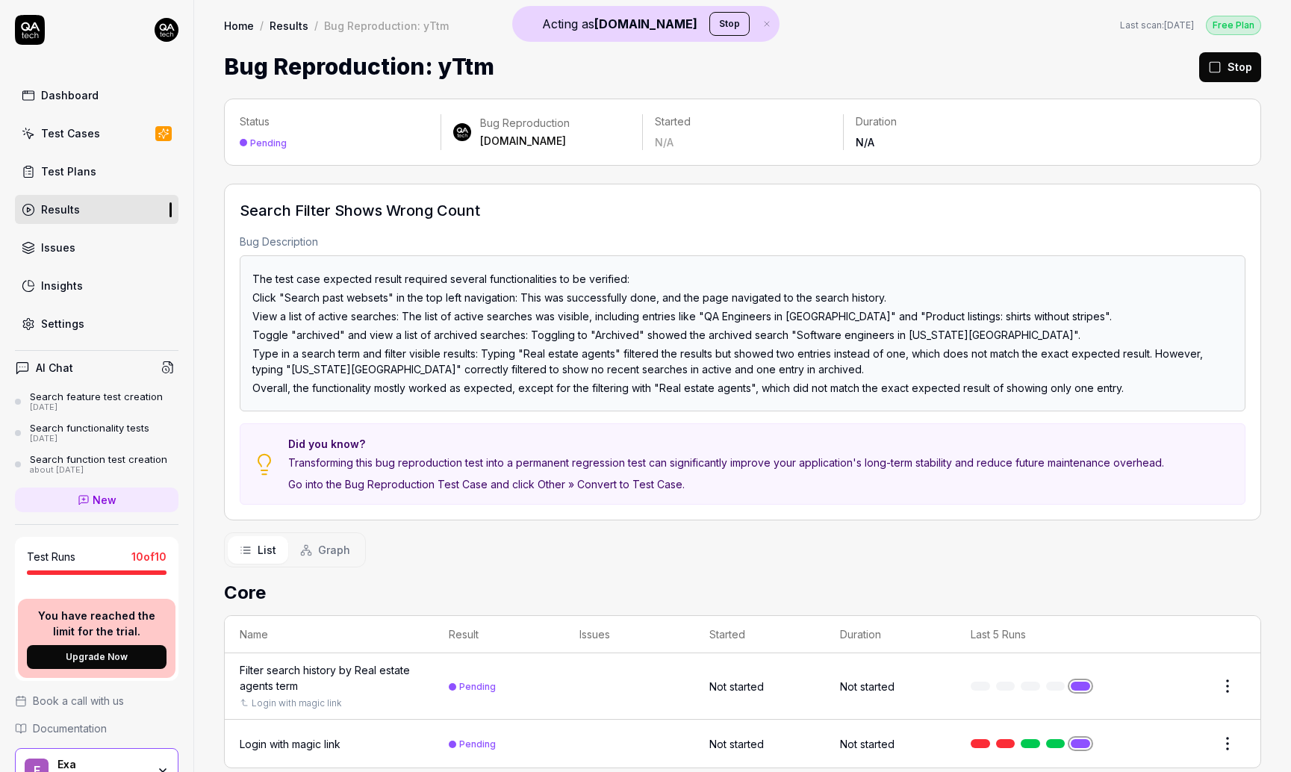
scroll to position [26, 0]
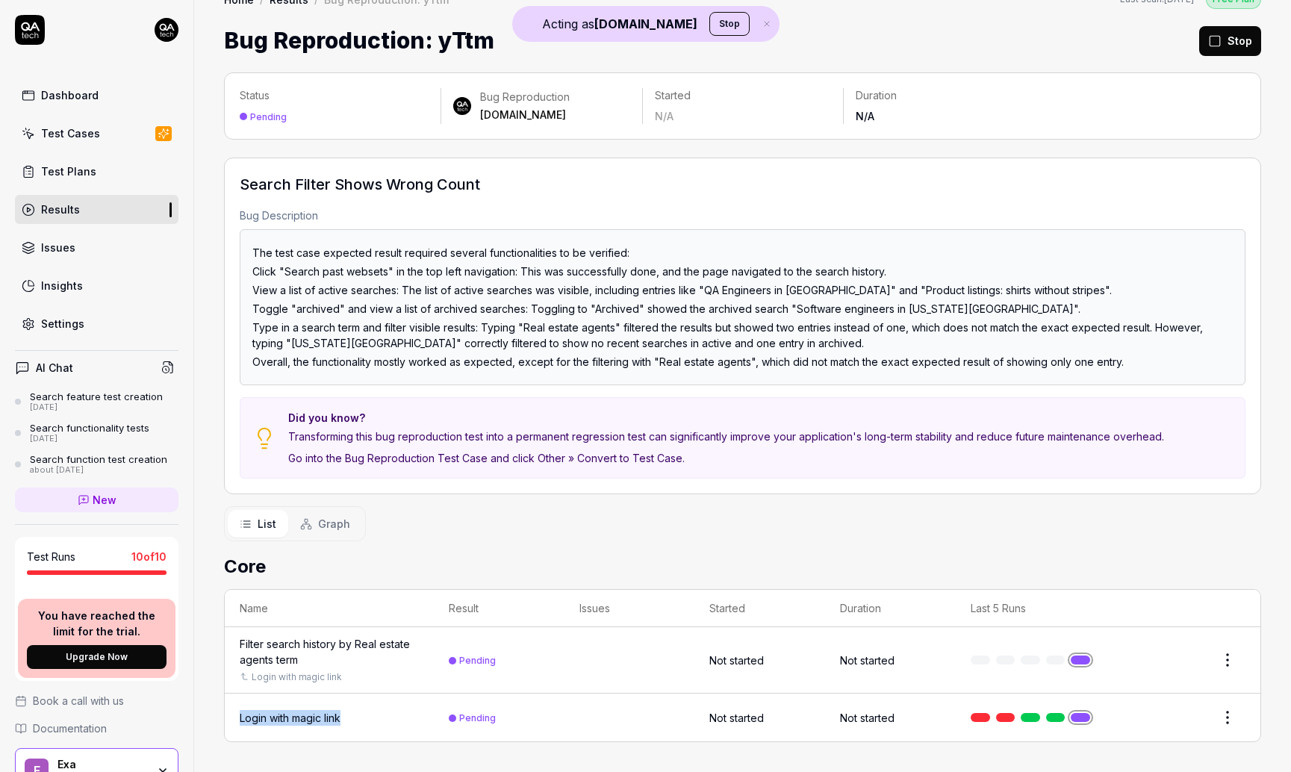
drag, startPoint x: 237, startPoint y: 716, endPoint x: 349, endPoint y: 721, distance: 112.1
click at [349, 721] on td "Login with magic link" at bounding box center [329, 718] width 209 height 48
click at [336, 714] on div "Login with magic link" at bounding box center [290, 718] width 101 height 16
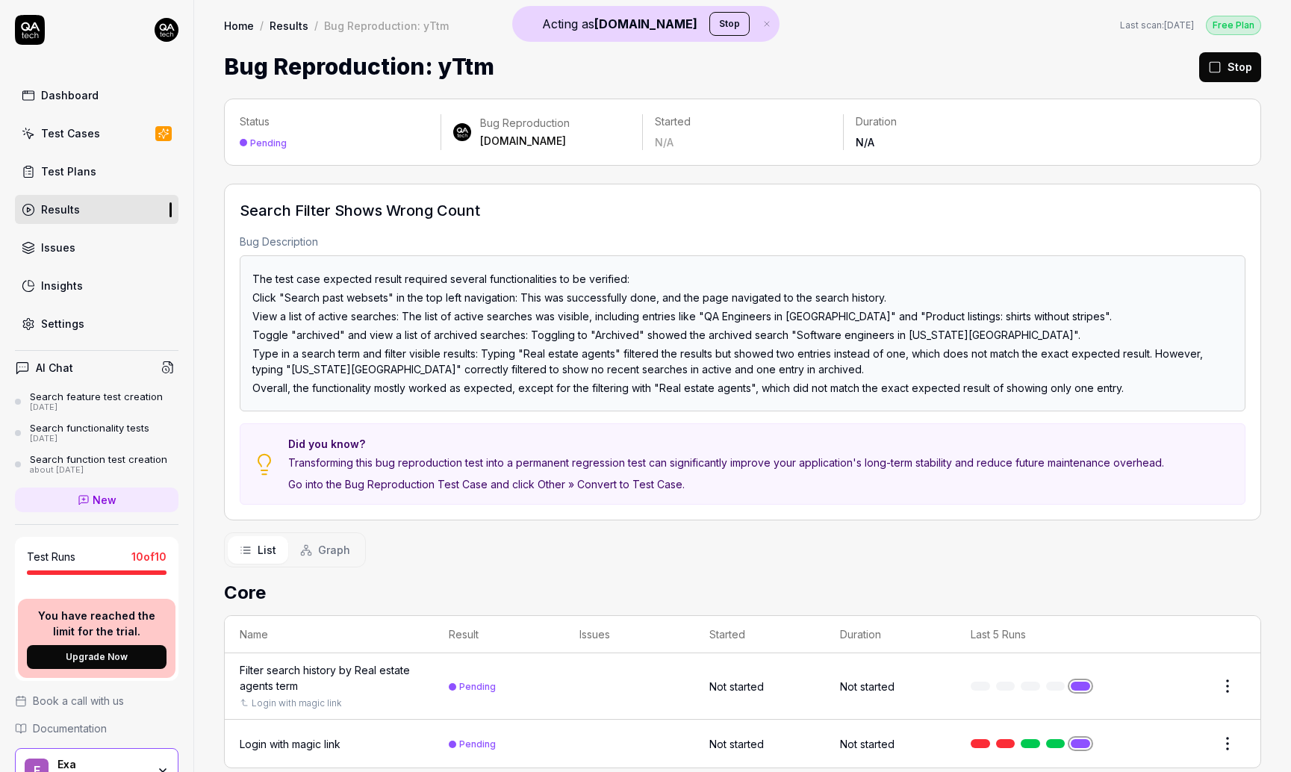
scroll to position [26, 0]
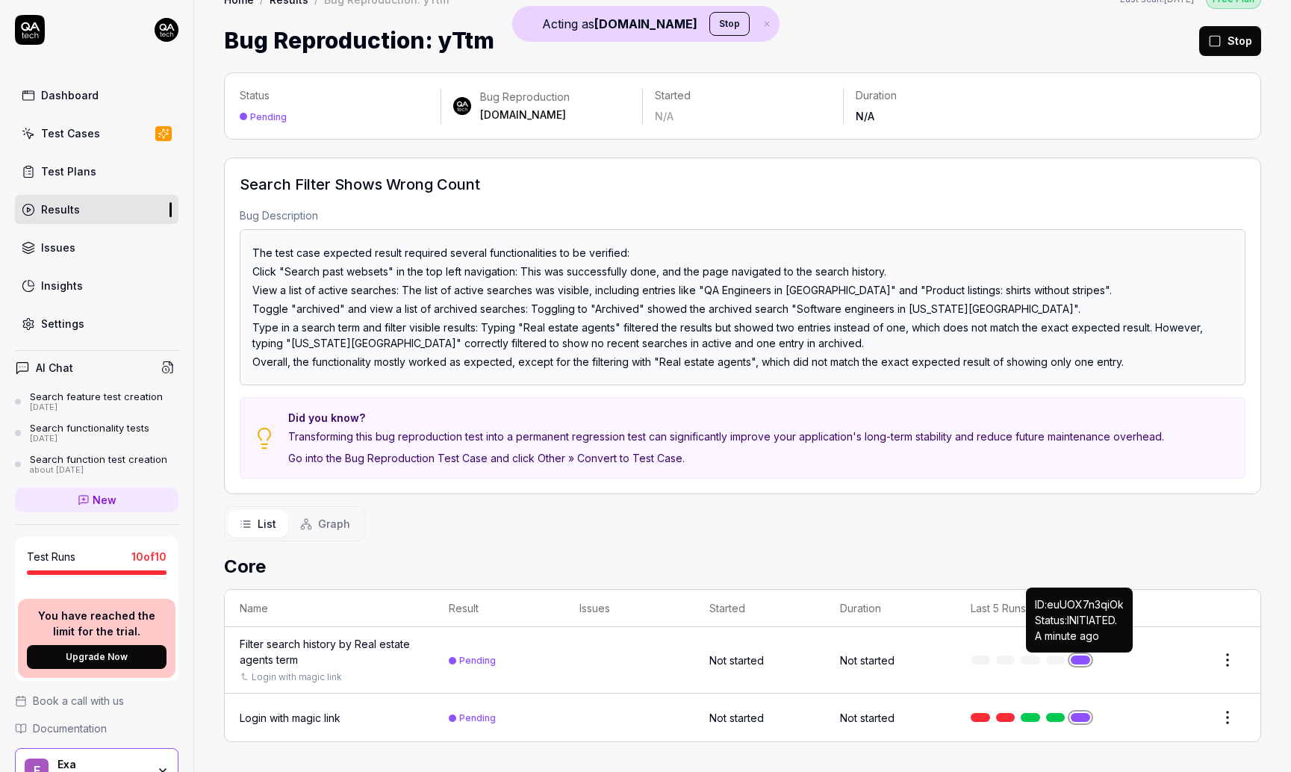
click at [792, 660] on link at bounding box center [1080, 660] width 19 height 9
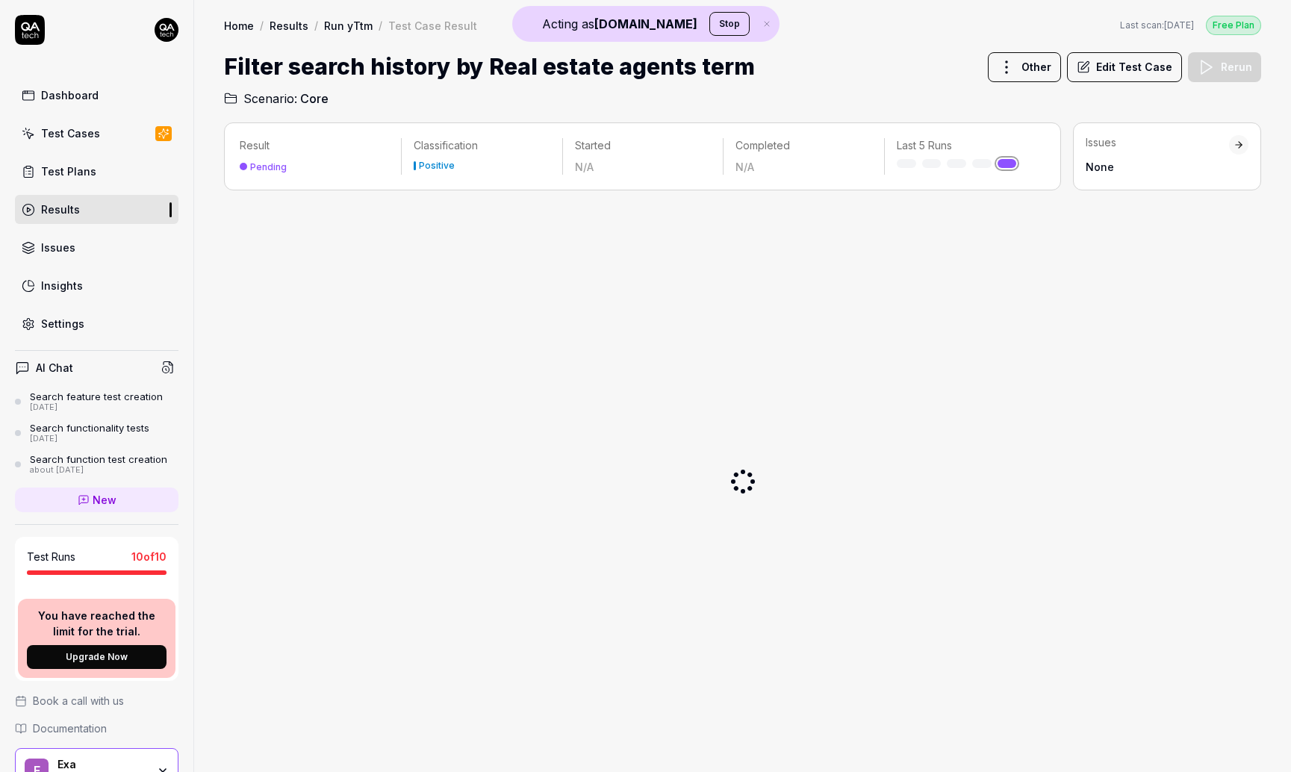
click at [95, 139] on div "Test Cases" at bounding box center [70, 133] width 59 height 16
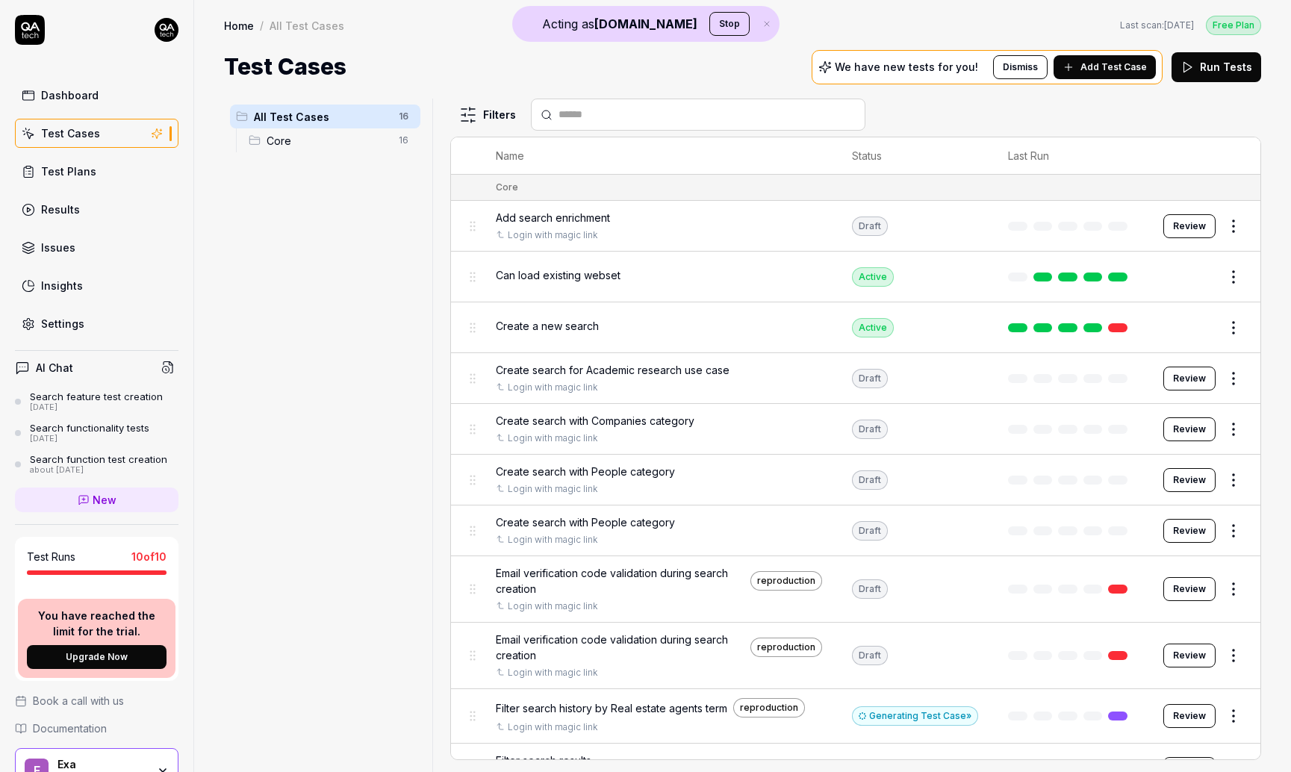
click at [792, 280] on link at bounding box center [1117, 277] width 19 height 9
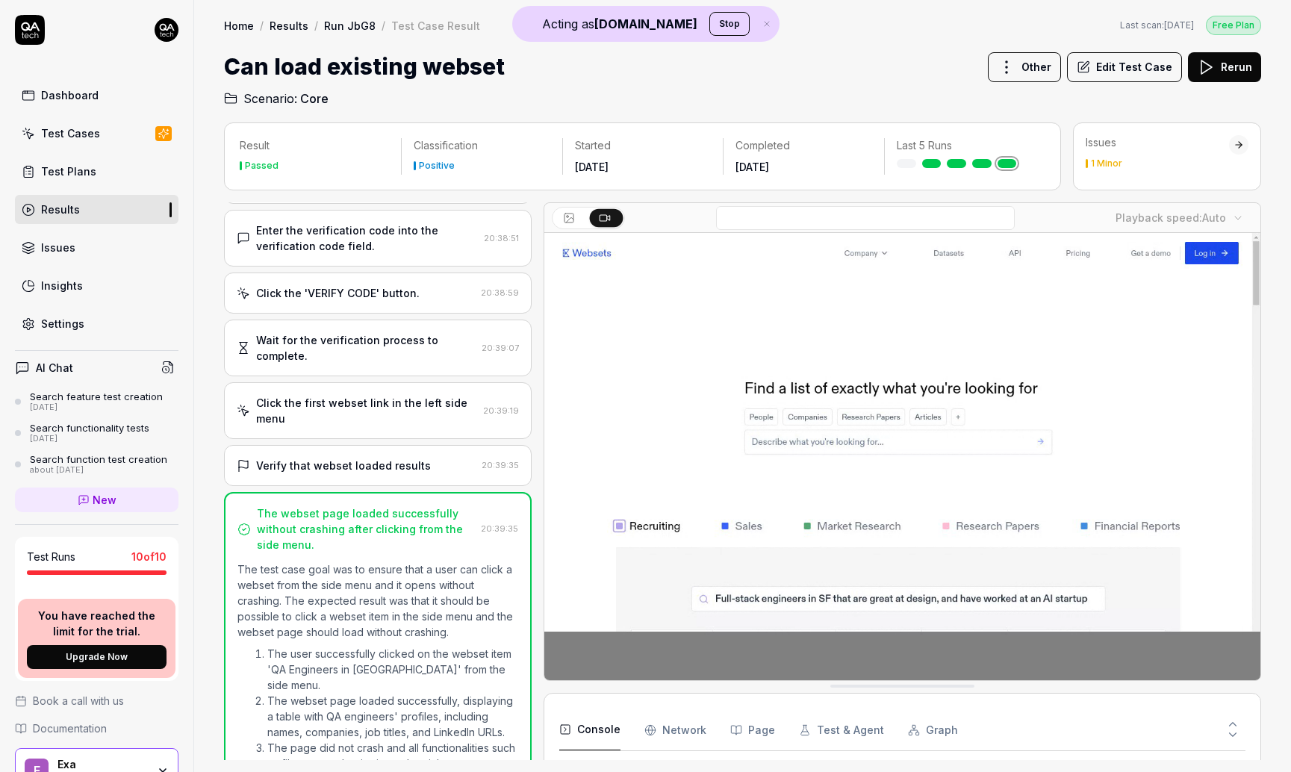
scroll to position [409, 0]
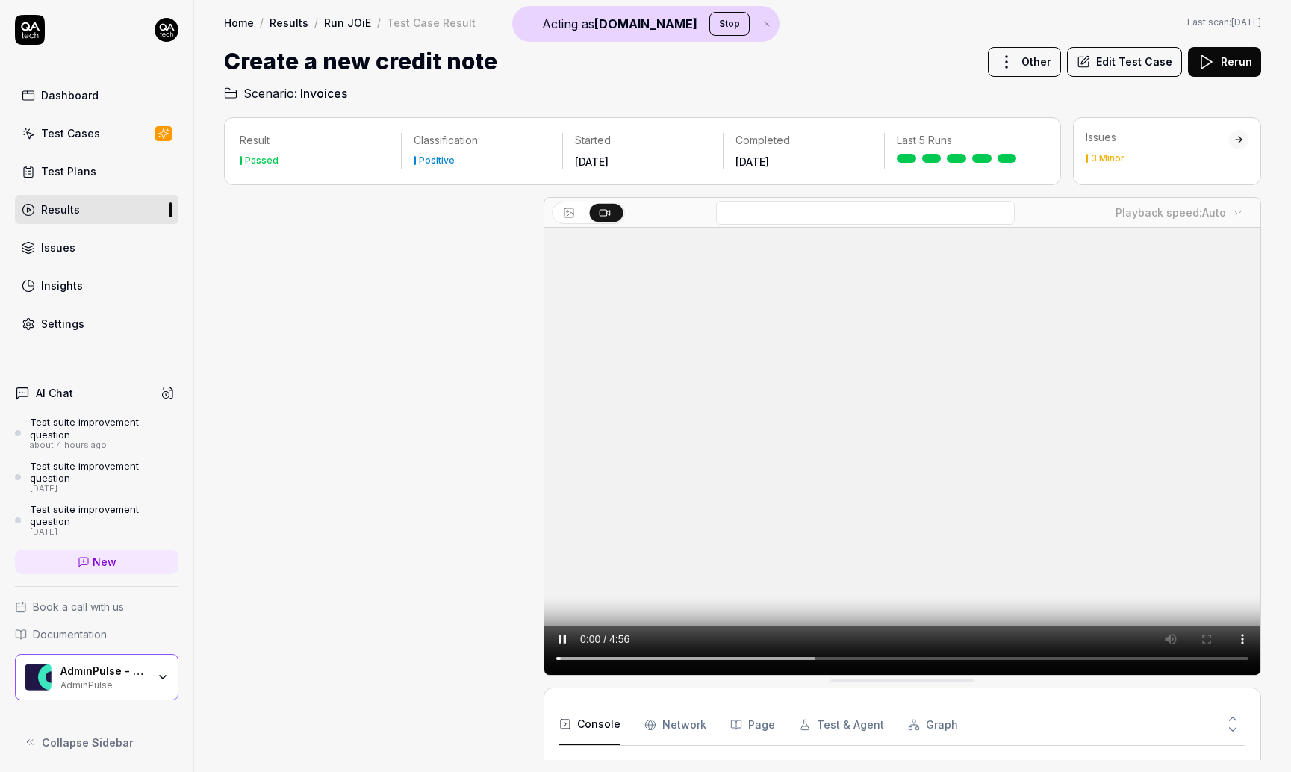
scroll to position [307, 0]
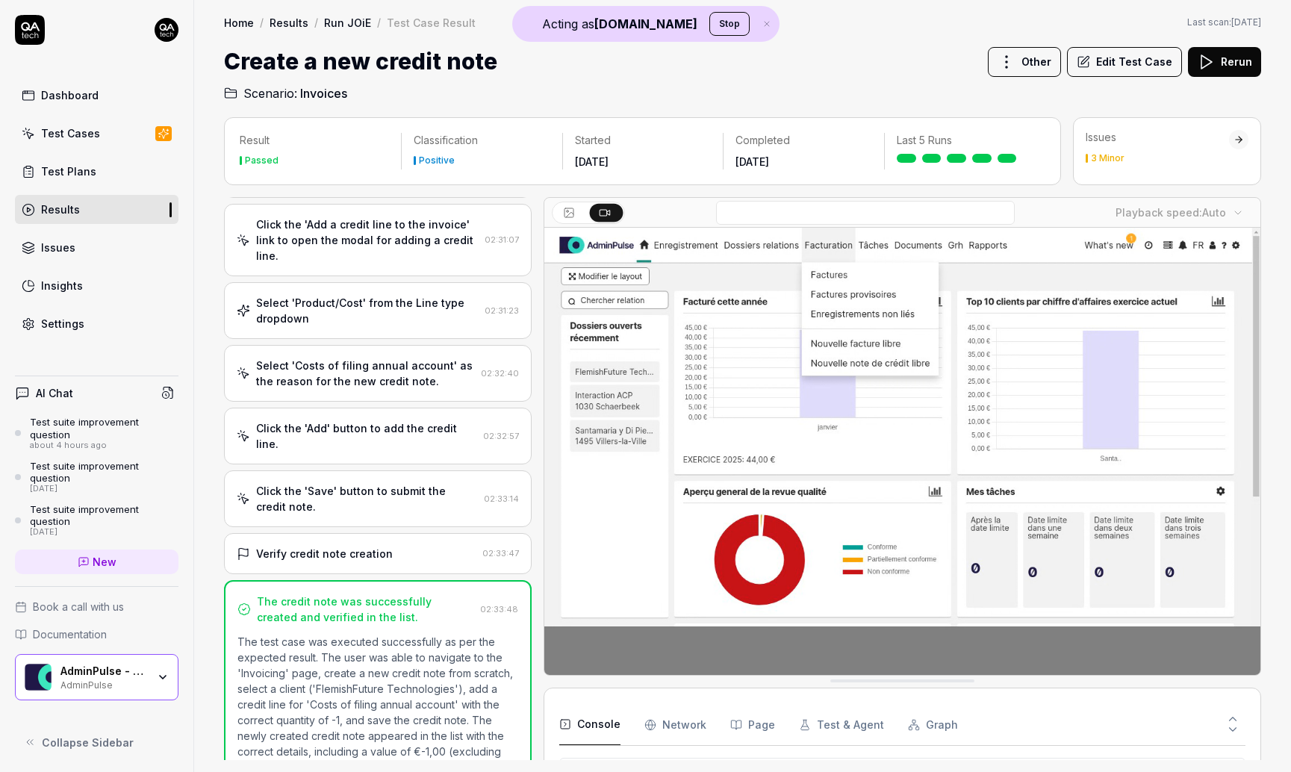
click at [82, 89] on div "Dashboard" at bounding box center [69, 95] width 57 height 16
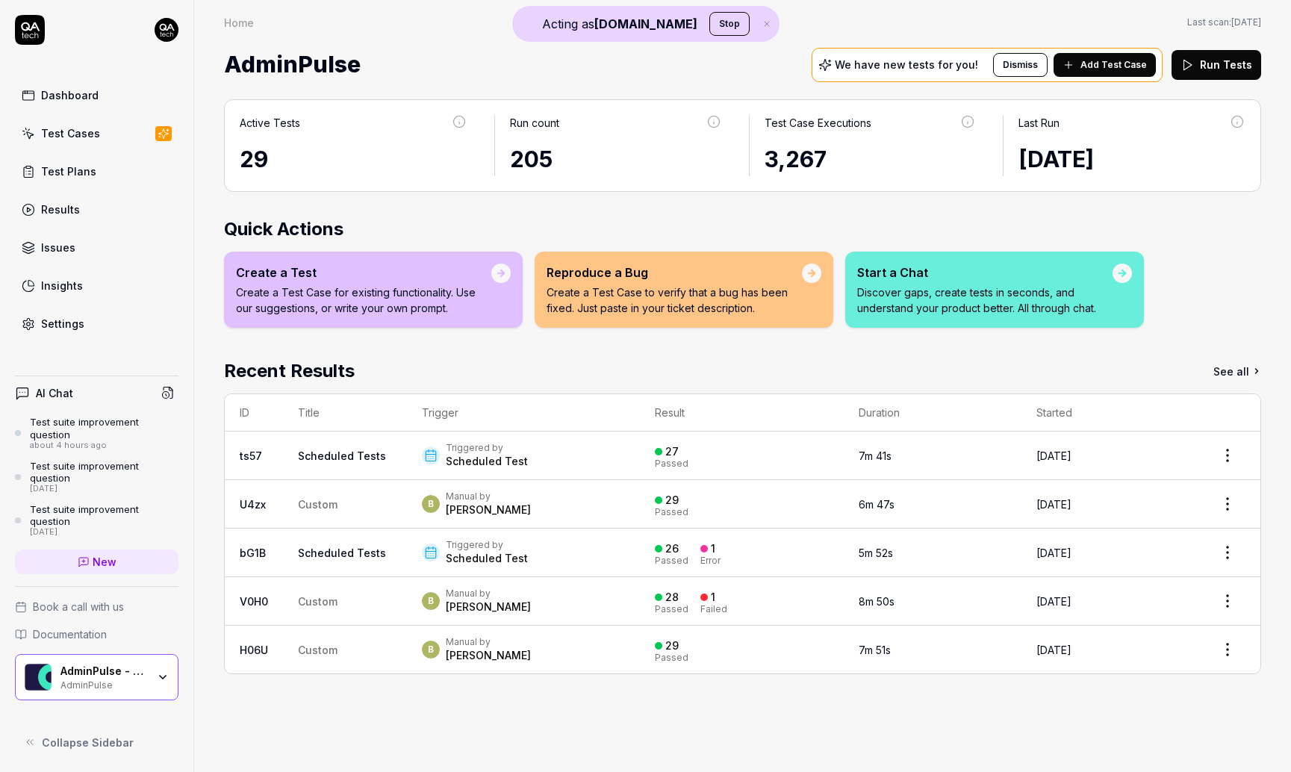
click at [155, 682] on div "AdminPulse - 0475.384.429 AdminPulse" at bounding box center [108, 677] width 96 height 25
